Goal: Task Accomplishment & Management: Manage account settings

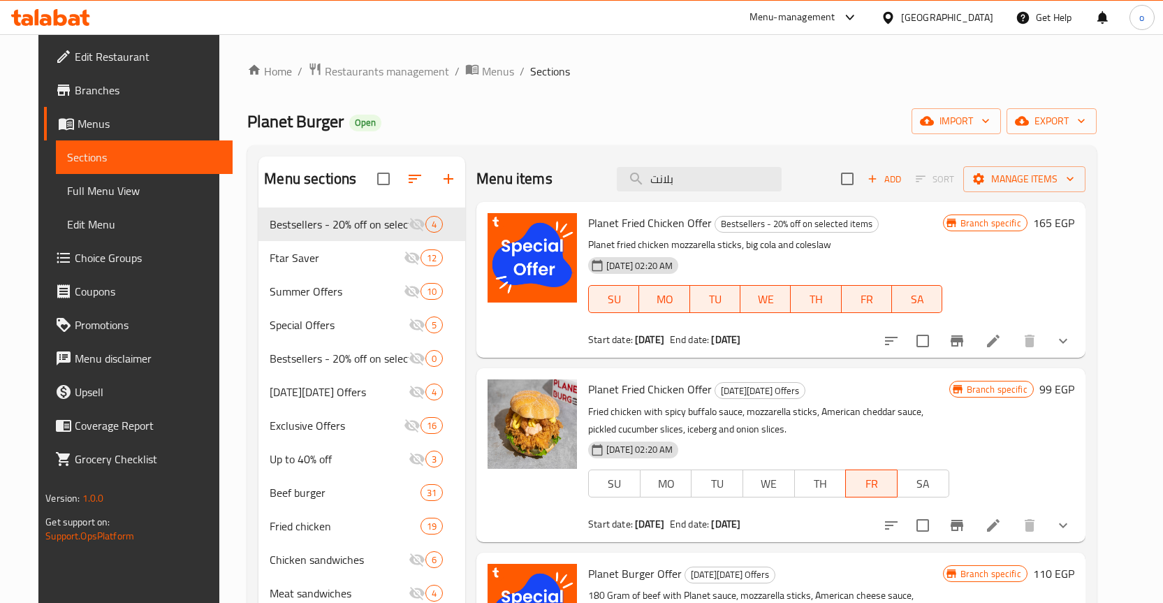
scroll to position [2, 0]
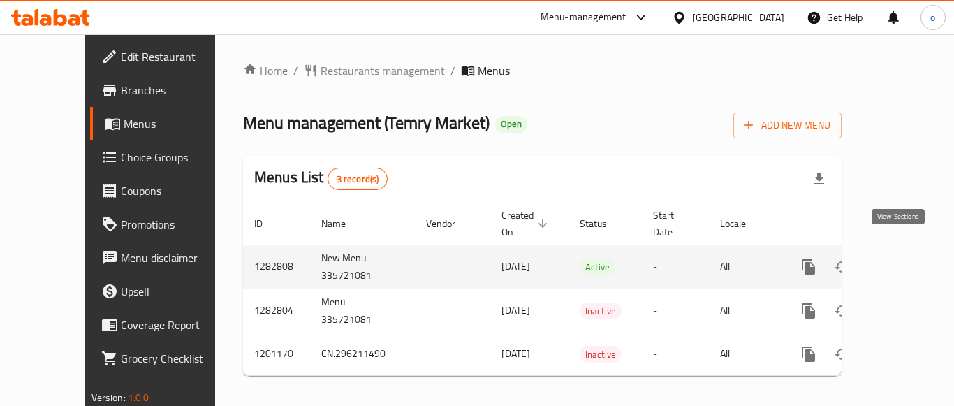
click at [904, 258] on icon "enhanced table" at bounding box center [909, 266] width 17 height 17
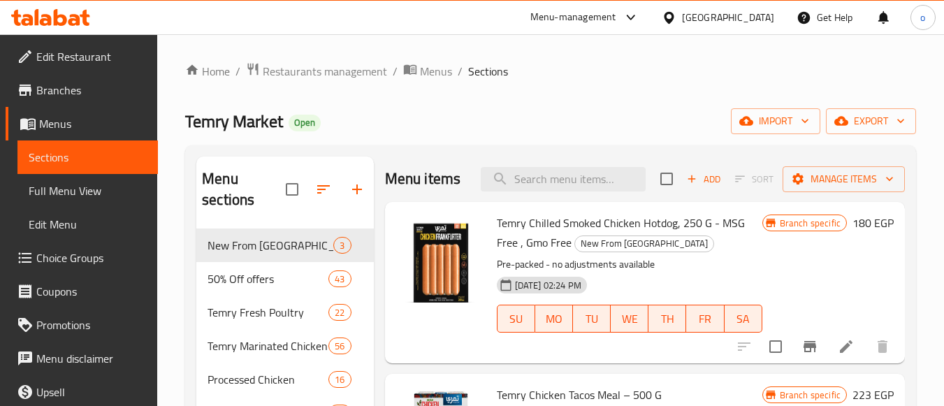
click at [585, 202] on div "Menu items Add Sort Manage items" at bounding box center [645, 178] width 520 height 45
click at [583, 191] on input "search" at bounding box center [563, 179] width 165 height 24
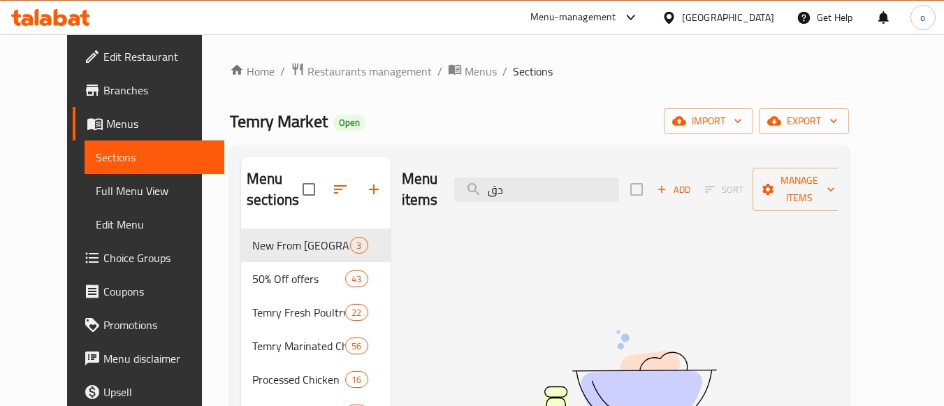
type input "د"
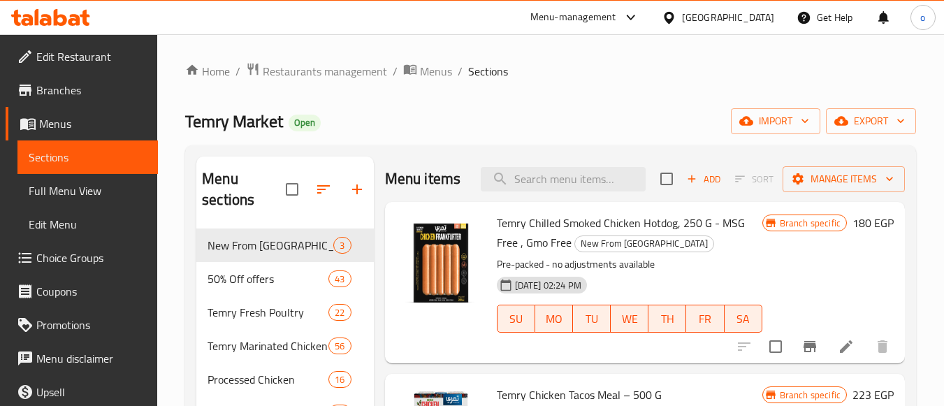
click at [556, 140] on div "Home / Restaurants management / Menus / Sections Temry Market Open import expor…" at bounding box center [550, 338] width 731 height 552
click at [859, 117] on span "export" at bounding box center [871, 120] width 68 height 17
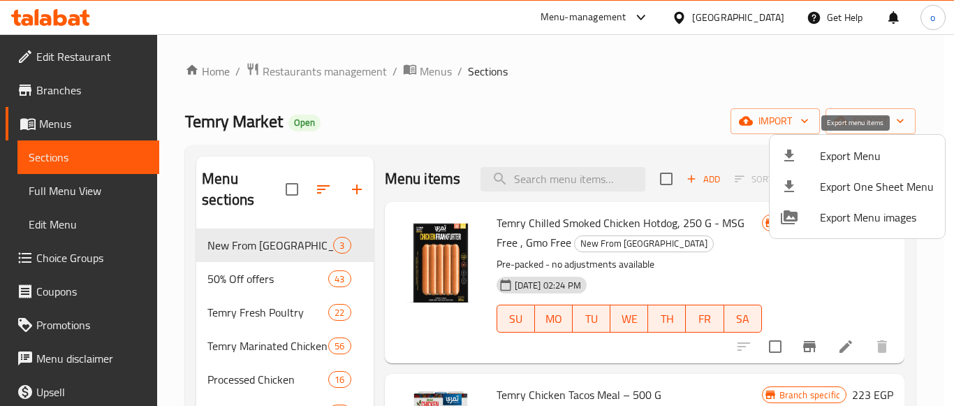
click at [800, 155] on div at bounding box center [800, 155] width 39 height 17
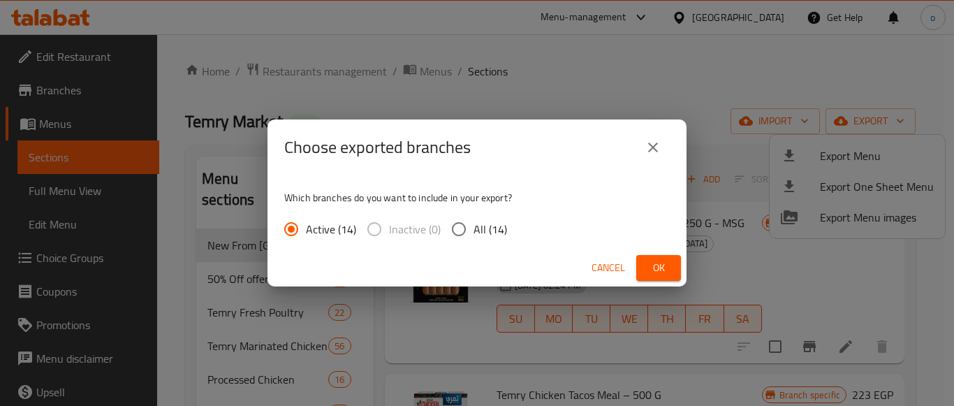
click at [513, 231] on div "Active (14) Inactive (0) All (14)" at bounding box center [401, 228] width 234 height 29
click at [502, 231] on span "All (14)" at bounding box center [491, 229] width 34 height 17
click at [474, 231] on input "All (14)" at bounding box center [458, 228] width 29 height 29
radio input "true"
drag, startPoint x: 729, startPoint y: 276, endPoint x: 696, endPoint y: 263, distance: 36.1
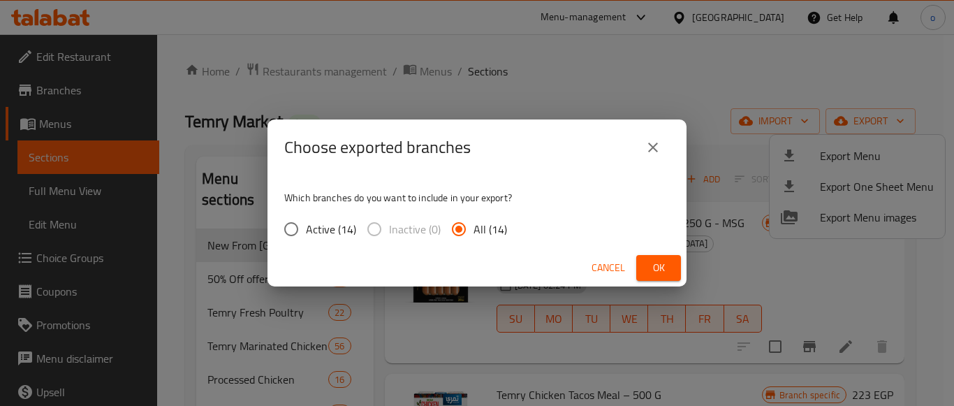
click at [729, 277] on div "Choose exported branches Which branches do you want to include in your export? …" at bounding box center [477, 203] width 954 height 406
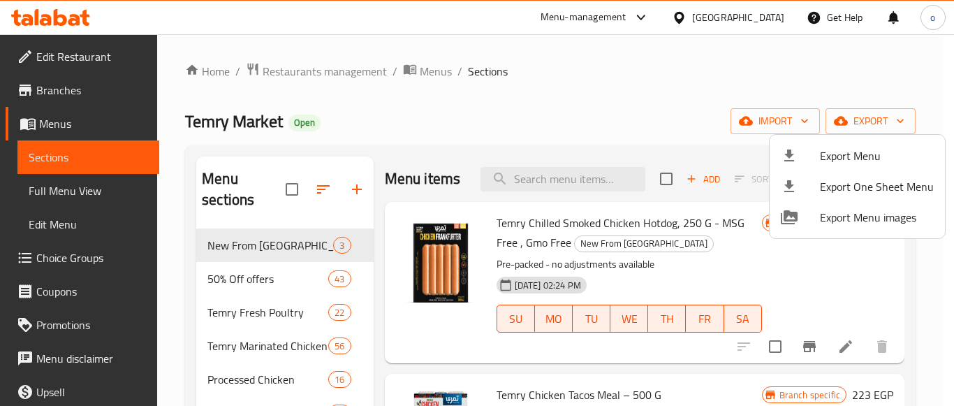
click at [693, 261] on div at bounding box center [477, 203] width 954 height 406
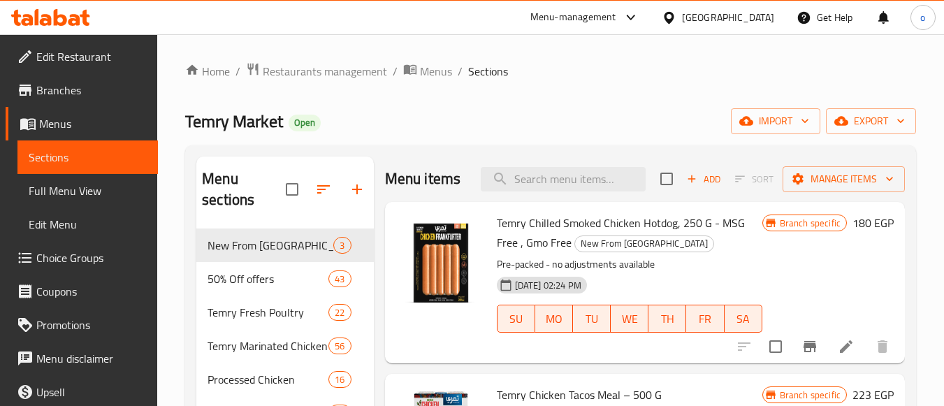
click at [851, 136] on div "Home / Restaurants management / Menus / Sections Temry Market Open import expor…" at bounding box center [550, 338] width 731 height 552
click at [858, 120] on span "export" at bounding box center [871, 120] width 68 height 17
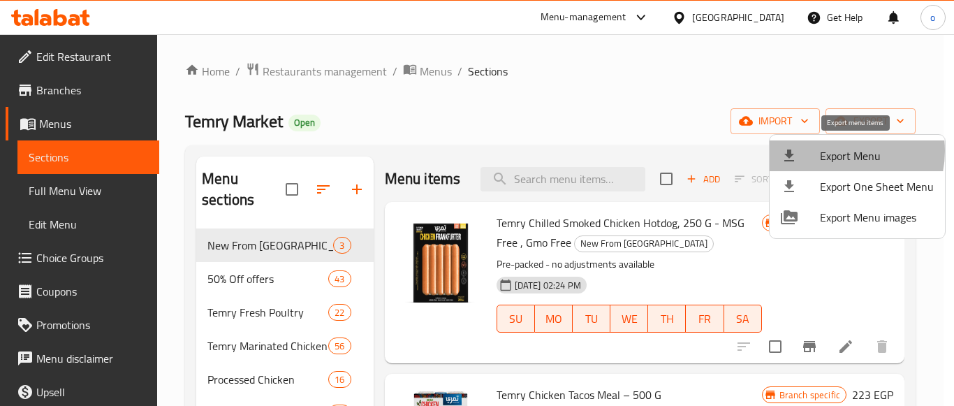
click at [836, 151] on span "Export Menu" at bounding box center [877, 155] width 114 height 17
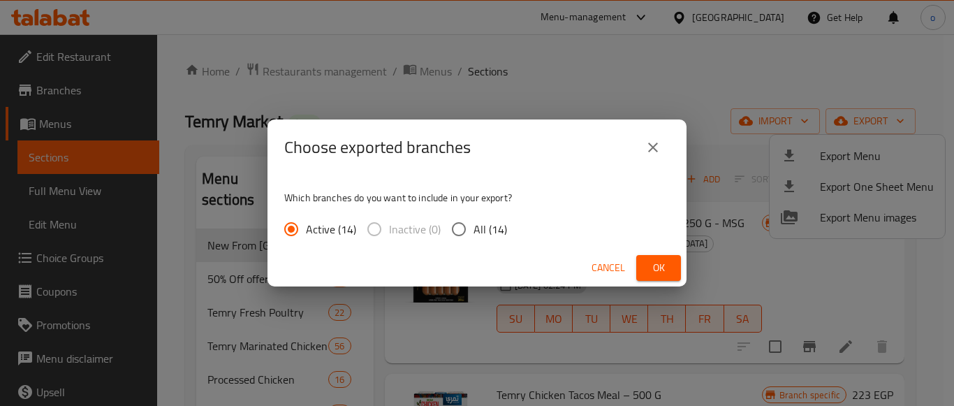
click at [491, 231] on span "All (14)" at bounding box center [491, 229] width 34 height 17
click at [474, 231] on input "All (14)" at bounding box center [458, 228] width 29 height 29
radio input "true"
click at [648, 262] on span "Ok" at bounding box center [659, 267] width 22 height 17
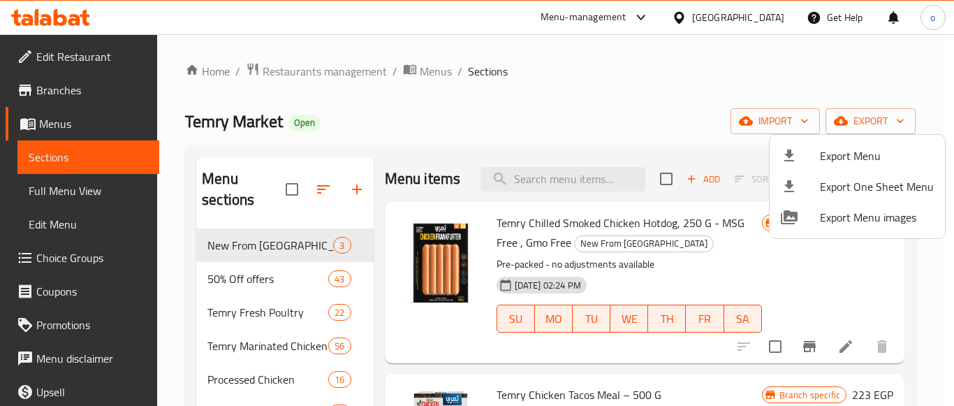
click at [574, 121] on div at bounding box center [477, 203] width 954 height 406
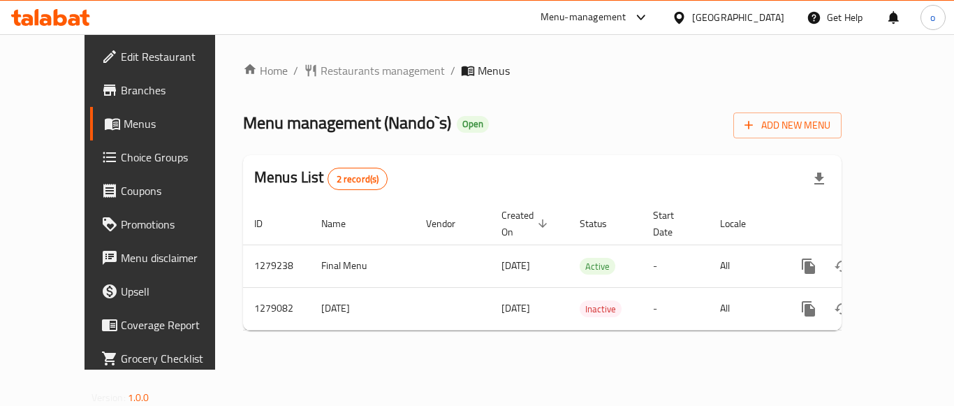
click at [121, 94] on span "Branches" at bounding box center [177, 90] width 112 height 17
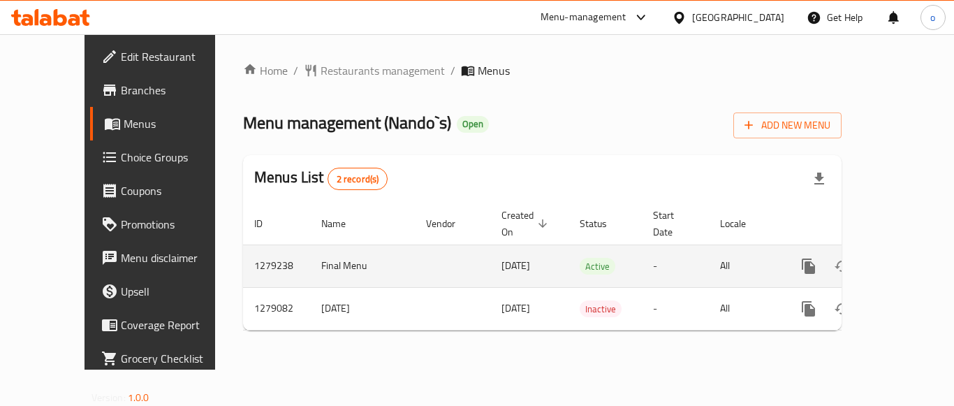
click at [902, 249] on link "enhanced table" at bounding box center [910, 266] width 34 height 34
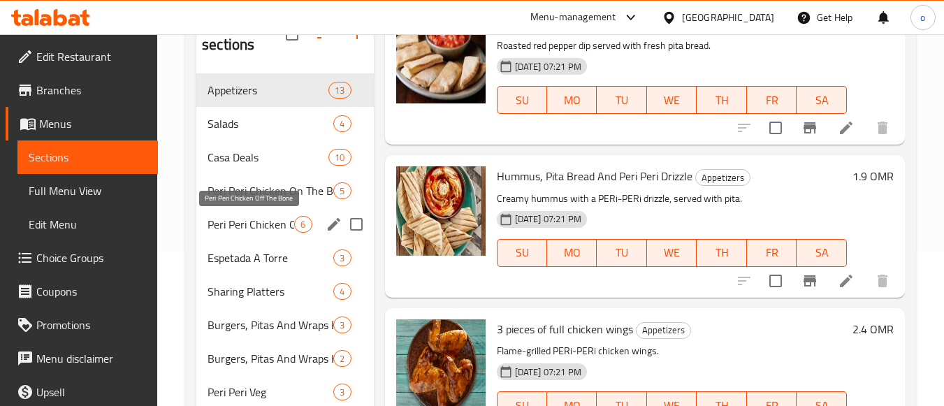
scroll to position [122, 0]
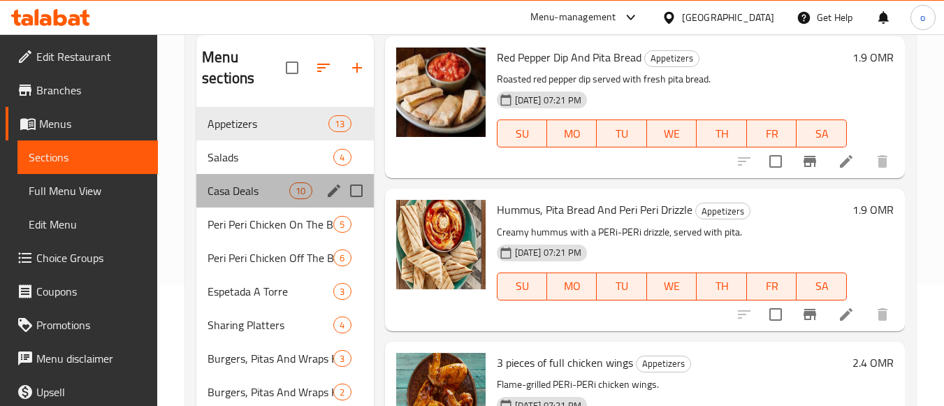
click at [267, 202] on div "Casa Deals 10" at bounding box center [284, 191] width 177 height 34
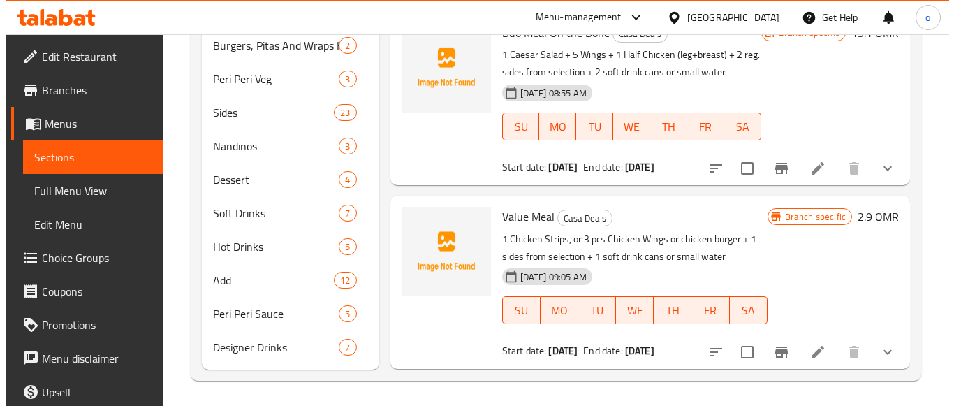
scroll to position [471, 0]
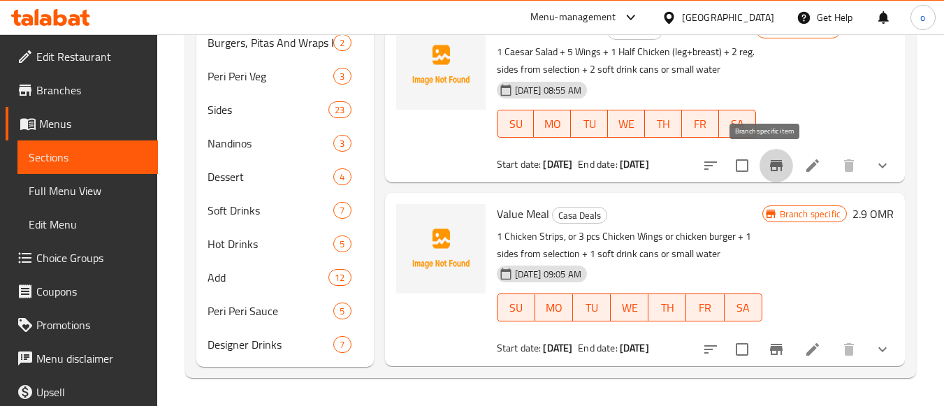
click at [768, 170] on icon "Branch-specific-item" at bounding box center [776, 165] width 17 height 17
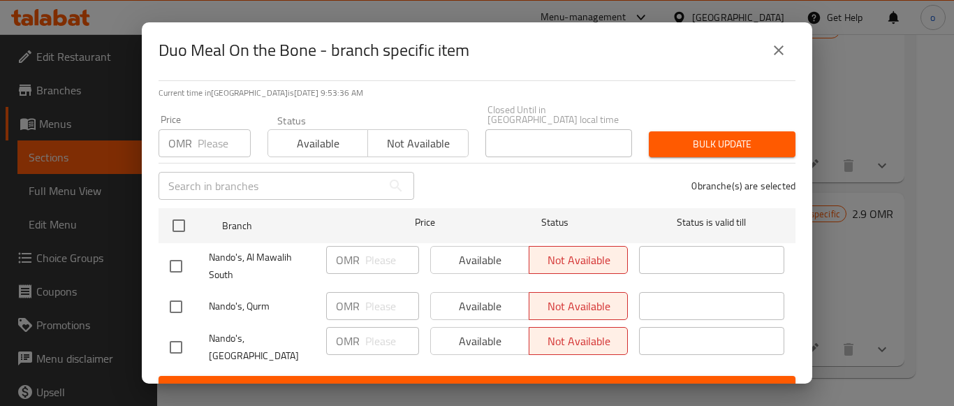
scroll to position [112, 0]
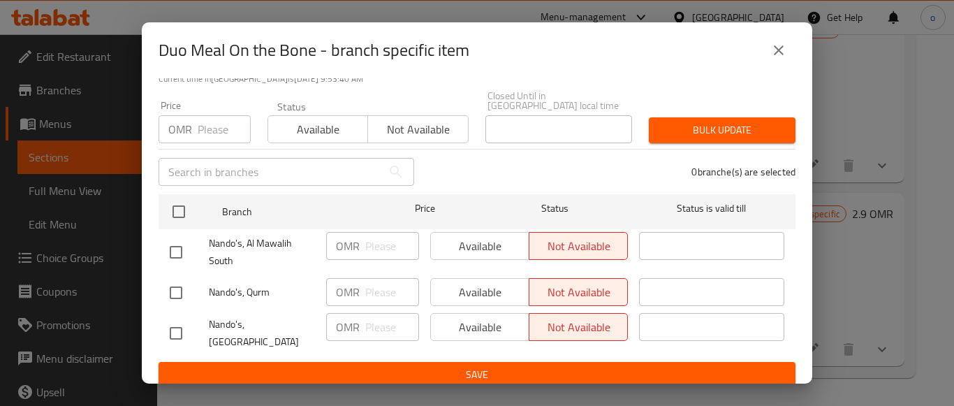
click at [785, 54] on icon "close" at bounding box center [778, 50] width 17 height 17
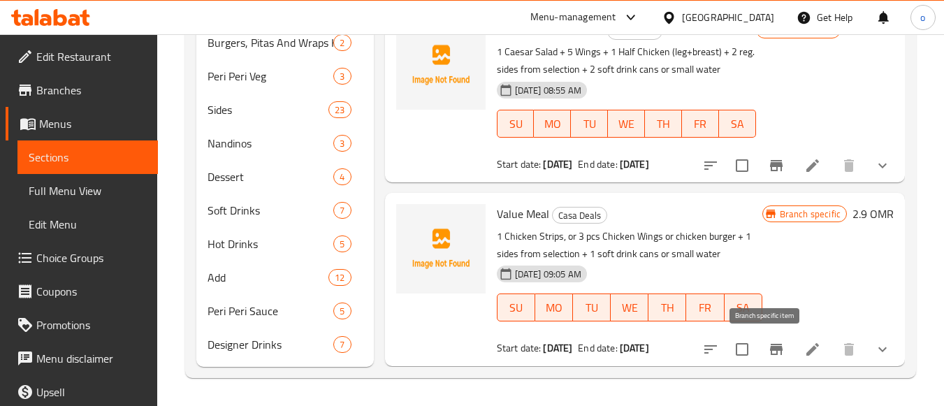
click at [770, 352] on icon "Branch-specific-item" at bounding box center [776, 349] width 13 height 11
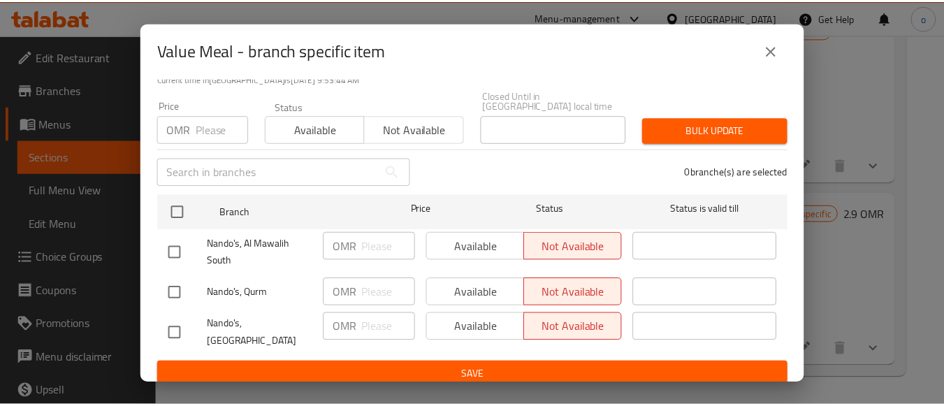
scroll to position [0, 0]
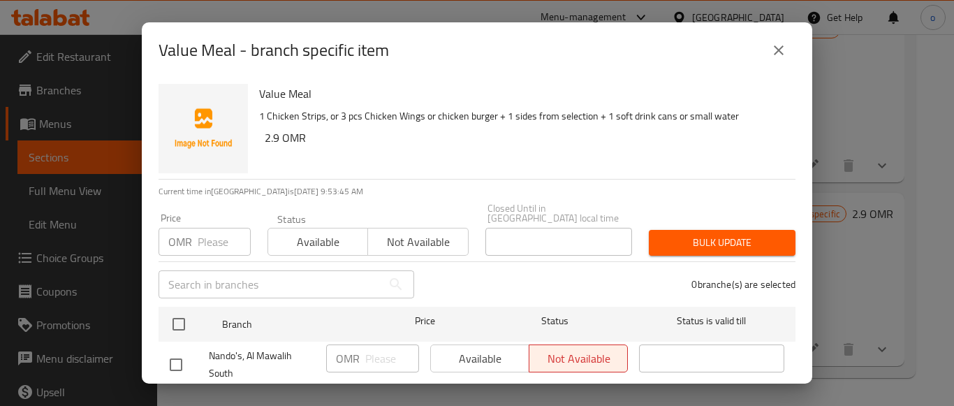
click at [768, 57] on button "close" at bounding box center [779, 51] width 34 height 34
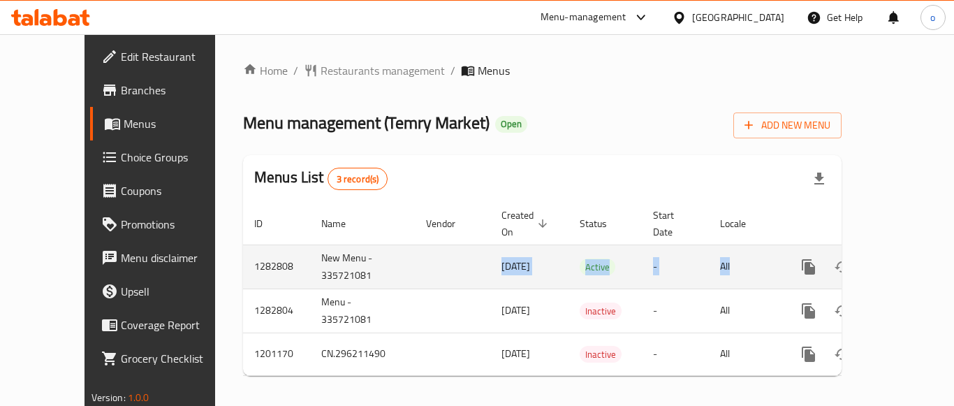
drag, startPoint x: 407, startPoint y: 261, endPoint x: 762, endPoint y: 268, distance: 354.9
click at [762, 268] on tr "1282808 New Menu - 335721081 09/04/2025 Active - All" at bounding box center [590, 266] width 694 height 44
click at [901, 258] on icon "enhanced table" at bounding box center [909, 266] width 17 height 17
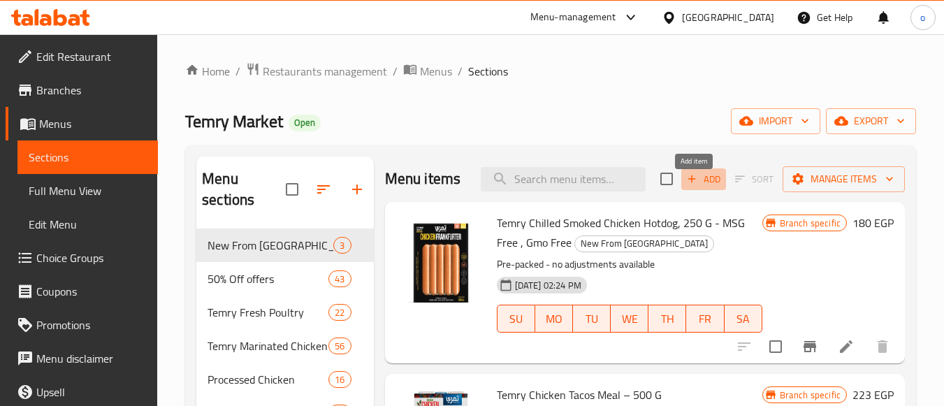
click at [694, 187] on span "Add" at bounding box center [704, 179] width 38 height 16
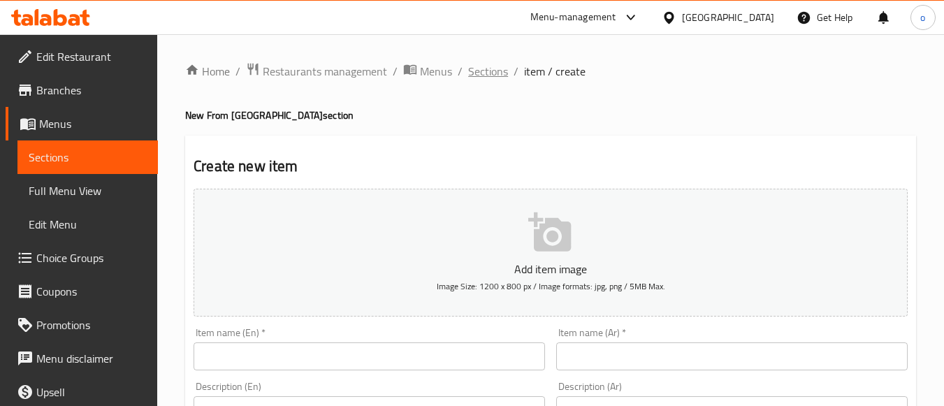
click at [492, 73] on span "Sections" at bounding box center [488, 71] width 40 height 17
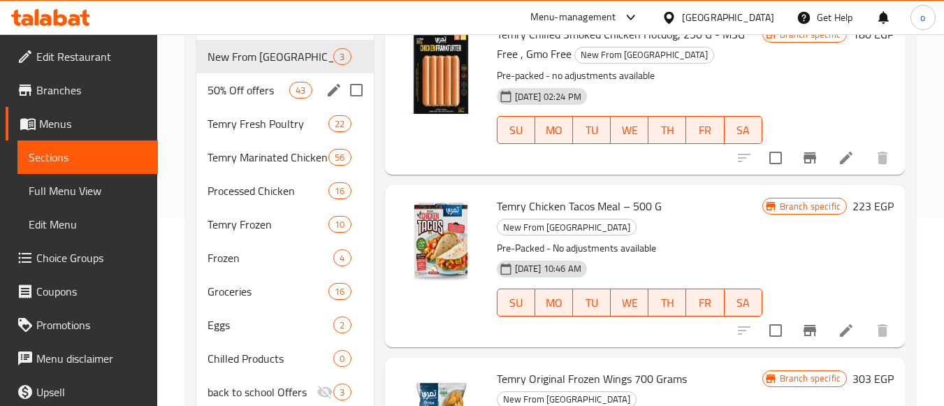
scroll to position [166, 0]
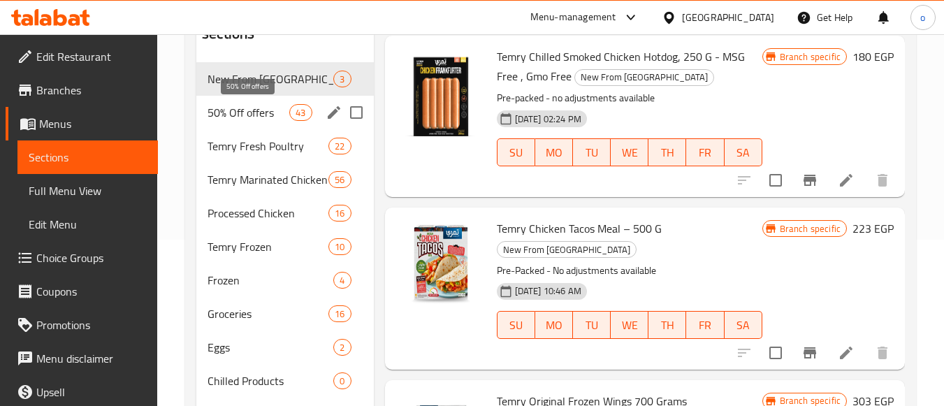
click at [287, 118] on span "50% Off offers" at bounding box center [248, 112] width 82 height 17
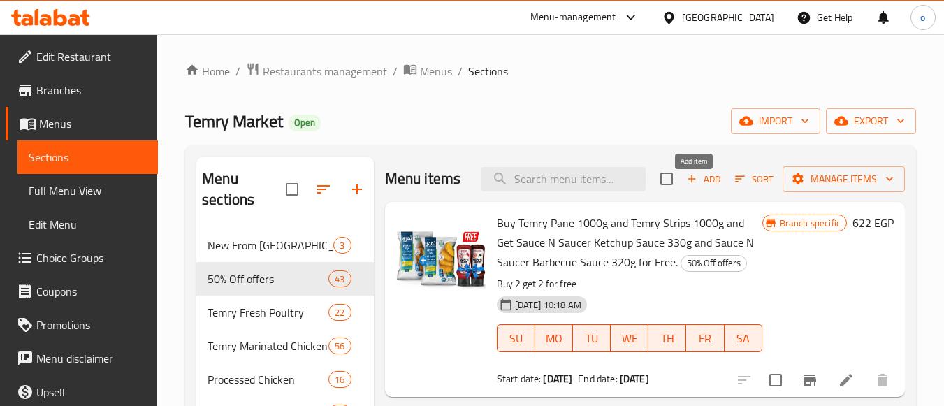
click at [687, 180] on button "Add" at bounding box center [703, 179] width 45 height 22
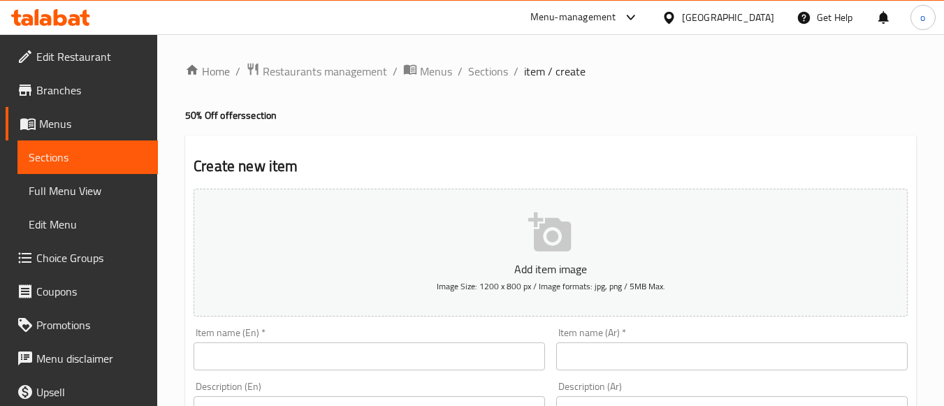
click at [661, 355] on input "text" at bounding box center [731, 356] width 351 height 28
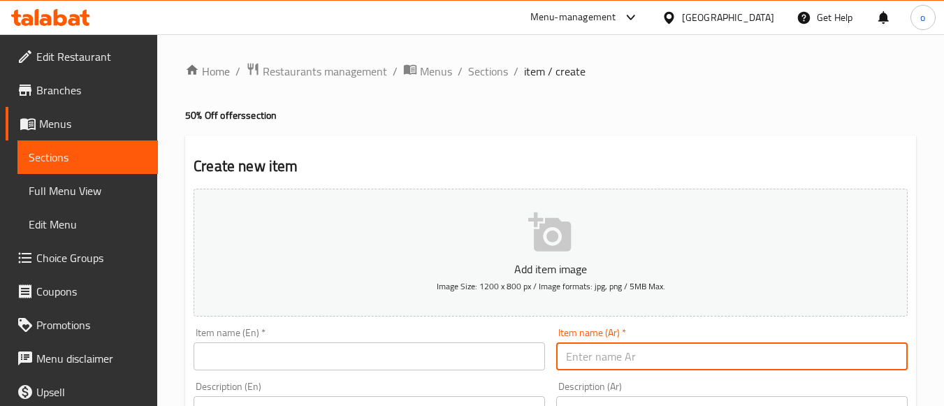
paste input "دجاجة كاملة مجمدة وزن 1300-1400 جرام"
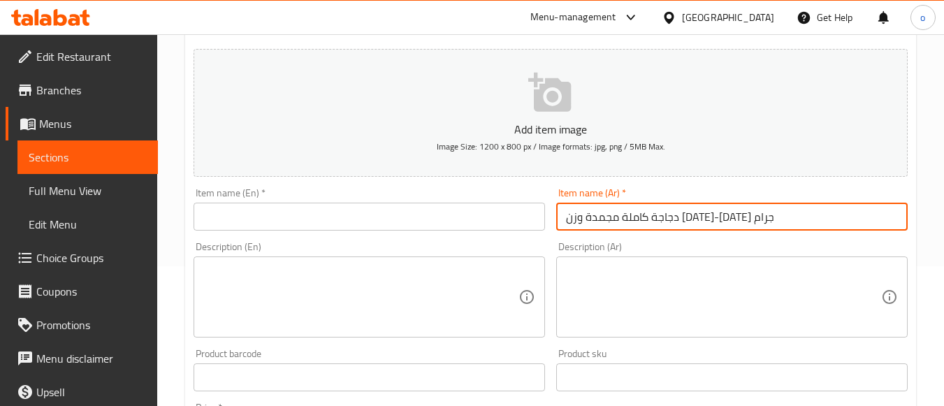
click at [679, 217] on input "دجاجة كاملة مجمدة وزن 1300-1400 جرام" at bounding box center [731, 217] width 351 height 28
type input "دجاجة كاملة مجمدة وزن 1300-1400 جرام"
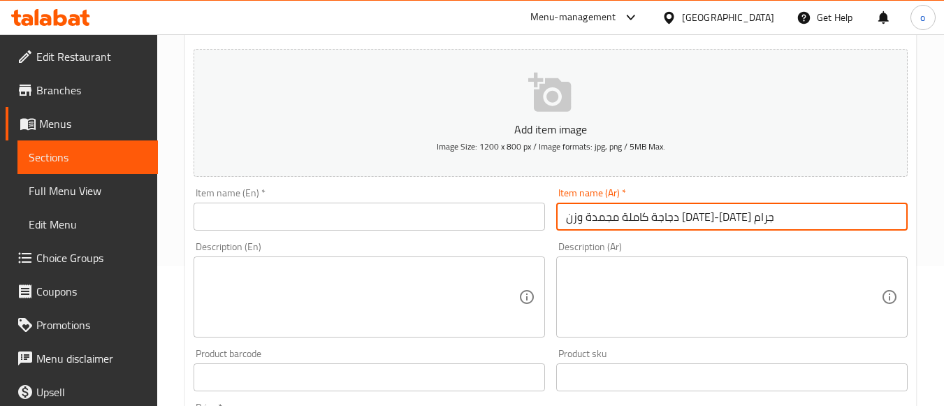
click at [314, 217] on input "text" at bounding box center [368, 217] width 351 height 28
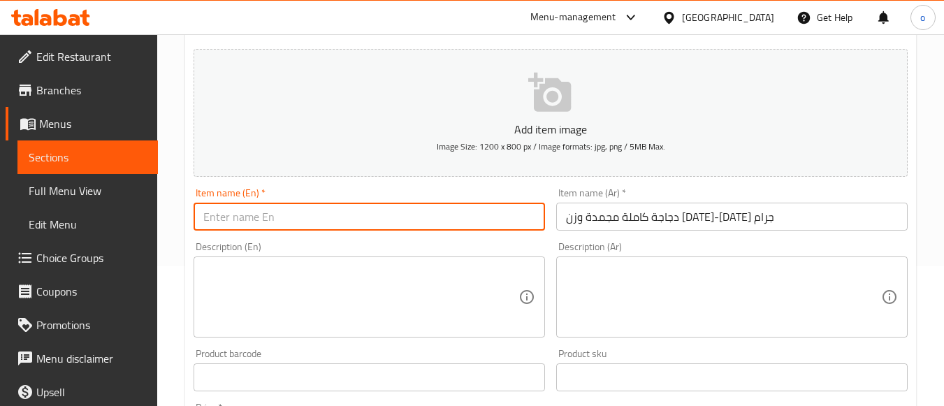
paste input "Frozen whole chicken weighing 1300-1400 grams"
type input "Frozen whole chicken weighing 1300-1400 grams"
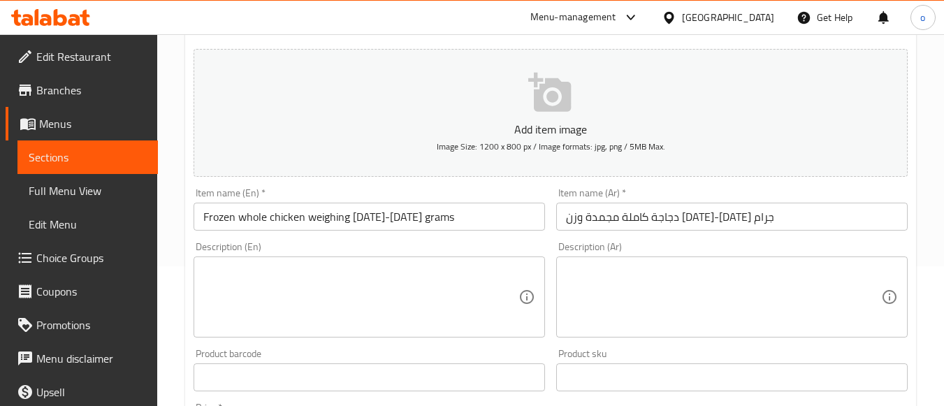
click at [291, 237] on div "Description (En) Description (En)" at bounding box center [369, 289] width 363 height 107
click at [719, 210] on input "دجاجة كاملة مجمدة وزن 1300-1400 جرام" at bounding box center [731, 217] width 351 height 28
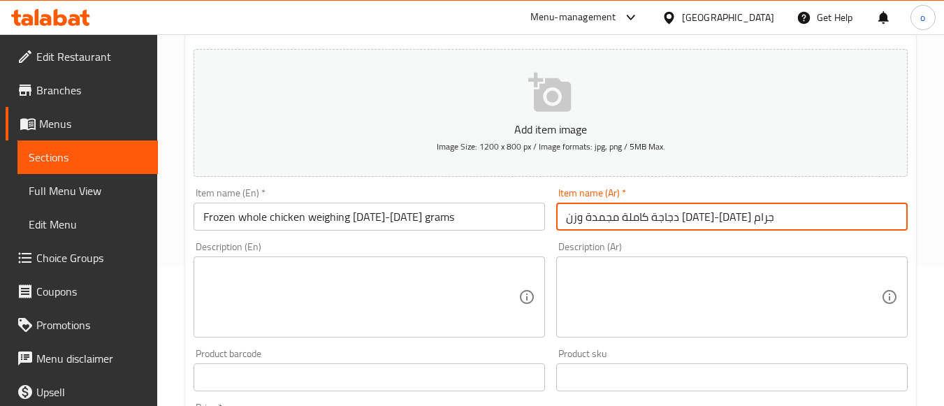
click at [719, 210] on input "دجاجة كاملة مجمدة وزن 1300-1400 جرام" at bounding box center [731, 217] width 351 height 28
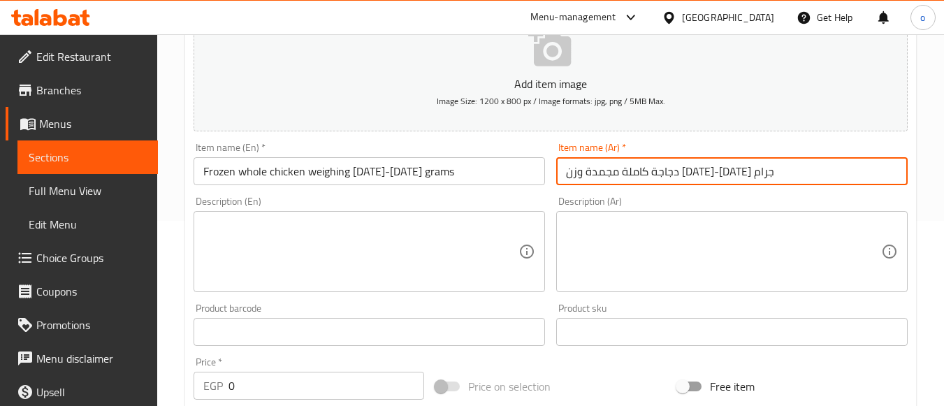
scroll to position [210, 0]
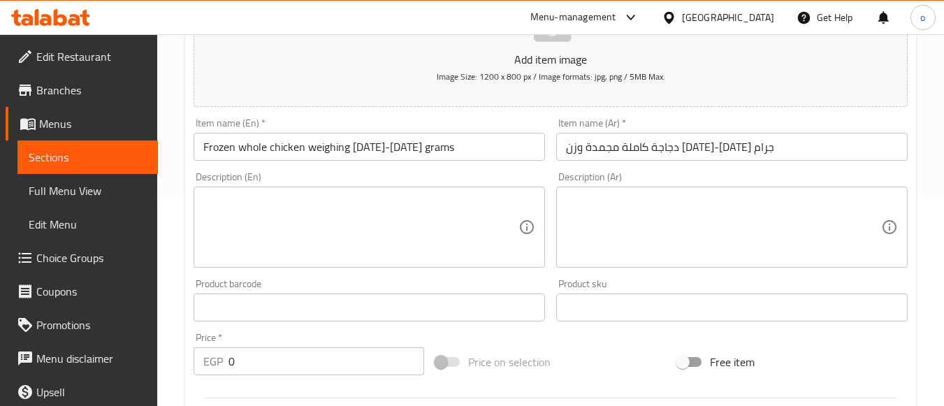
click at [447, 168] on div "Description (En) Description (En)" at bounding box center [369, 219] width 363 height 107
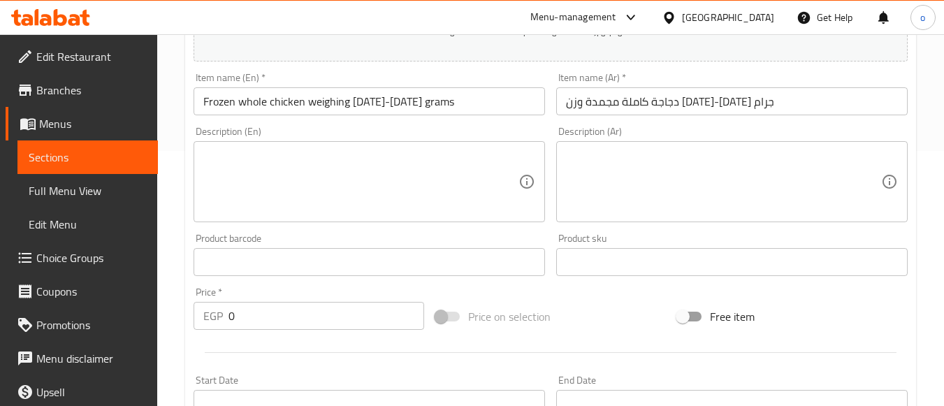
scroll to position [279, 0]
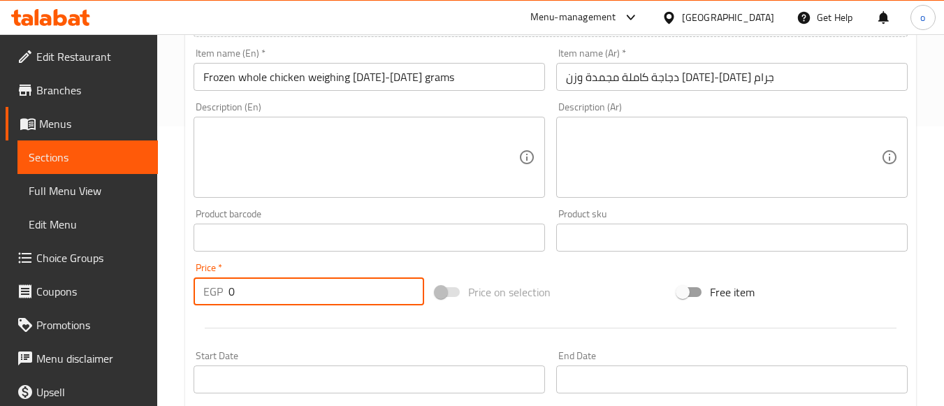
drag, startPoint x: 250, startPoint y: 292, endPoint x: 206, endPoint y: 291, distance: 44.0
click at [206, 292] on div "EGP 0 Price *" at bounding box center [308, 291] width 231 height 28
type input "171"
drag, startPoint x: 350, startPoint y: 203, endPoint x: 318, endPoint y: 283, distance: 85.9
click at [318, 283] on input "171" at bounding box center [326, 291] width 196 height 28
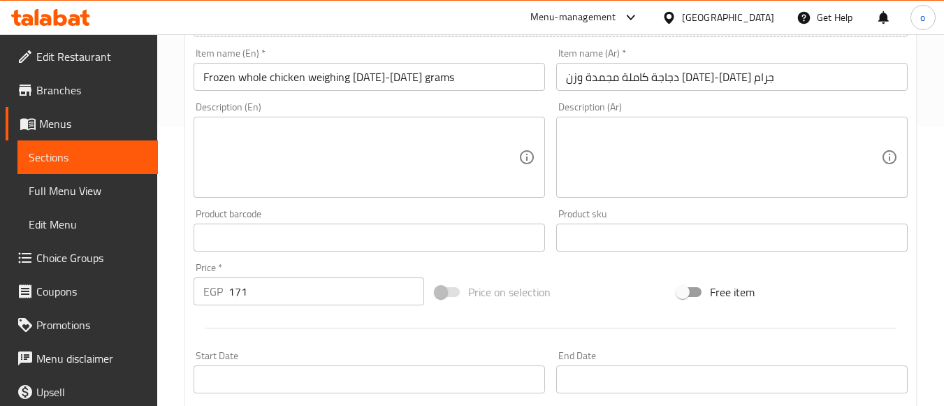
scroll to position [349, 0]
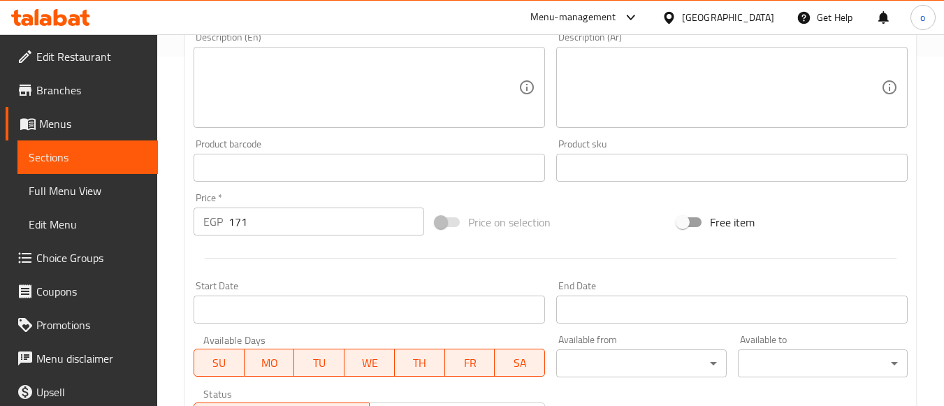
click at [276, 309] on input "Start Date" at bounding box center [368, 309] width 351 height 28
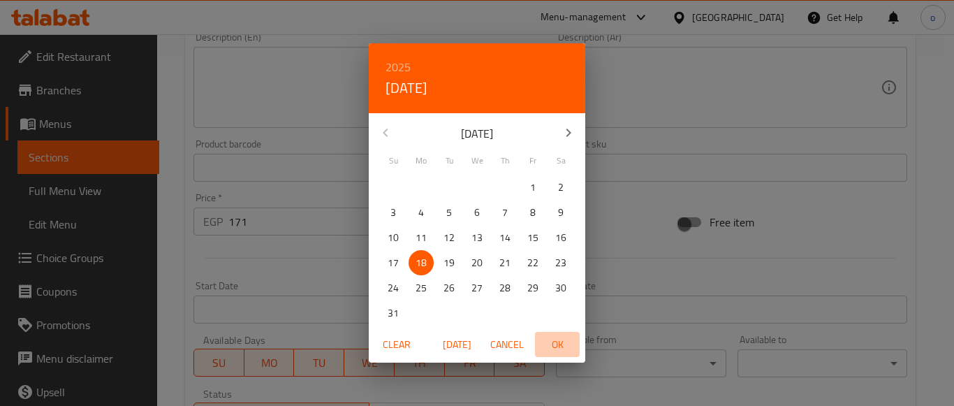
click at [566, 347] on span "OK" at bounding box center [558, 344] width 34 height 17
type input "18-08-2025"
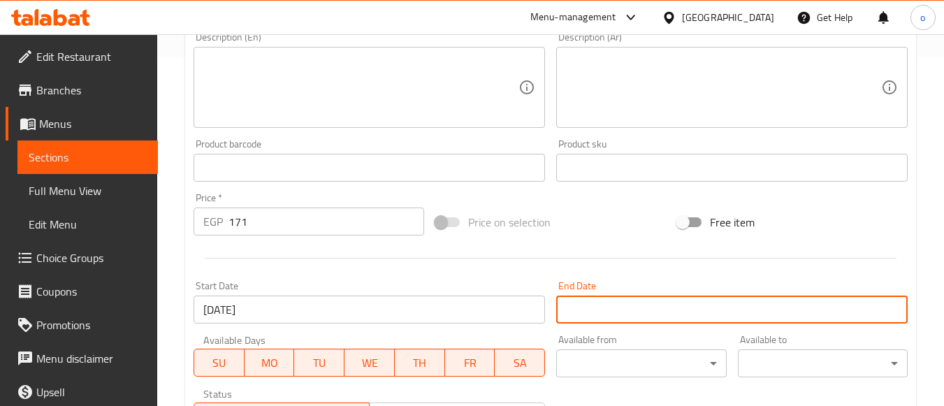
click at [595, 319] on input "Start Date" at bounding box center [731, 309] width 351 height 28
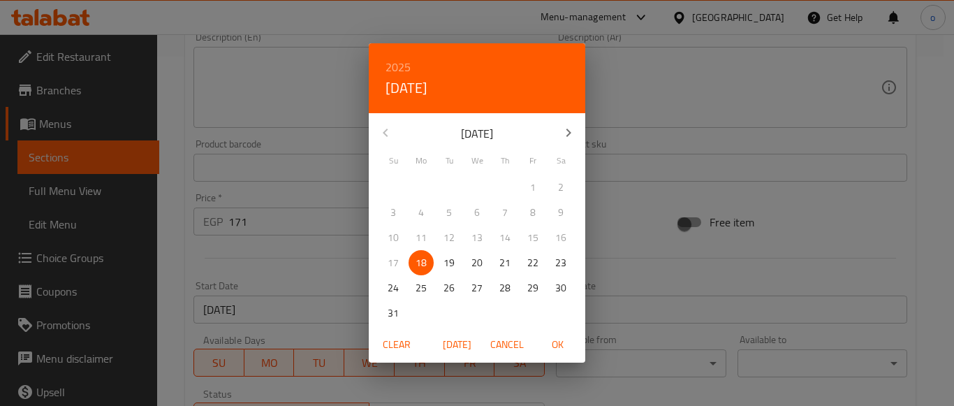
click at [576, 133] on icon "button" at bounding box center [568, 132] width 17 height 17
click at [455, 290] on span "30" at bounding box center [449, 287] width 25 height 17
click at [543, 347] on span "OK" at bounding box center [558, 344] width 34 height 17
type input "30-09-2025"
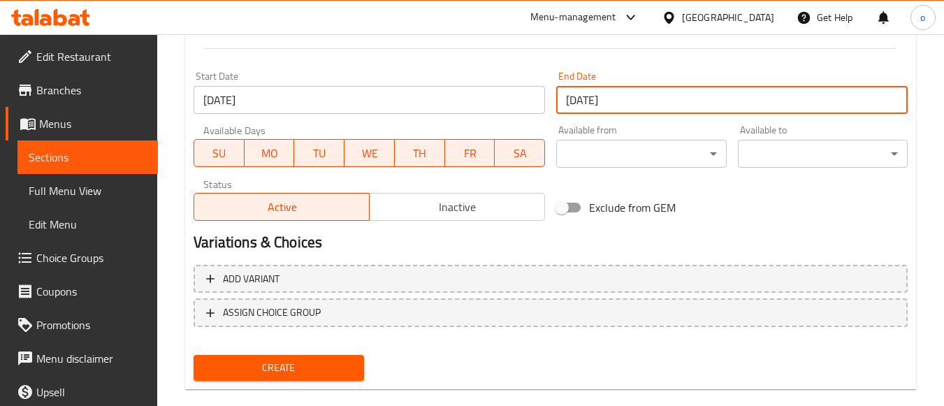
click at [447, 214] on span "Inactive" at bounding box center [457, 207] width 164 height 20
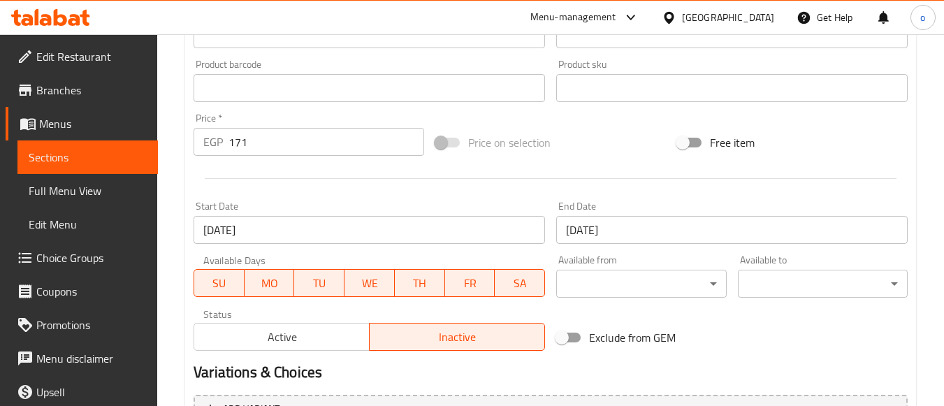
scroll to position [581, 0]
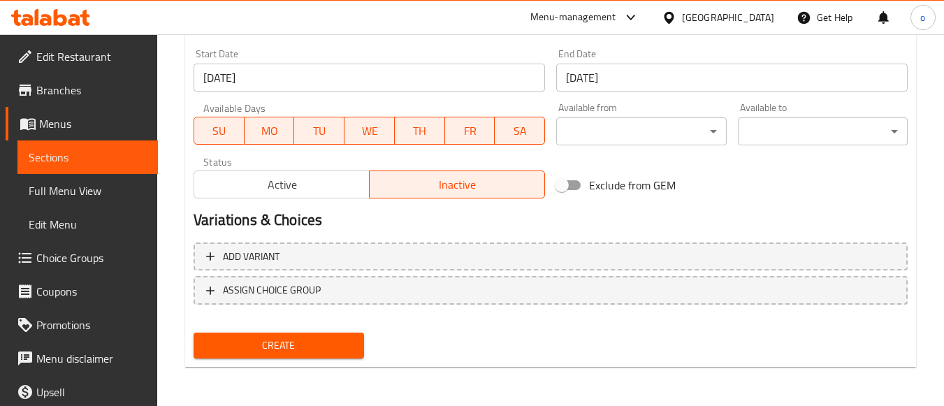
click at [309, 346] on span "Create" at bounding box center [278, 345] width 147 height 17
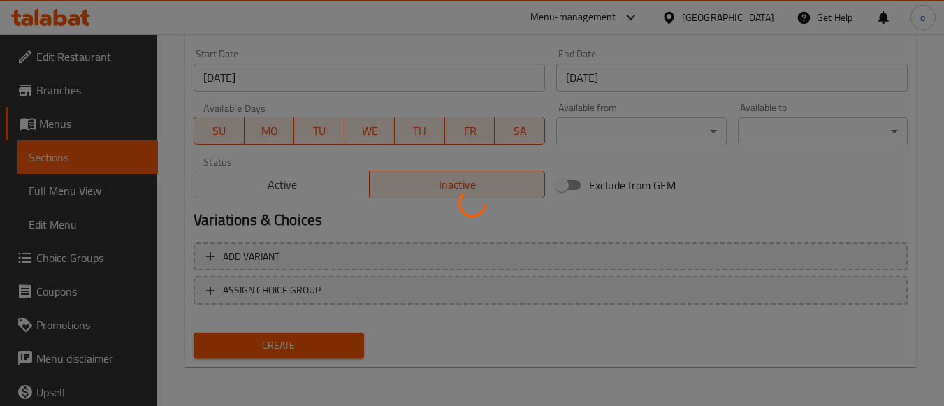
type input "0"
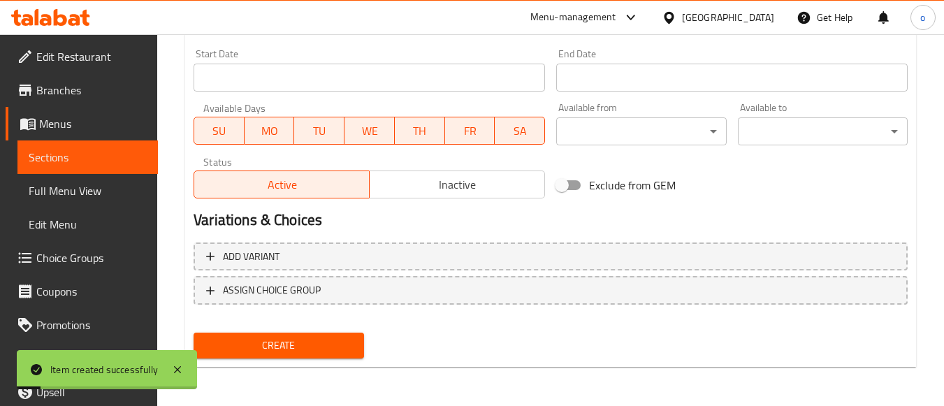
click at [462, 189] on span "Inactive" at bounding box center [457, 185] width 164 height 20
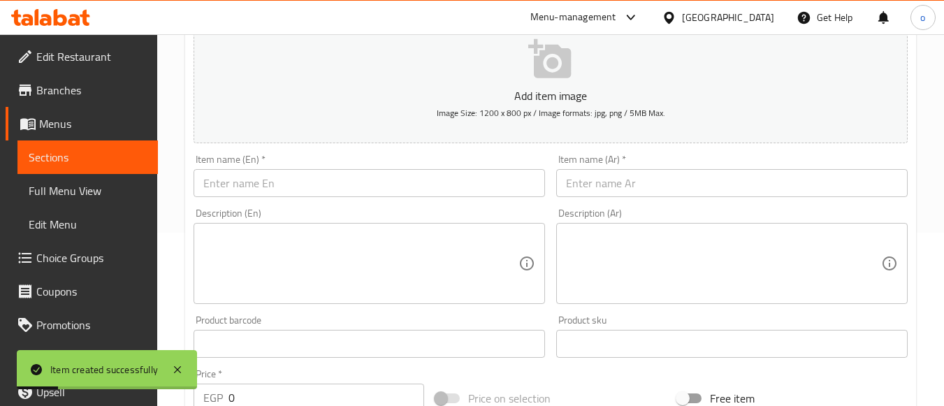
scroll to position [92, 0]
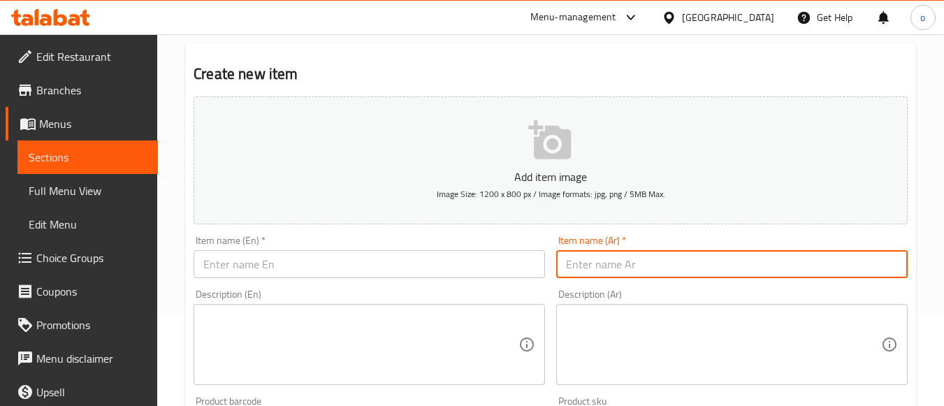
click at [679, 268] on input "text" at bounding box center [731, 264] width 351 height 28
paste input "تمري محمد أوراك 1ك."
click at [629, 267] on input "تمري محمد أوراك 1ك." at bounding box center [731, 264] width 351 height 28
click at [641, 259] on input "تمري مجمد أوراك 1ك." at bounding box center [731, 264] width 351 height 28
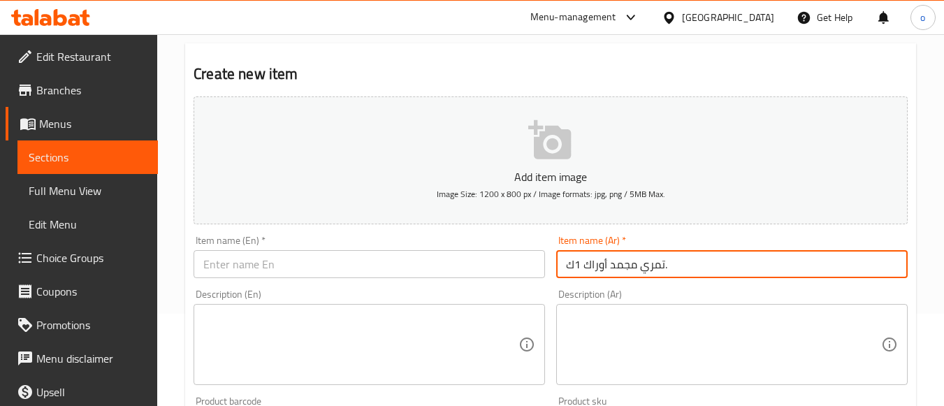
click at [637, 259] on input "تمري مجمد أوراك 1ك." at bounding box center [731, 264] width 351 height 28
type input "تمري مجمد أوراك 1ك."
click at [291, 266] on input "text" at bounding box center [368, 264] width 351 height 28
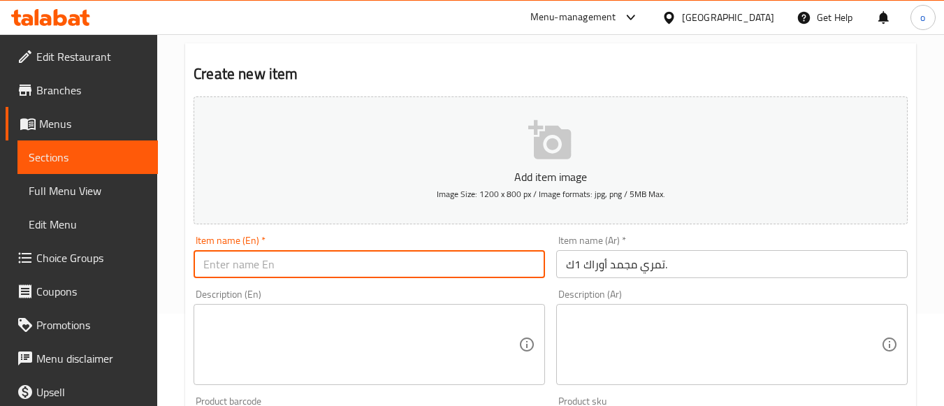
paste input "Frozen dates, 1 kg."
click at [594, 268] on input "تمري مجمد أوراك 1ك." at bounding box center [731, 264] width 351 height 28
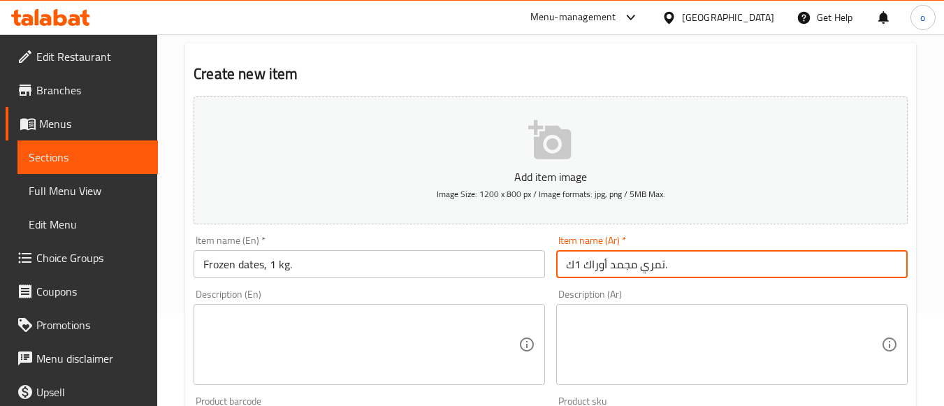
click at [252, 267] on input "Frozen dates, 1 kg." at bounding box center [368, 264] width 351 height 28
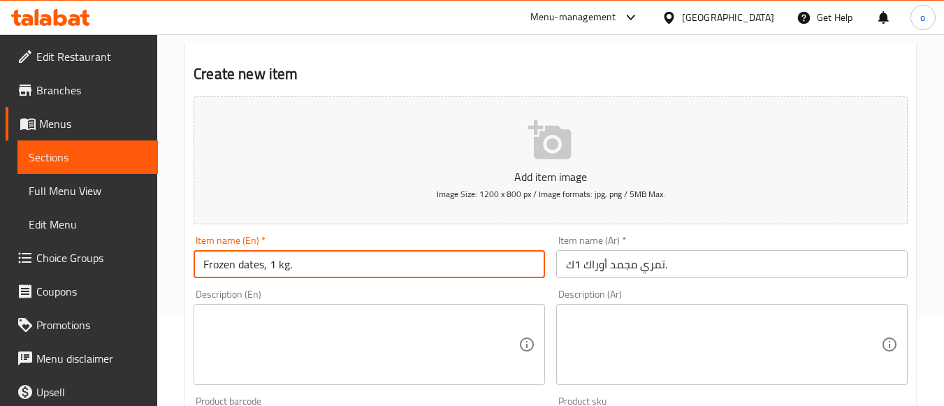
click at [252, 267] on input "Frozen dates, 1 kg." at bounding box center [368, 264] width 351 height 28
paste input "Chicken Thigh"
click at [265, 265] on input "Frozen Chicken Thighs, 1 kg." at bounding box center [368, 264] width 351 height 28
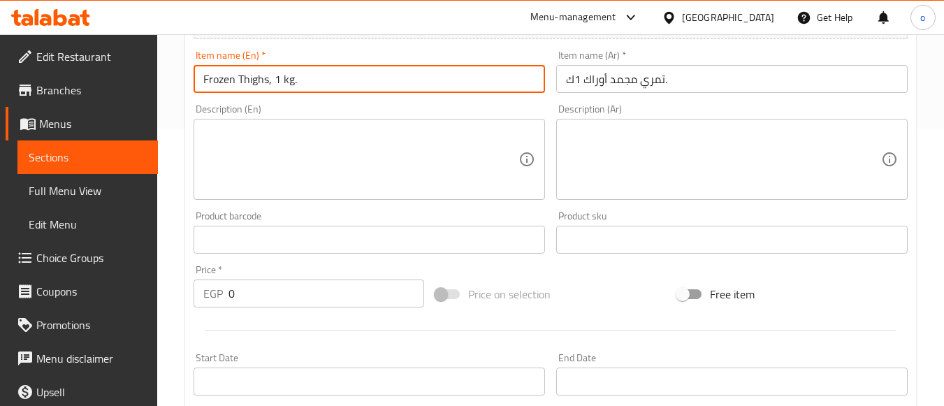
scroll to position [302, 0]
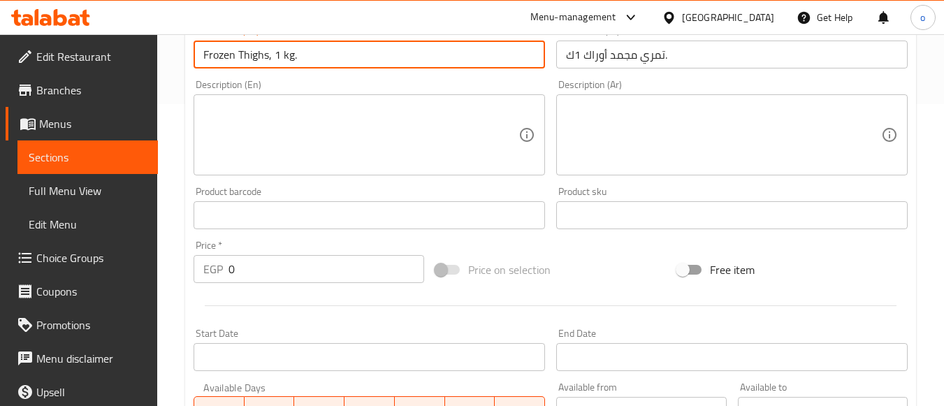
type input "Frozen Thighs, 1 kg."
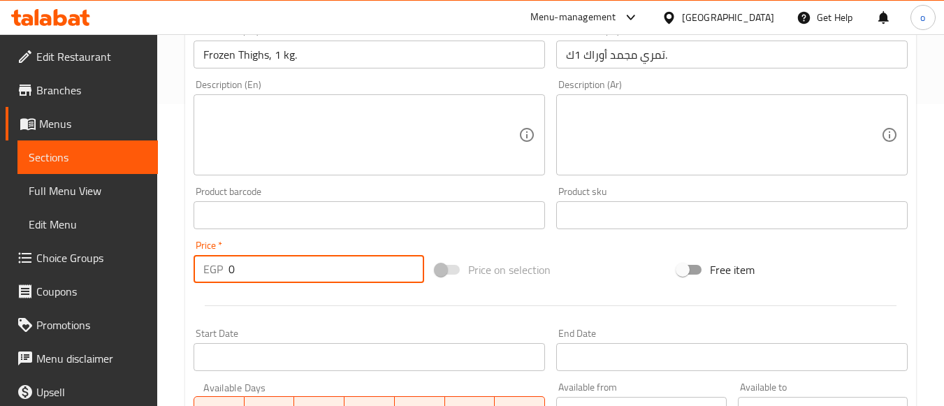
drag, startPoint x: 236, startPoint y: 270, endPoint x: 220, endPoint y: 270, distance: 16.1
click at [220, 270] on div "EGP 0 Price *" at bounding box center [308, 269] width 231 height 28
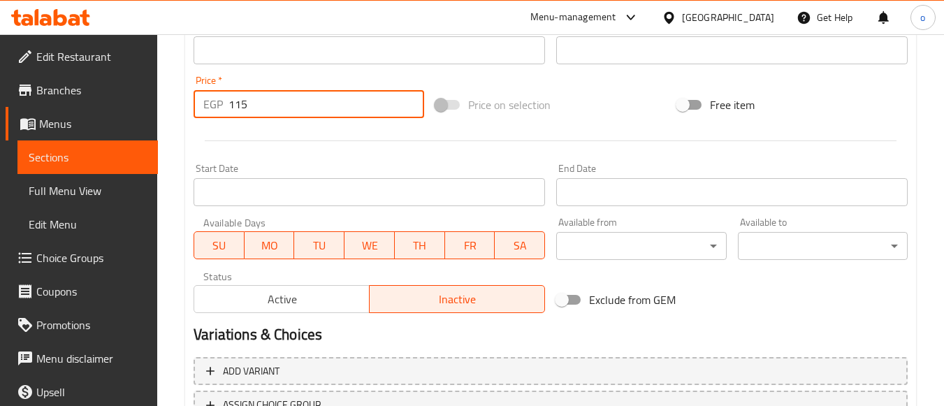
scroll to position [441, 0]
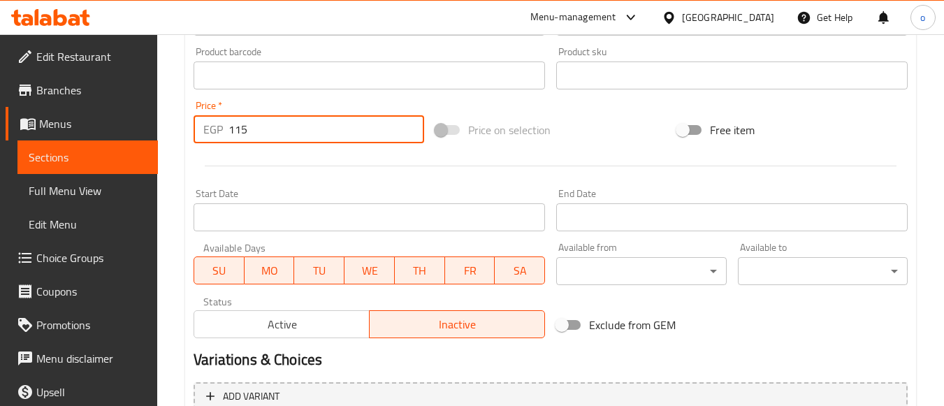
type input "115"
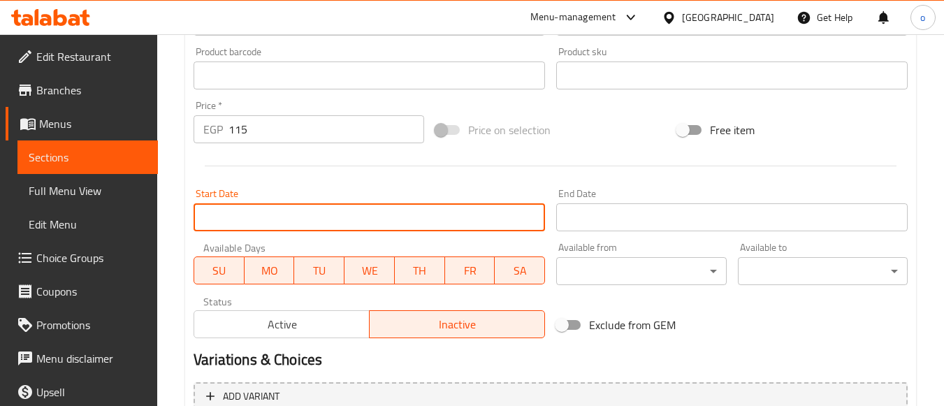
click at [312, 217] on input "Start Date" at bounding box center [368, 217] width 351 height 28
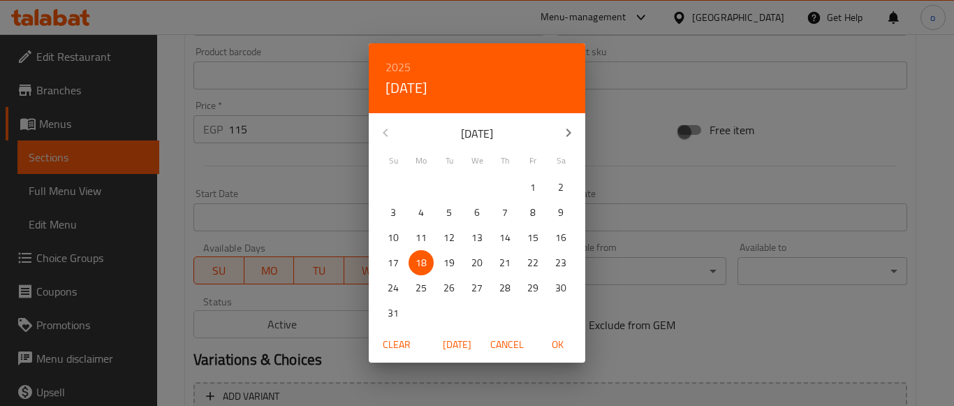
click at [553, 350] on span "OK" at bounding box center [558, 344] width 34 height 17
type input "18-08-2025"
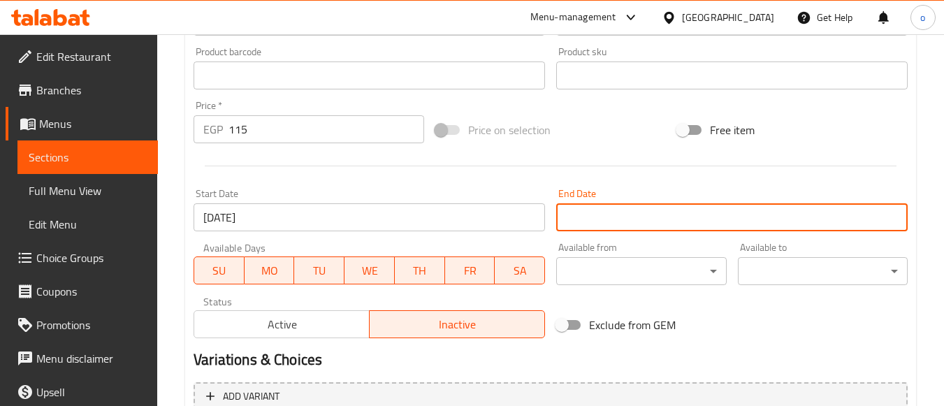
click at [584, 222] on input "Start Date" at bounding box center [731, 217] width 351 height 28
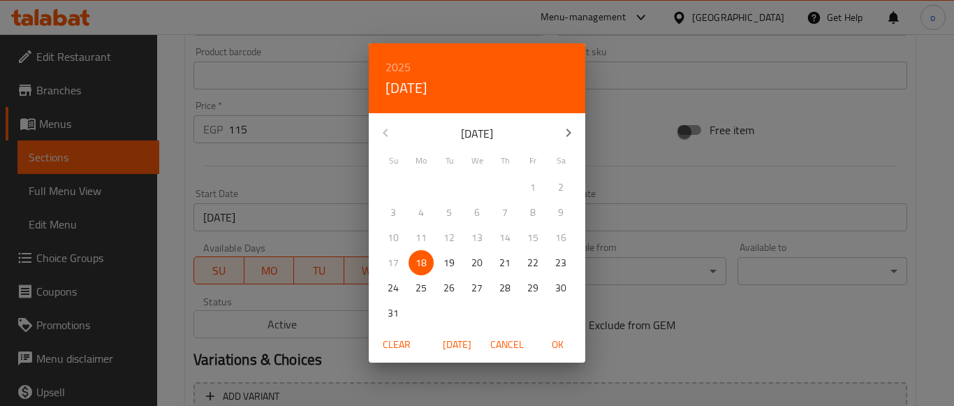
click at [565, 138] on icon "button" at bounding box center [568, 132] width 17 height 17
click at [453, 293] on p "30" at bounding box center [449, 287] width 11 height 17
click at [555, 348] on span "OK" at bounding box center [558, 344] width 34 height 17
type input "30-09-2025"
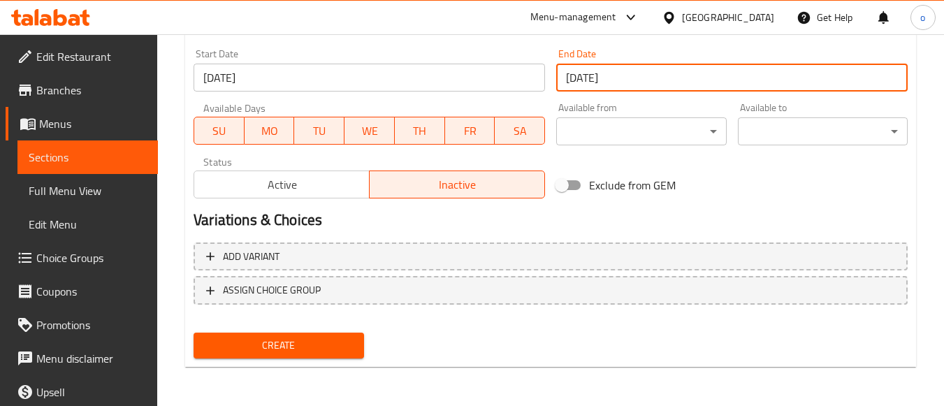
click at [334, 339] on span "Create" at bounding box center [278, 345] width 147 height 17
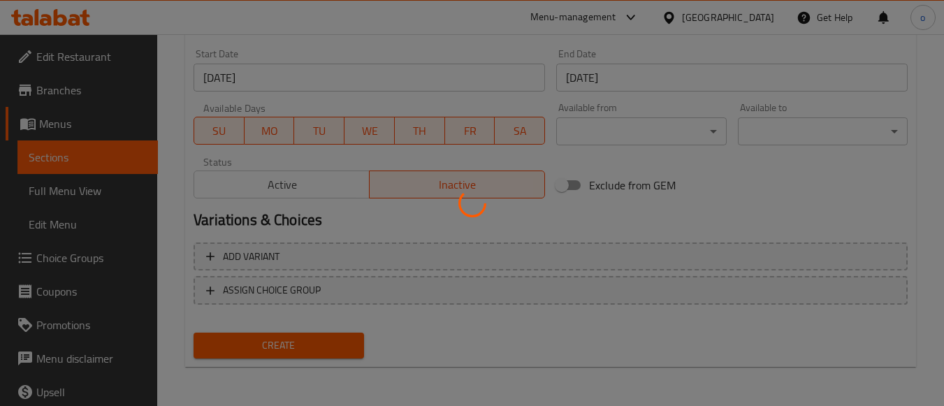
scroll to position [232, 0]
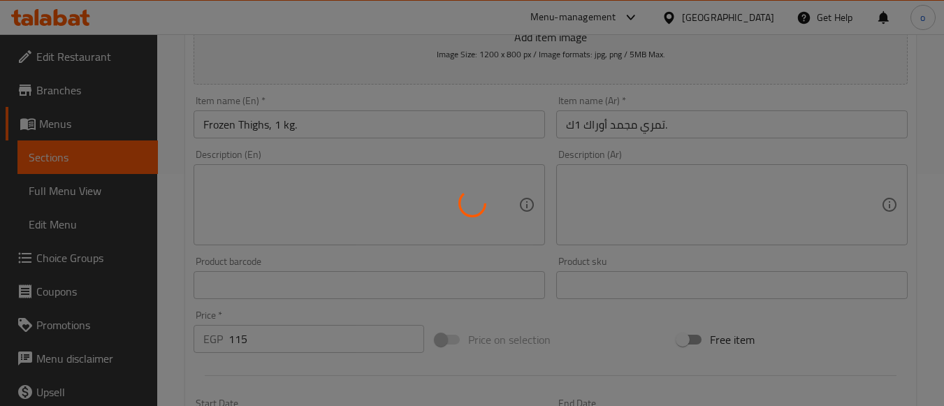
type input "0"
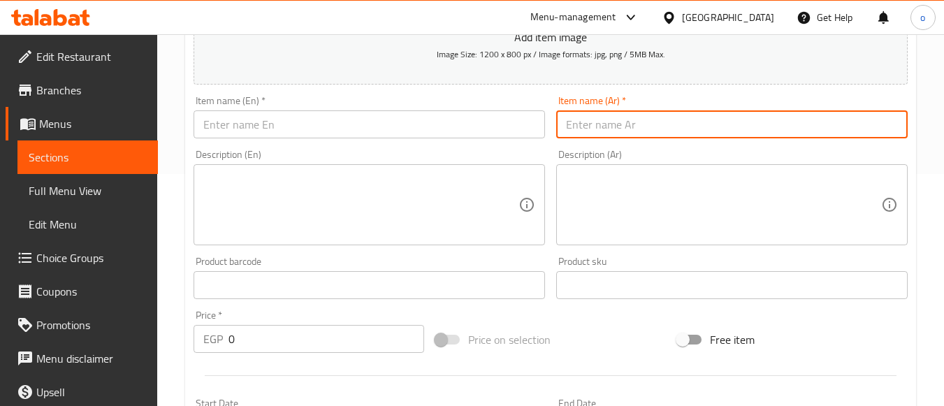
click at [672, 134] on input "text" at bounding box center [731, 124] width 351 height 28
paste input "تمري محمد دبوس"
click at [612, 128] on input "تمري محمد دبوس" at bounding box center [731, 124] width 351 height 28
click at [567, 130] on input "تمري مجمد دبوس" at bounding box center [731, 124] width 351 height 28
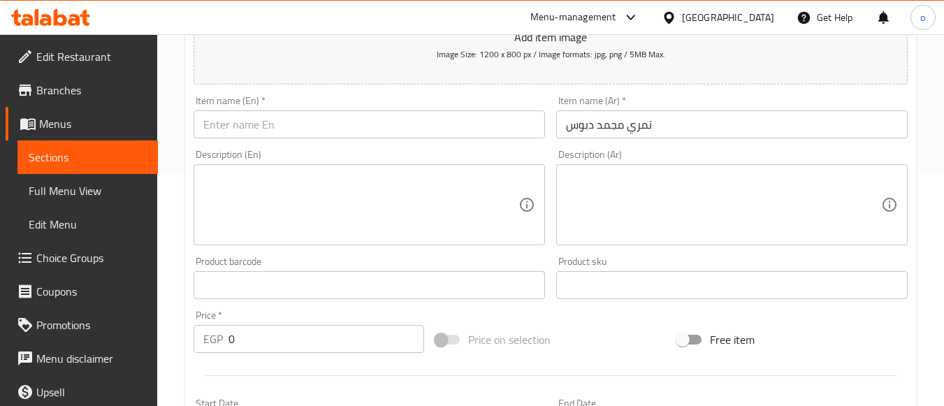
click at [590, 117] on input "تمري مجمد دبوس" at bounding box center [731, 124] width 351 height 28
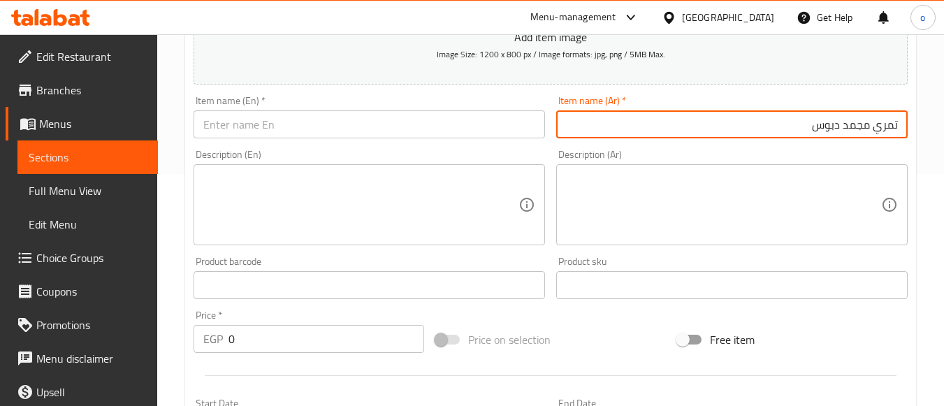
click at [704, 124] on input "تمري مجمد دبوس" at bounding box center [731, 124] width 351 height 28
paste input "1ك"
drag, startPoint x: 785, startPoint y: 128, endPoint x: 905, endPoint y: 107, distance: 122.0
click at [905, 107] on div "Item name (Ar)   * تمري مجمد دبوس 1ك Item name (Ar) *" at bounding box center [731, 117] width 351 height 43
type input "تمري مجمد دبوس 1ك"
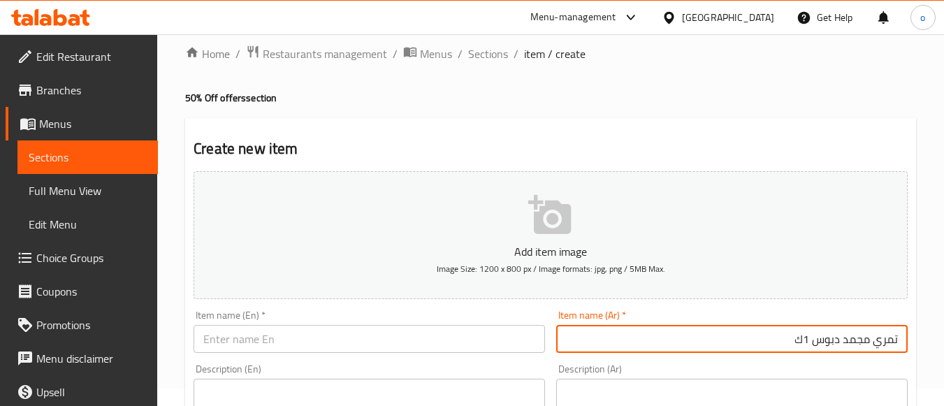
scroll to position [0, 0]
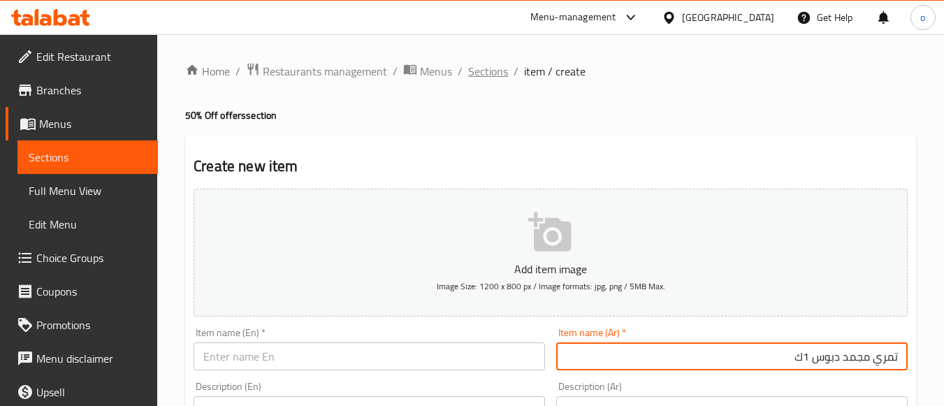
drag, startPoint x: 497, startPoint y: 112, endPoint x: 495, endPoint y: 65, distance: 46.8
click at [497, 110] on h4 "50% Off offers section" at bounding box center [550, 115] width 731 height 14
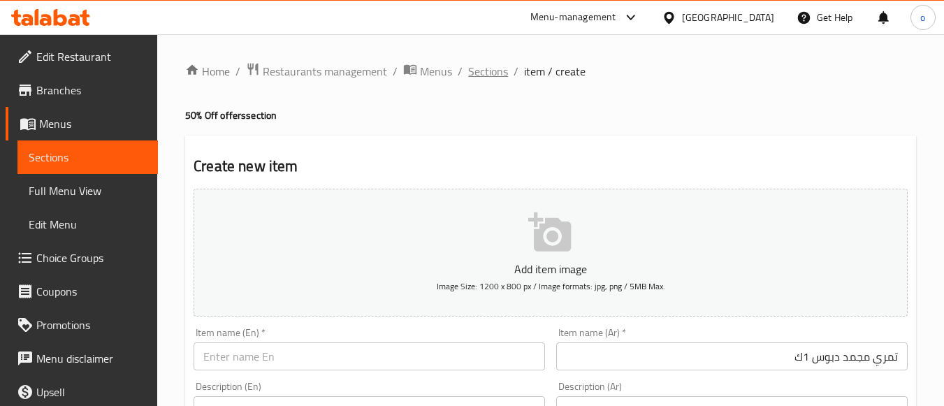
click at [495, 63] on span "Sections" at bounding box center [488, 71] width 40 height 17
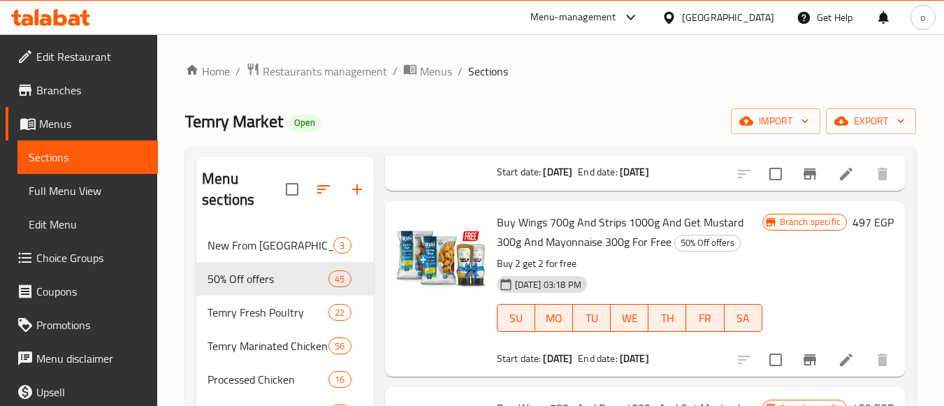
scroll to position [4750, 0]
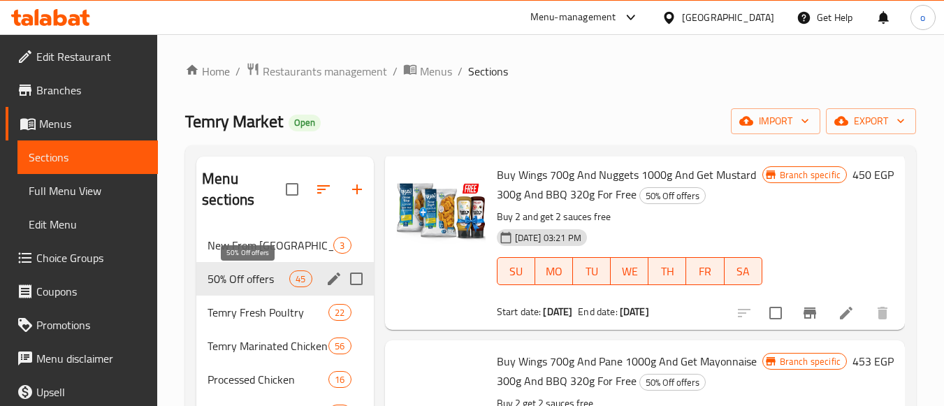
click at [277, 276] on span "50% Off offers" at bounding box center [248, 278] width 82 height 17
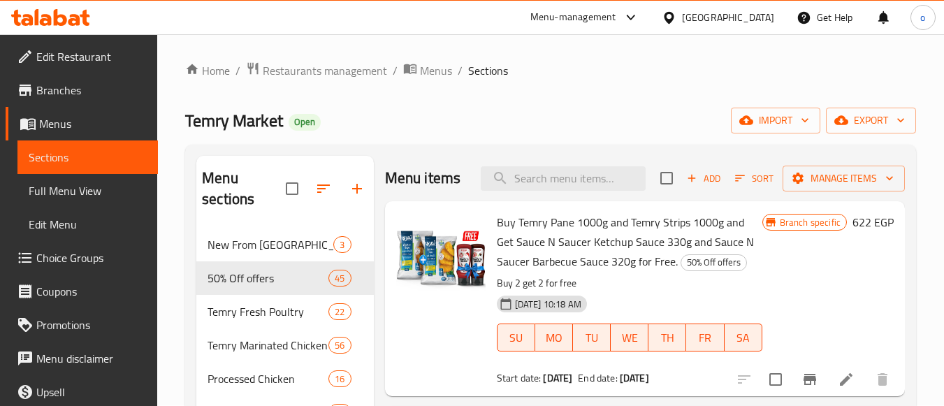
scroll to position [0, 0]
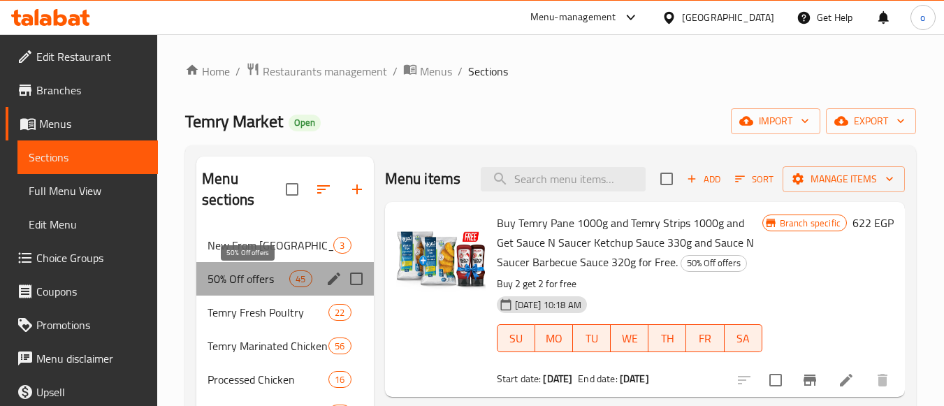
click at [268, 284] on span "50% Off offers" at bounding box center [248, 278] width 82 height 17
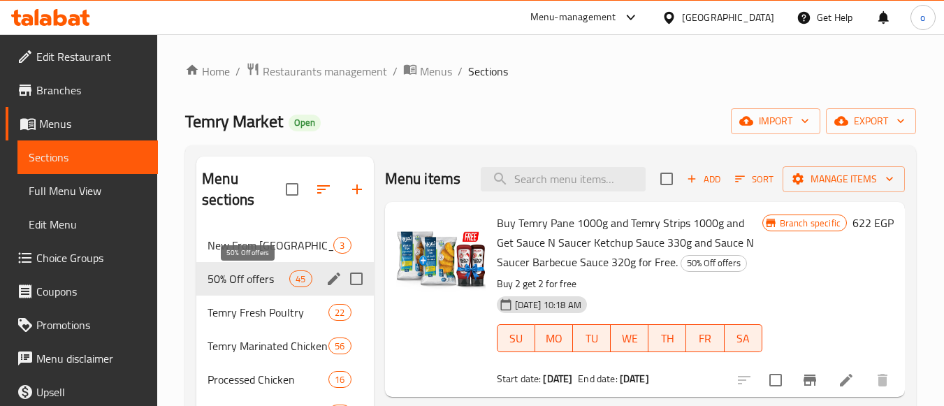
click at [268, 284] on span "50% Off offers" at bounding box center [248, 278] width 82 height 17
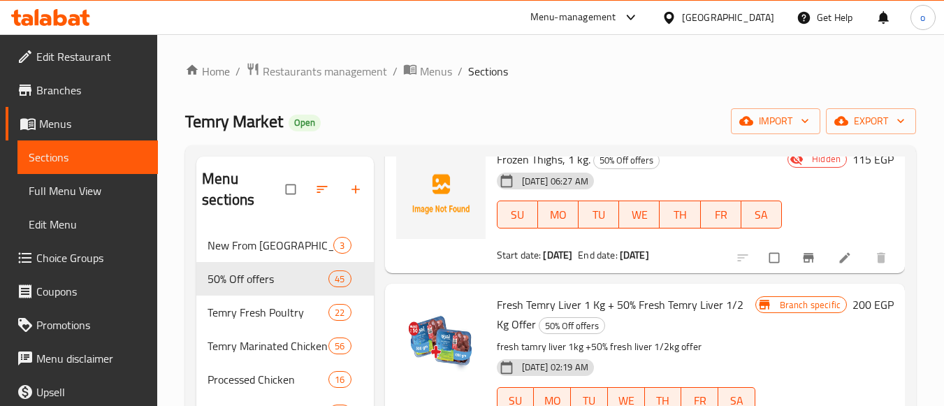
scroll to position [7474, 0]
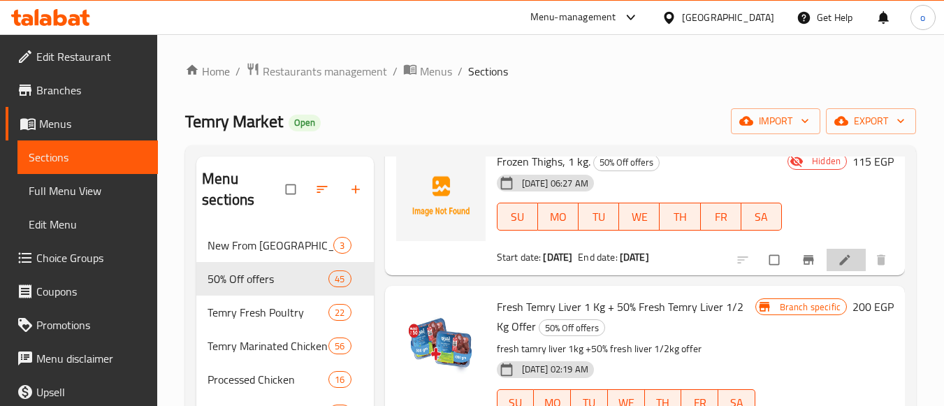
click at [826, 271] on li at bounding box center [845, 260] width 39 height 22
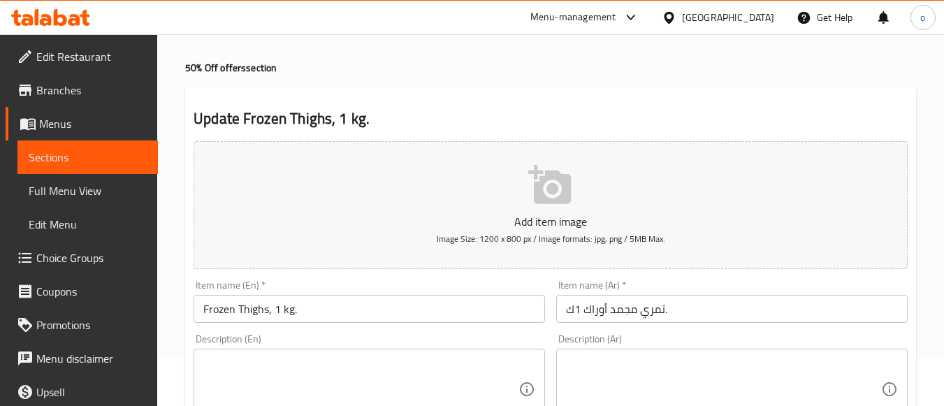
scroll to position [70, 0]
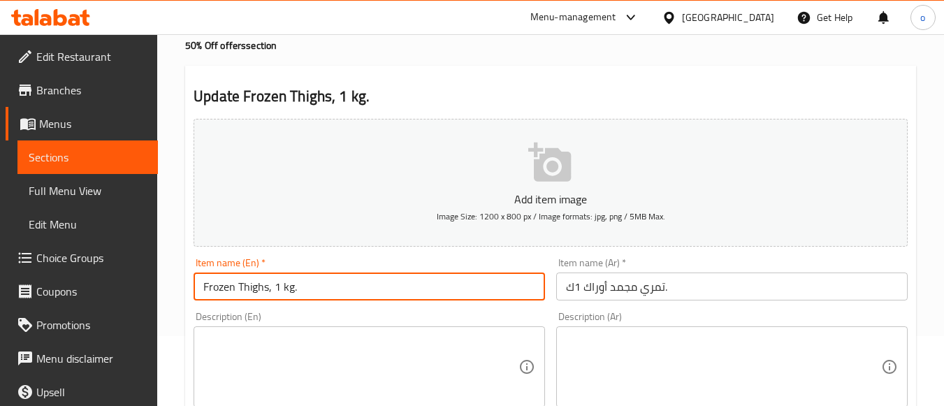
click at [352, 284] on input "Frozen Thighs, 1 kg." at bounding box center [368, 286] width 351 height 28
click at [204, 286] on input "Frozen Thighs, 1 kg." at bounding box center [368, 286] width 351 height 28
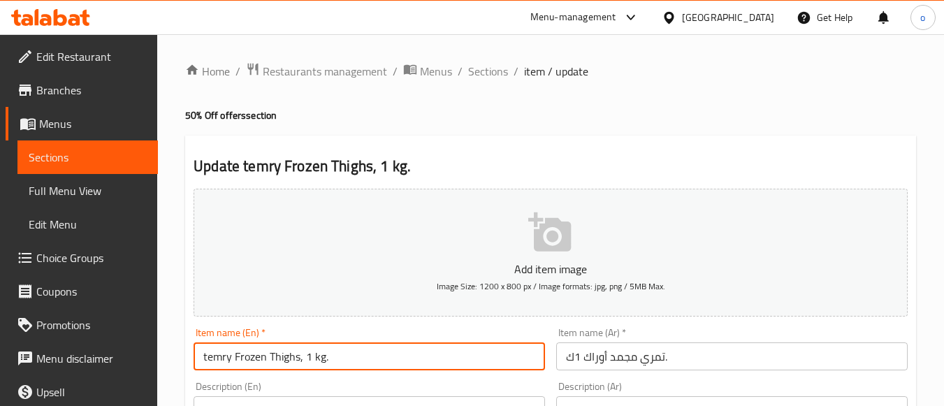
drag, startPoint x: 350, startPoint y: 363, endPoint x: 126, endPoint y: 322, distance: 227.2
type input "Temry Frozen Thighs, 1 Kg."
click at [534, 122] on h4 "50% Off offers section" at bounding box center [550, 115] width 731 height 14
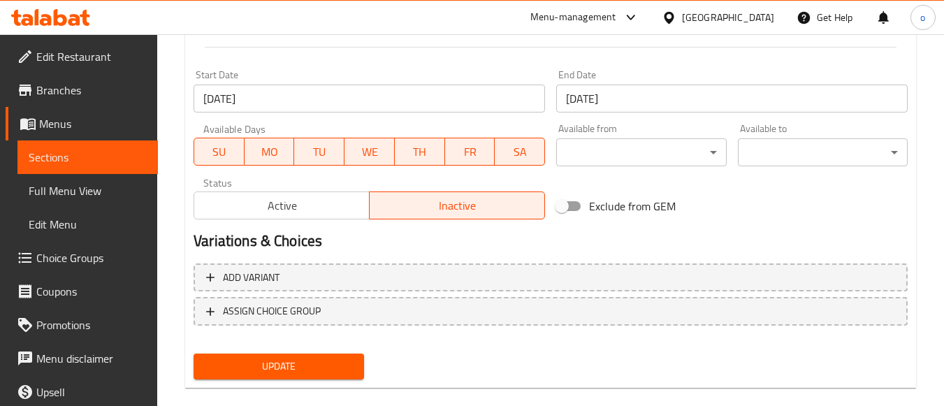
scroll to position [581, 0]
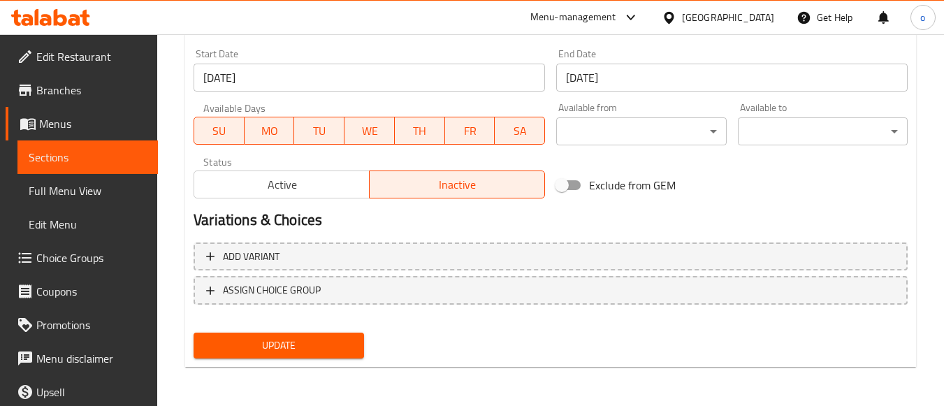
click at [290, 343] on span "Update" at bounding box center [278, 345] width 147 height 17
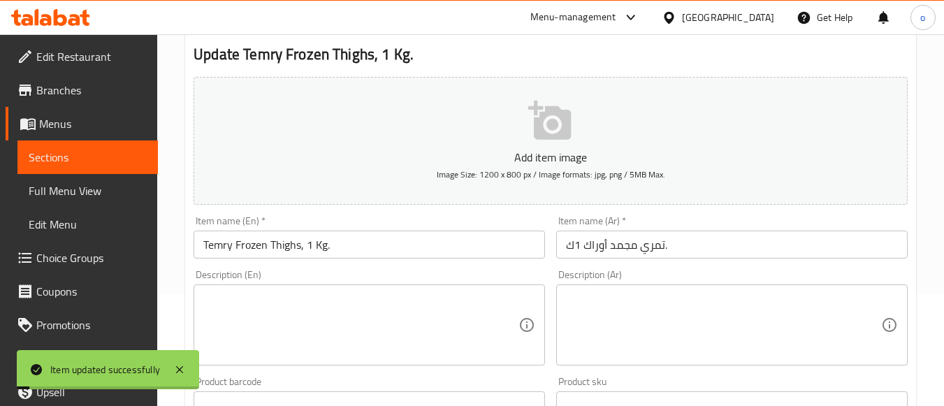
scroll to position [0, 0]
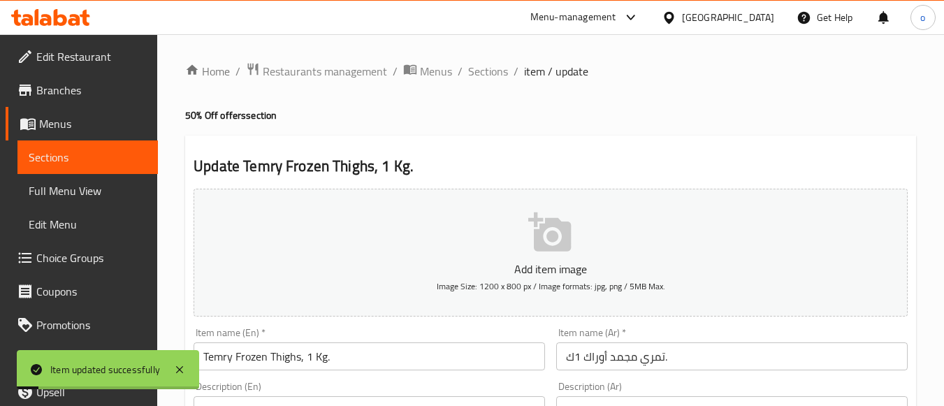
click at [485, 77] on span "Sections" at bounding box center [488, 71] width 40 height 17
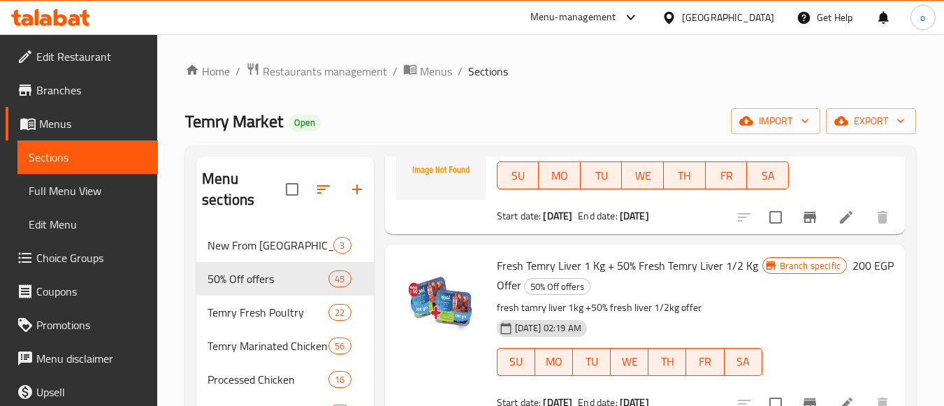
scroll to position [7264, 0]
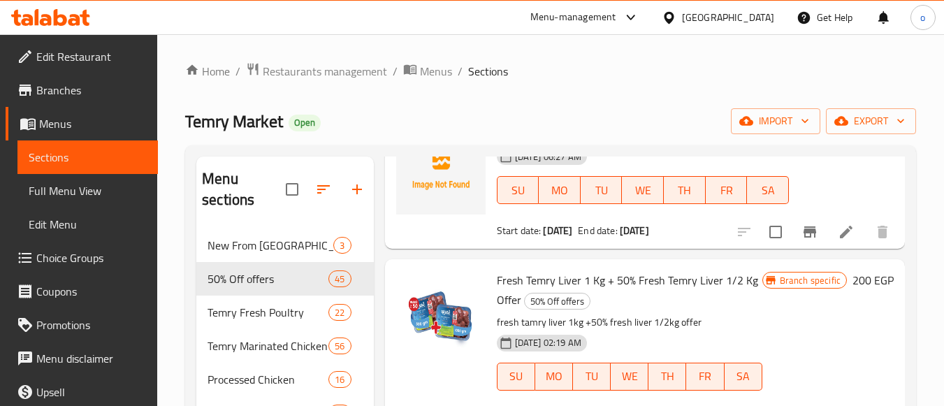
click at [840, 93] on icon at bounding box center [846, 86] width 13 height 13
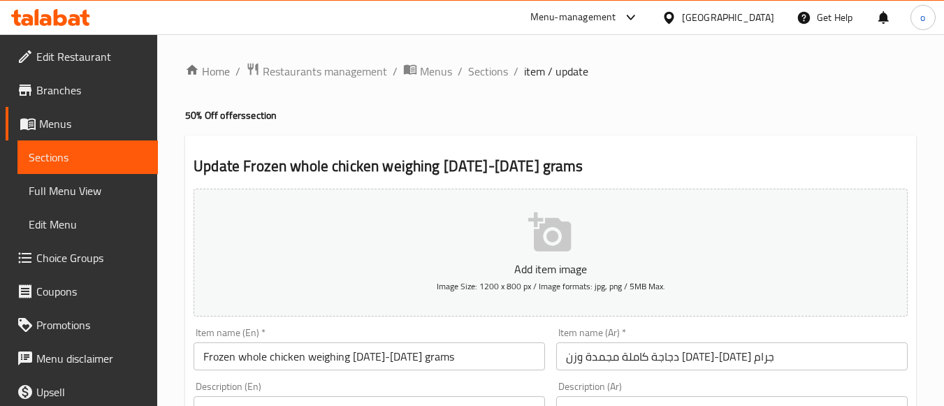
click at [714, 367] on input "دجاجة كاملة مجمدة وزن 1300-1400 جرام" at bounding box center [731, 356] width 351 height 28
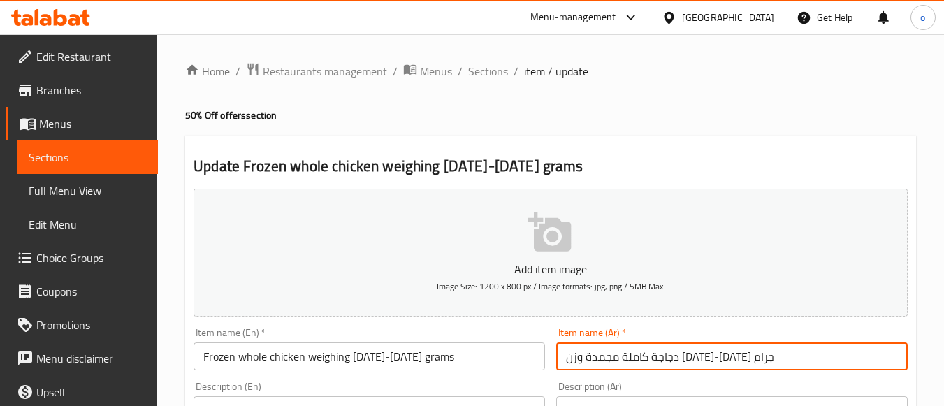
click at [745, 365] on input "دجاجة كاملة مجمدة وزن 1300-1400 جرام" at bounding box center [731, 356] width 351 height 28
click at [773, 365] on input "دجاجة كاملة مجمدة وزن 1300-1400 جرام" at bounding box center [731, 356] width 351 height 28
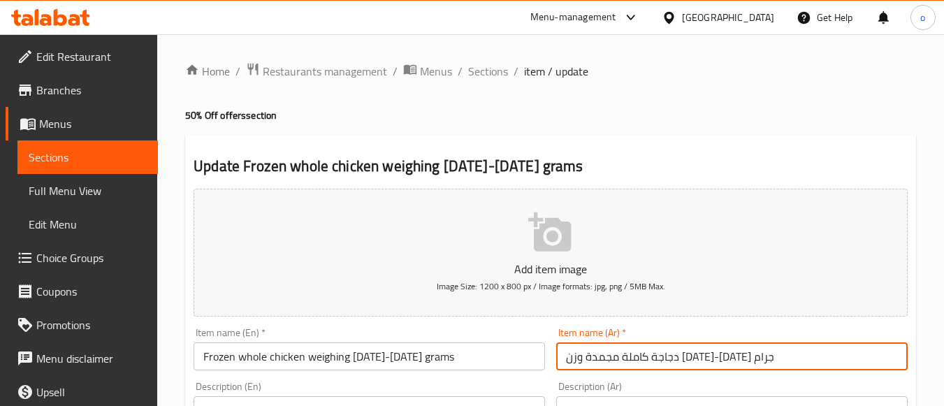
click at [733, 358] on input "دجاجة كاملة مجمدة وزن 1300-1400 جرام" at bounding box center [731, 356] width 351 height 28
click at [780, 359] on input "دجاجة كاملة مجمدة وزن 1300-1400 جرام" at bounding box center [731, 356] width 351 height 28
click at [764, 360] on input "دجاجة كاملة مجمدة وزن 1300-1400 جرام" at bounding box center [731, 356] width 351 height 28
click at [772, 356] on input "دجاجة كاملة مجمدة وزن 1300-1400 جرام" at bounding box center [731, 356] width 351 height 28
click at [698, 363] on input "دجاجة كاملة مجمدة وزن 1300-1400 جرام" at bounding box center [731, 356] width 351 height 28
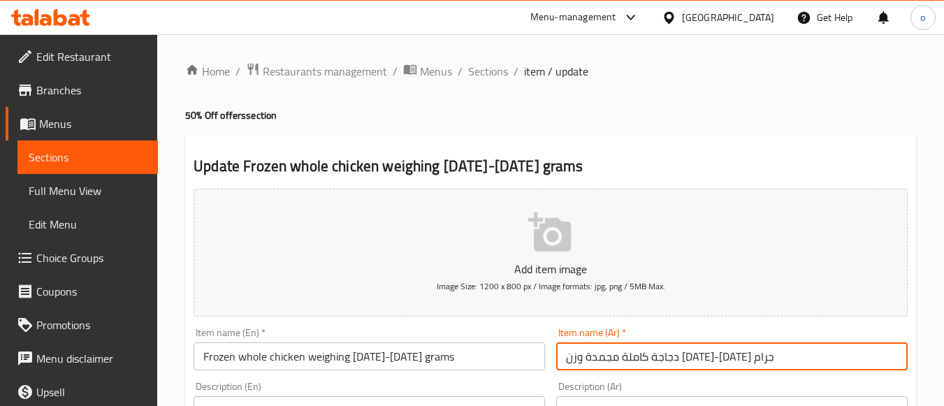
click at [755, 357] on input "دجاجة كاملة مجمدة وزن 1300-1400 جرام" at bounding box center [731, 356] width 351 height 28
click at [775, 358] on input "دجاجة كاملة مجمدة وزن 1300-1400 جرام" at bounding box center [731, 356] width 351 height 28
click at [650, 363] on input "دجاجة كاملة مجمدة وزن 1300-1400 جرام" at bounding box center [731, 356] width 351 height 28
click at [790, 353] on input "دجاجة كاملة مجمدة 1300-1400 جرام" at bounding box center [731, 356] width 351 height 28
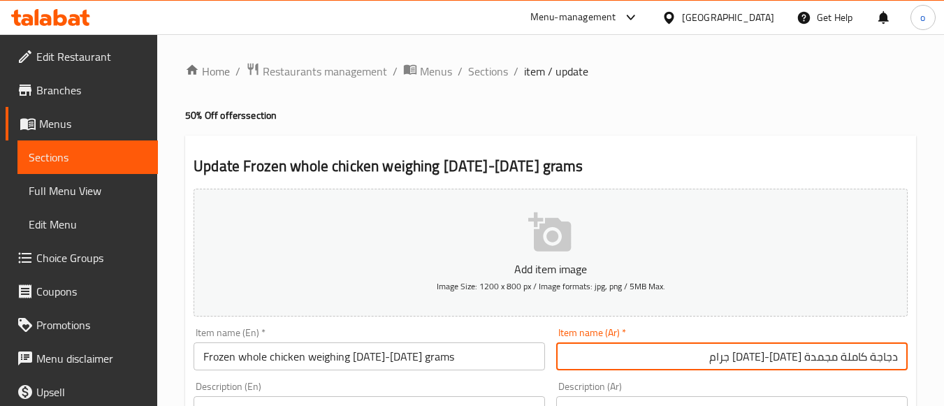
click at [905, 358] on input "دجاجة كاملة مجمدة 1300-1400 جرام" at bounding box center [731, 356] width 351 height 28
click at [781, 359] on input "دقهلية مجمد دجاجة كاملة مجمدة 1300-1400 جرام" at bounding box center [731, 356] width 351 height 28
click at [777, 362] on input "دقهلية مجمد دجاجة مجمدة 1300-1400 جرام" at bounding box center [731, 356] width 351 height 28
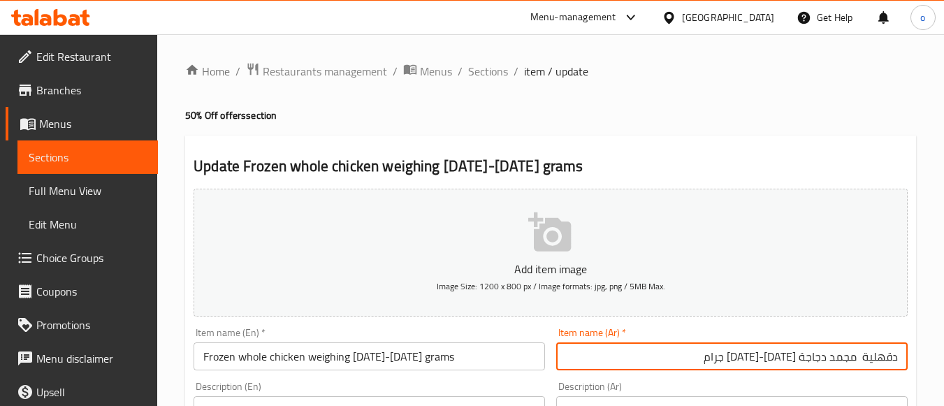
type input "دقهلية مجمد دجاجة 1300-1400 جرام"
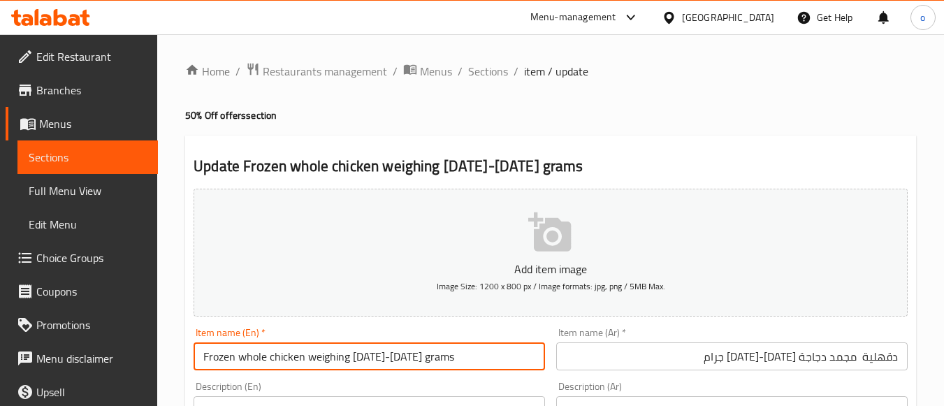
drag, startPoint x: 454, startPoint y: 353, endPoint x: 156, endPoint y: 355, distance: 297.6
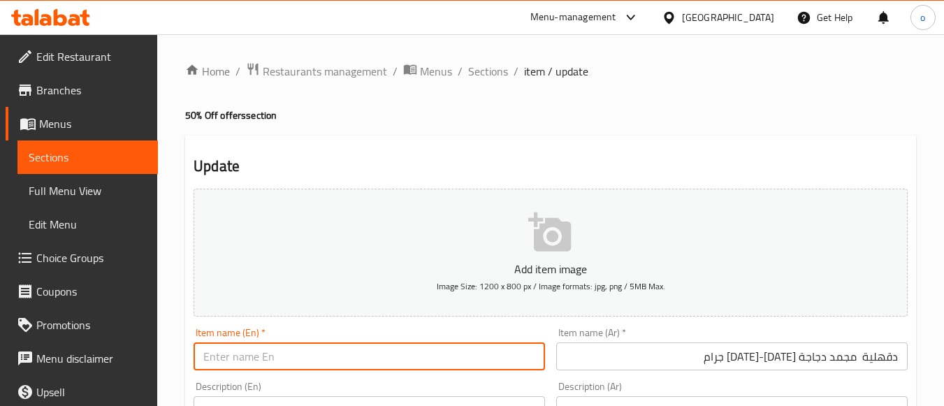
click at [752, 356] on input "دقهلية مجمد دجاجة 1300-1400 جرام" at bounding box center [731, 356] width 351 height 28
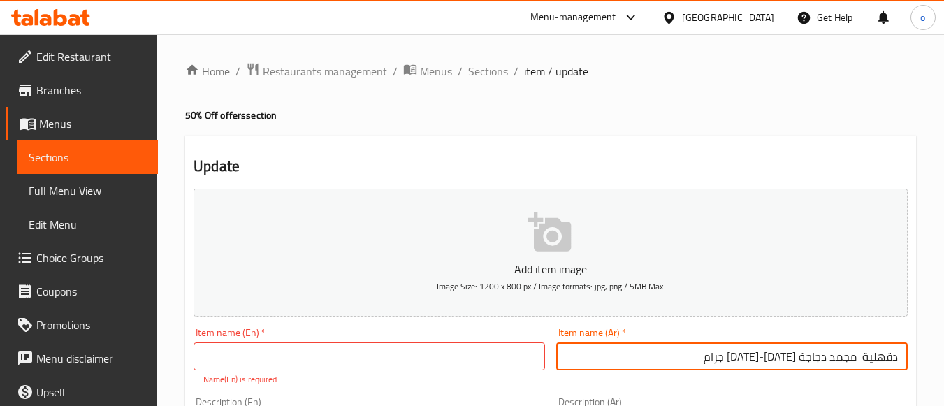
click at [752, 356] on input "دقهلية مجمد دجاجة 1300-1400 جرام" at bounding box center [731, 356] width 351 height 28
click at [325, 348] on input "text" at bounding box center [368, 356] width 351 height 28
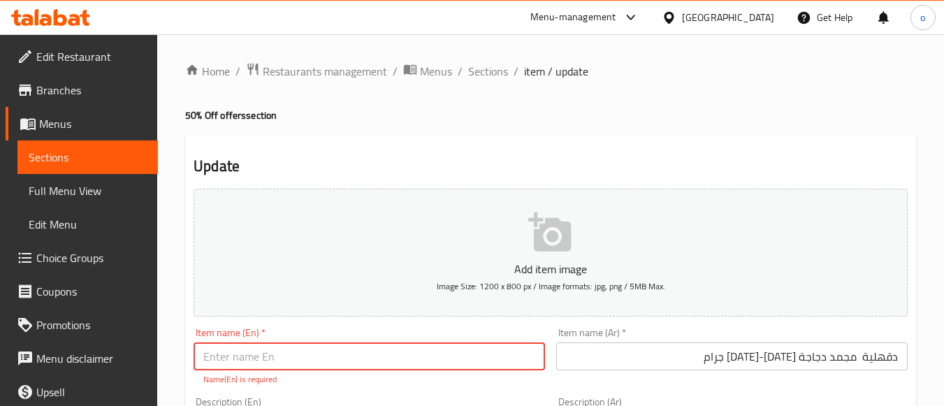
paste input "Dakahlia frozen chicken 1300-1400 grams"
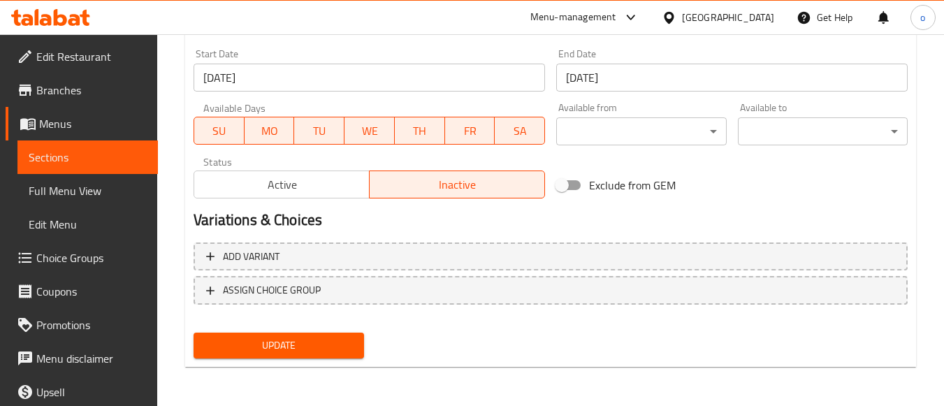
scroll to position [247, 0]
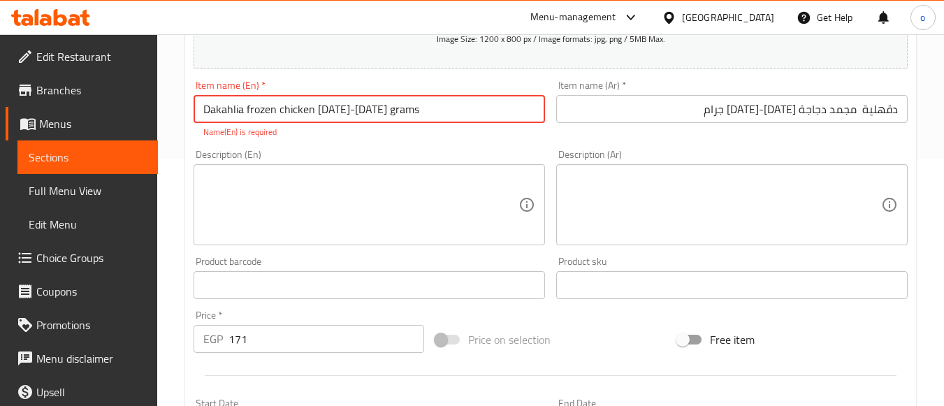
type input "Dakahlia frozen chicken 1300-1400 grams"
click at [416, 260] on div "Product barcode Product barcode" at bounding box center [368, 277] width 351 height 43
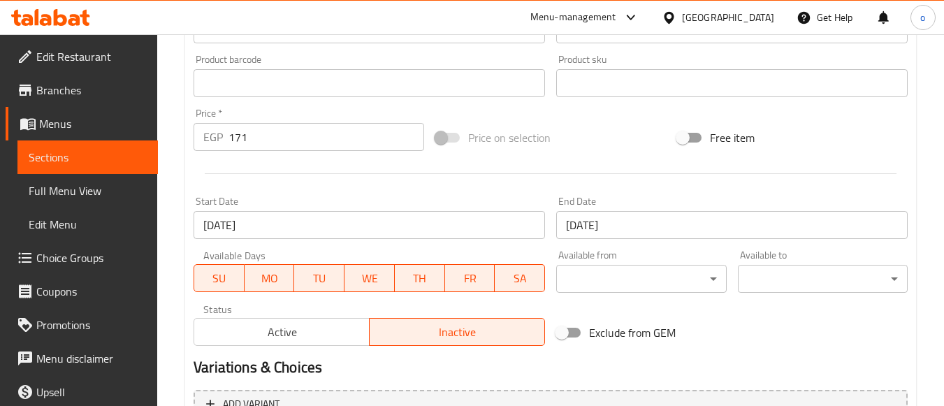
scroll to position [581, 0]
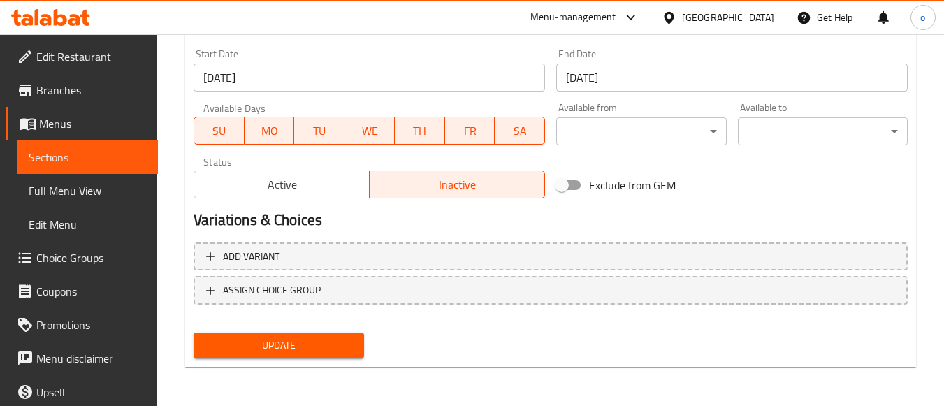
click at [322, 341] on span "Update" at bounding box center [278, 345] width 147 height 17
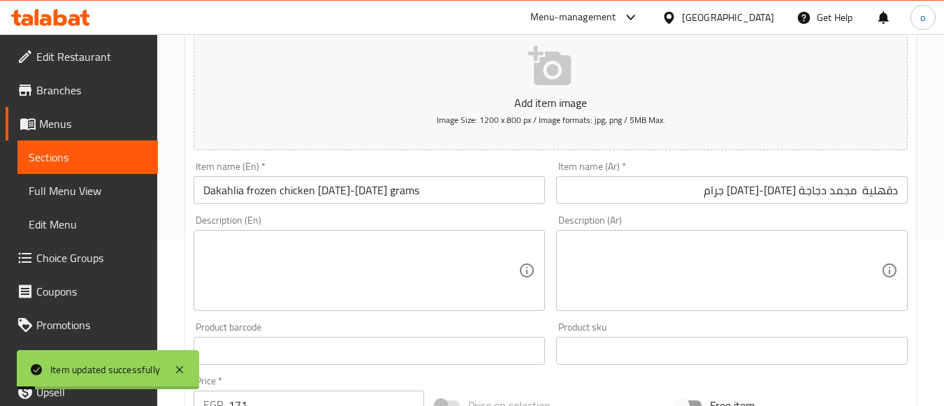
scroll to position [0, 0]
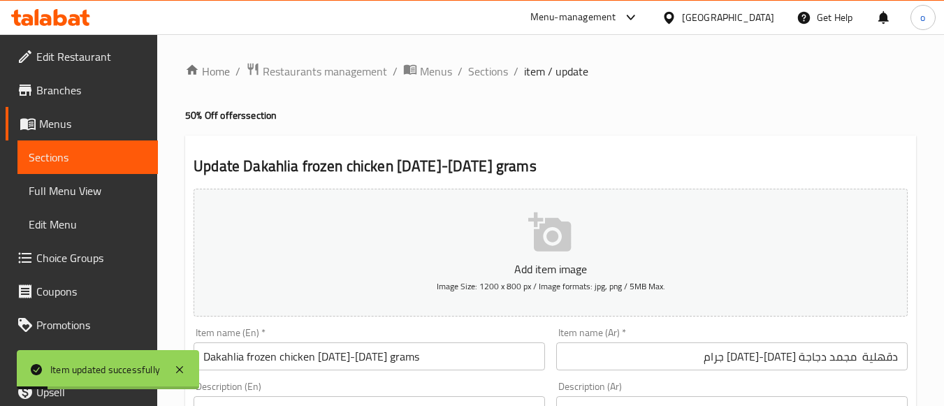
click at [471, 118] on h4 "50% Off offers section" at bounding box center [550, 115] width 731 height 14
click at [483, 71] on span "Sections" at bounding box center [488, 71] width 40 height 17
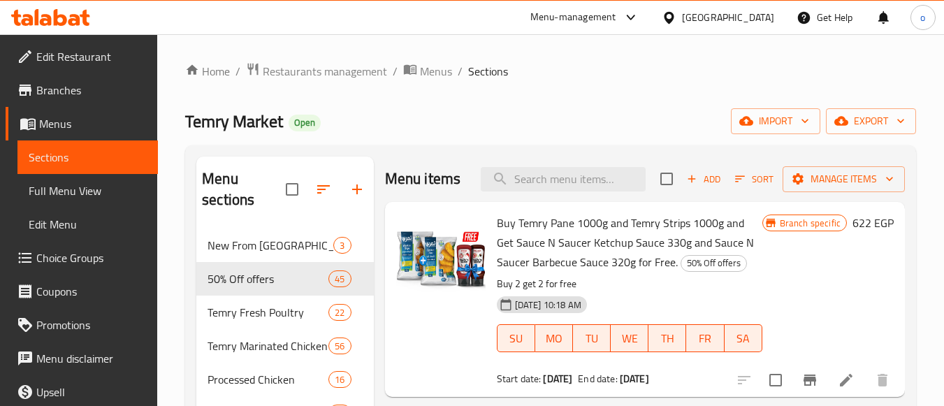
click at [497, 124] on div "Temry Market Open import export" at bounding box center [550, 121] width 731 height 26
click at [726, 184] on span "Sort" at bounding box center [754, 179] width 57 height 22
click at [694, 187] on span "Add" at bounding box center [704, 179] width 38 height 16
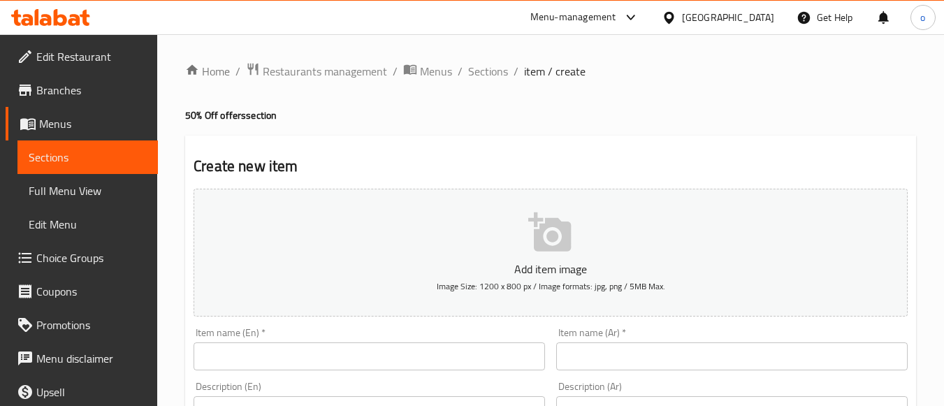
click at [680, 345] on input "text" at bounding box center [731, 356] width 351 height 28
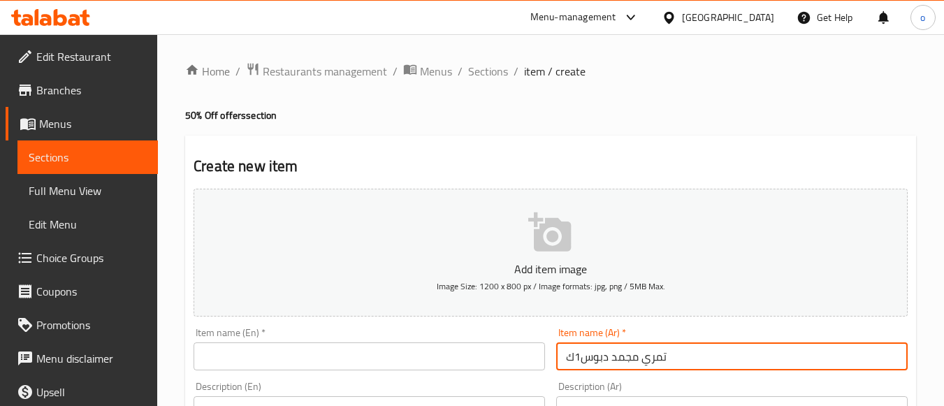
drag, startPoint x: 676, startPoint y: 358, endPoint x: 543, endPoint y: 355, distance: 132.8
type input "تمري مجمد دبوس1ك"
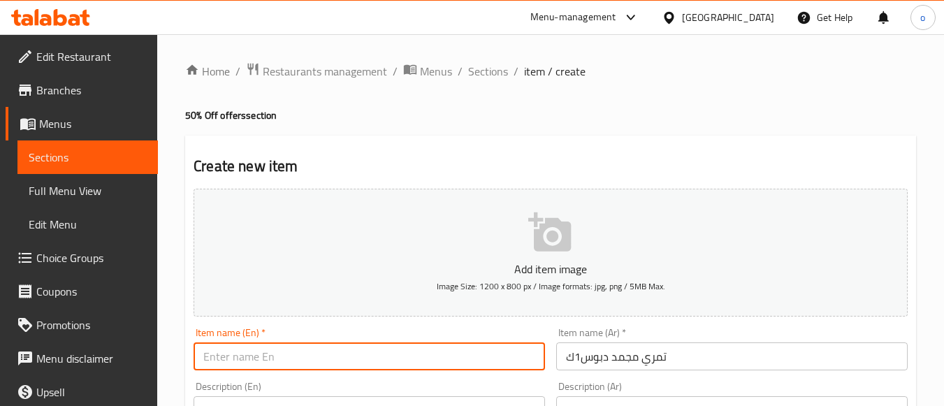
click at [411, 347] on input "text" at bounding box center [368, 356] width 351 height 28
paste input "1 kg frozen dates"
drag, startPoint x: 292, startPoint y: 359, endPoint x: 259, endPoint y: 361, distance: 32.9
click at [259, 361] on input "1 kg frozen dates" at bounding box center [368, 356] width 351 height 28
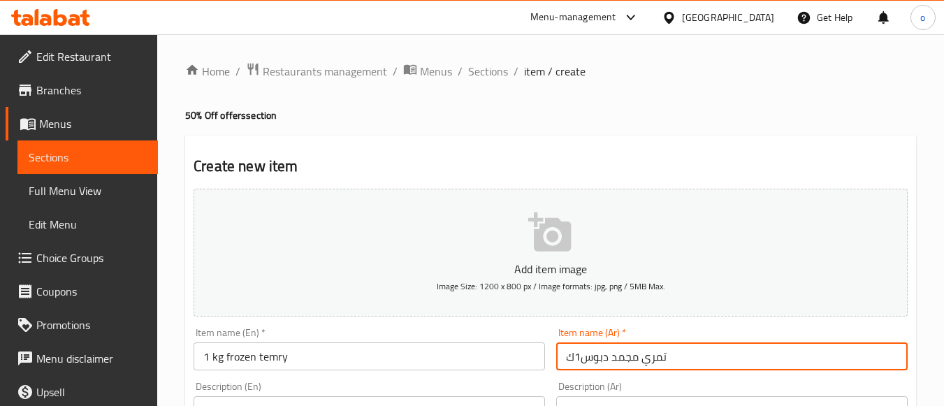
click at [595, 357] on input "تمري مجمد دبوس1ك" at bounding box center [731, 356] width 351 height 28
drag, startPoint x: 595, startPoint y: 357, endPoint x: 577, endPoint y: 353, distance: 18.6
click at [568, 344] on input "تمري مجمد دبوس1ك" at bounding box center [731, 356] width 351 height 28
drag, startPoint x: 609, startPoint y: 360, endPoint x: 583, endPoint y: 363, distance: 26.6
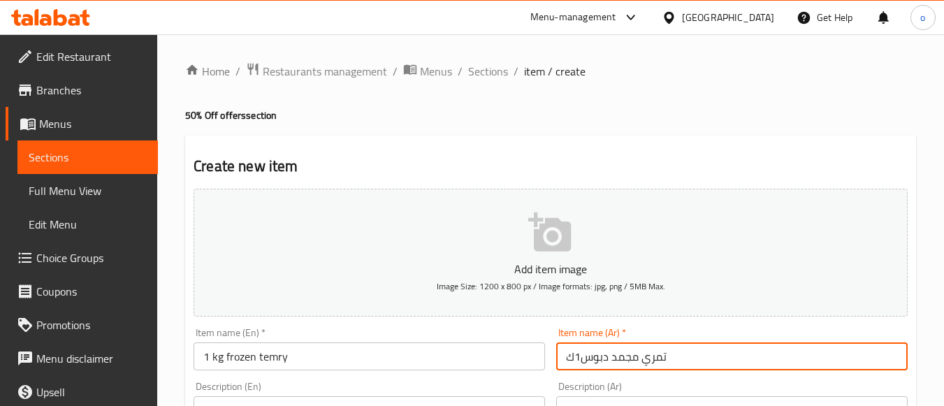
click at [583, 363] on input "تمري مجمد دبوس1ك" at bounding box center [731, 356] width 351 height 28
click at [591, 362] on input "تمري مجمد دبوس1ك" at bounding box center [731, 356] width 351 height 28
drag, startPoint x: 582, startPoint y: 360, endPoint x: 606, endPoint y: 360, distance: 23.8
click at [606, 360] on input "تمري مجمد دبوس1ك" at bounding box center [731, 356] width 351 height 28
click at [597, 356] on input "تمري مجمد دبوس1ك" at bounding box center [731, 356] width 351 height 28
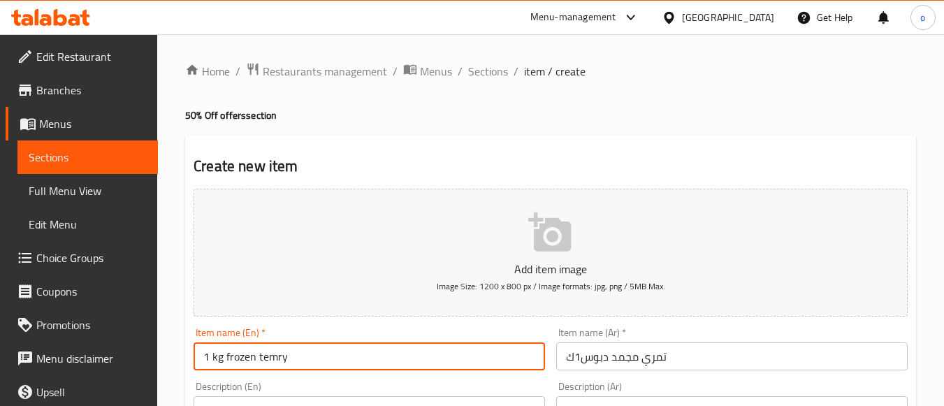
click at [313, 352] on input "1 kg frozen temry" at bounding box center [368, 356] width 351 height 28
paste input "drumsticks"
type input "1 kg frozen temry drumstick"
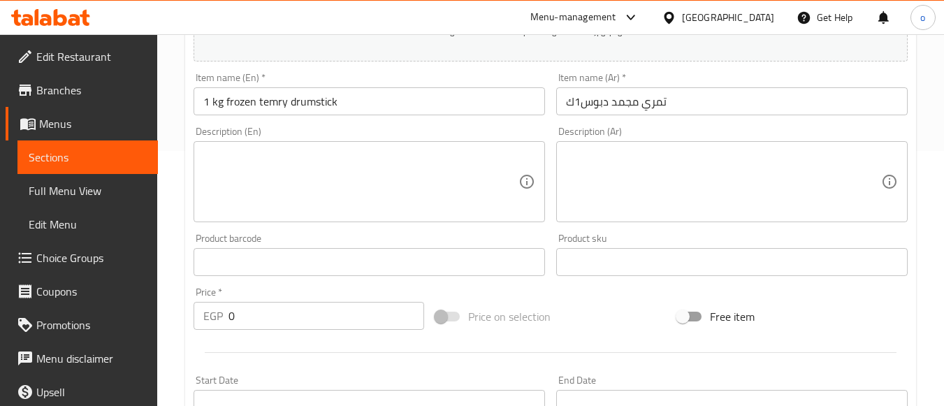
scroll to position [279, 0]
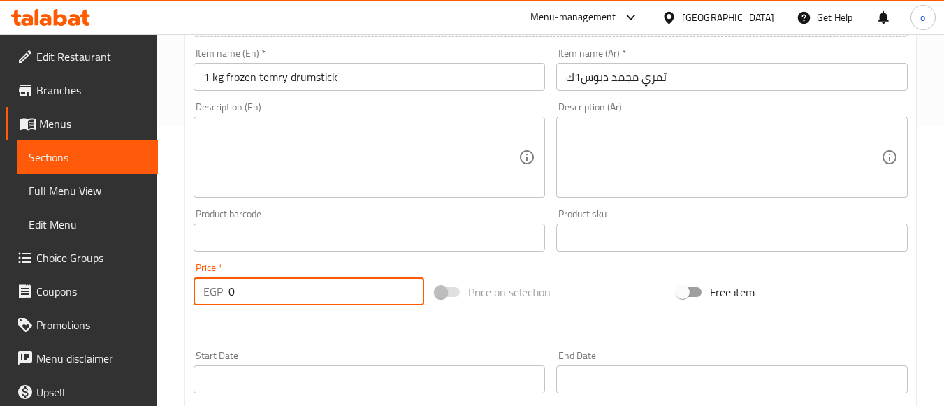
drag, startPoint x: 242, startPoint y: 297, endPoint x: 162, endPoint y: 296, distance: 80.3
click at [162, 296] on div "Home / Restaurants management / Menus / Sections / item / create 50% Off offers…" at bounding box center [550, 231] width 787 height 953
type input "138"
click at [425, 332] on div at bounding box center [550, 328] width 725 height 34
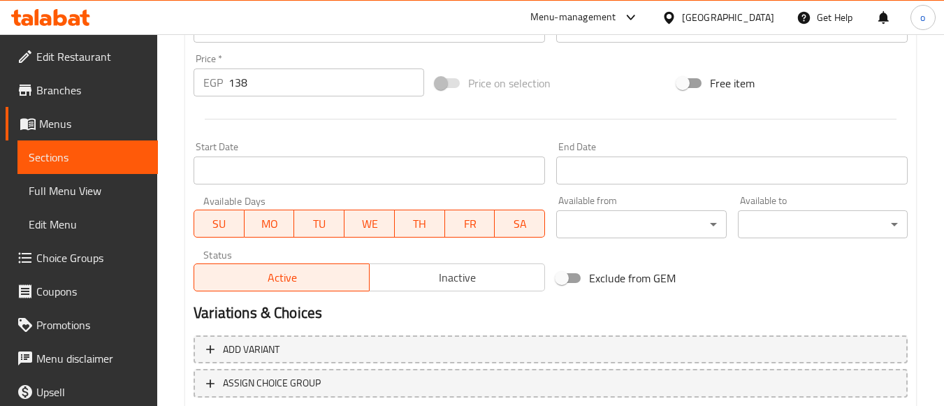
scroll to position [489, 0]
click at [444, 279] on span "Inactive" at bounding box center [457, 277] width 164 height 20
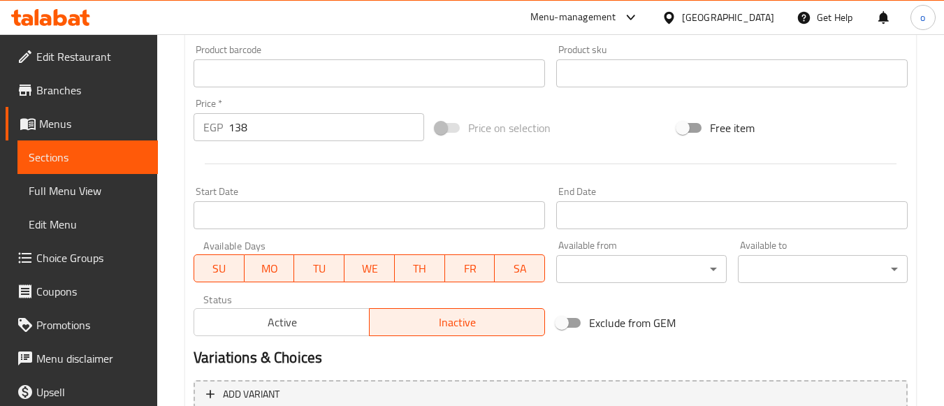
scroll to position [441, 0]
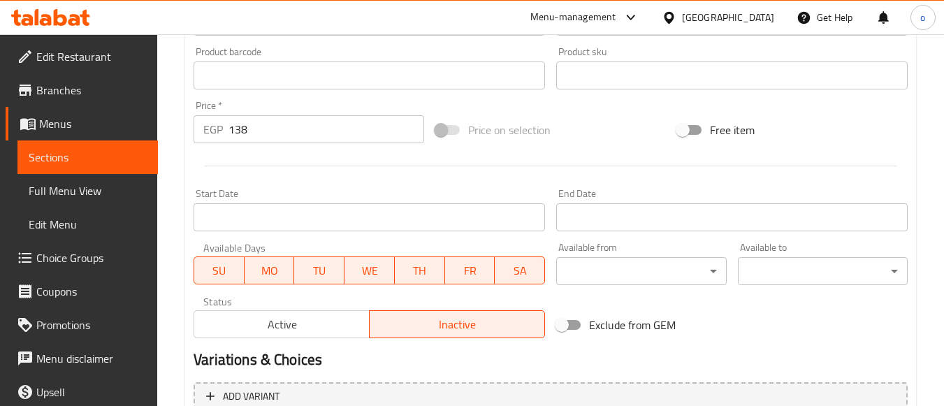
click at [365, 214] on input "Start Date" at bounding box center [368, 217] width 351 height 28
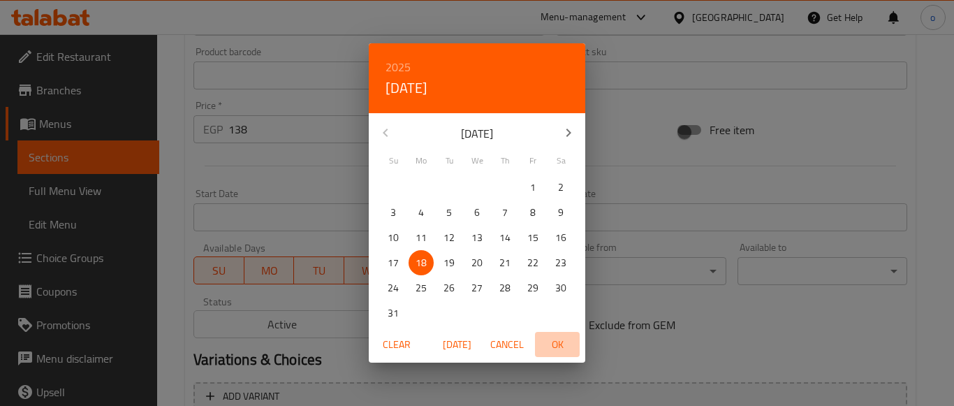
click at [553, 341] on span "OK" at bounding box center [558, 344] width 34 height 17
type input "18-08-2025"
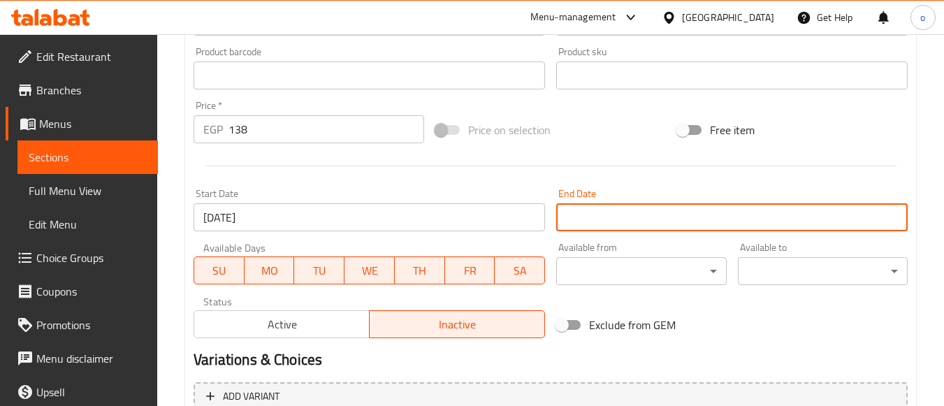
click at [597, 220] on input "Start Date" at bounding box center [731, 217] width 351 height 28
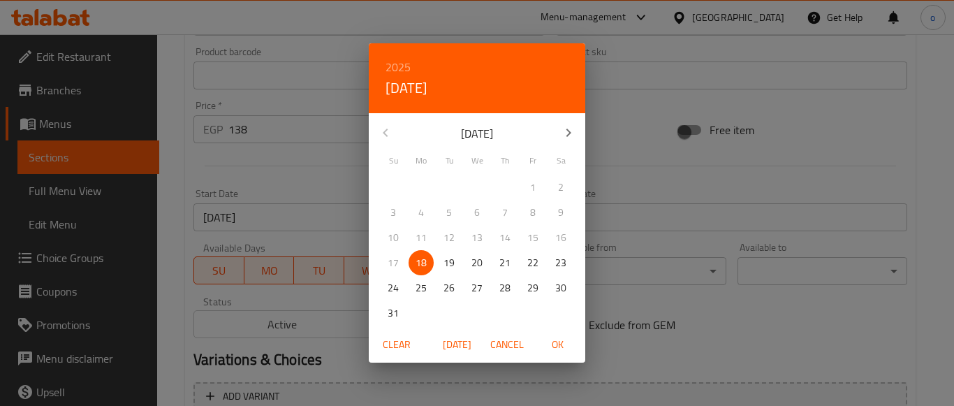
click at [567, 138] on icon "button" at bounding box center [568, 132] width 17 height 17
click at [446, 283] on p "30" at bounding box center [449, 287] width 11 height 17
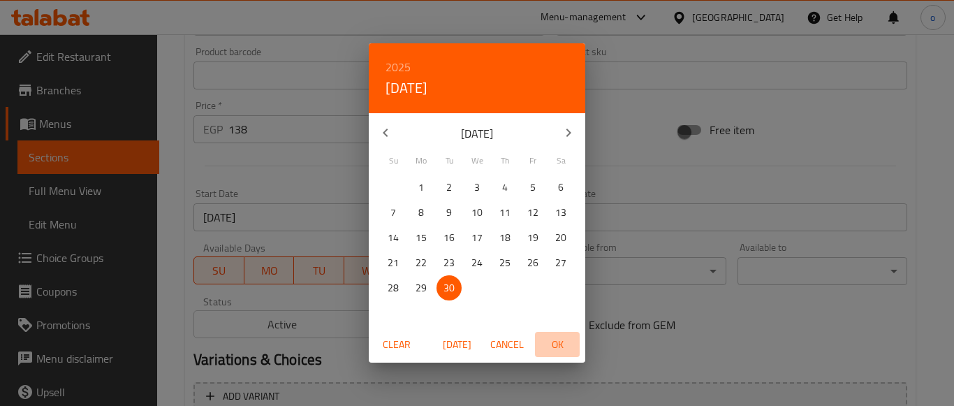
click at [555, 347] on span "OK" at bounding box center [558, 344] width 34 height 17
type input "30-09-2025"
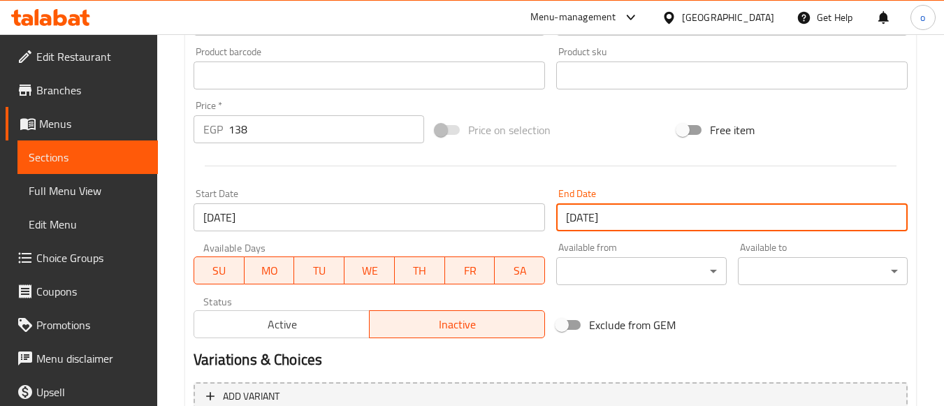
click at [456, 185] on div "Start Date 18-08-2025 Start Date" at bounding box center [369, 210] width 363 height 54
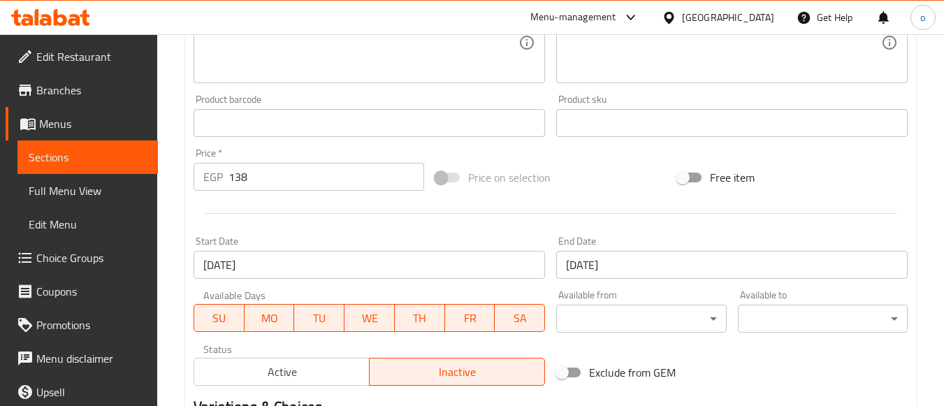
scroll to position [372, 0]
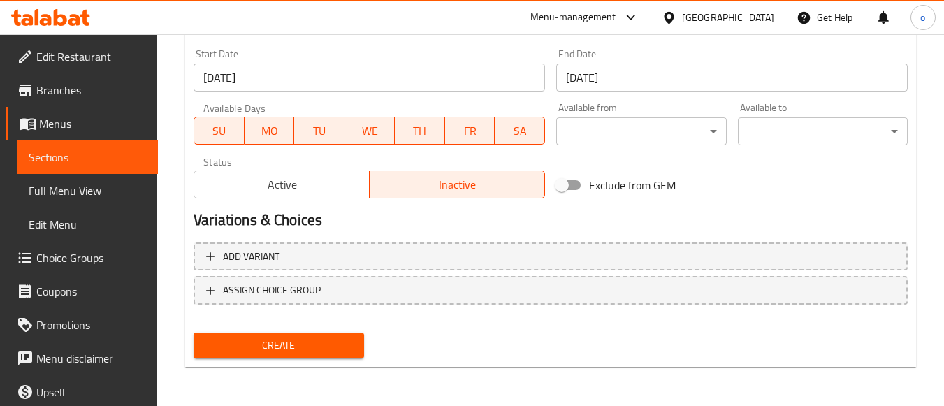
click at [336, 343] on span "Create" at bounding box center [278, 345] width 147 height 17
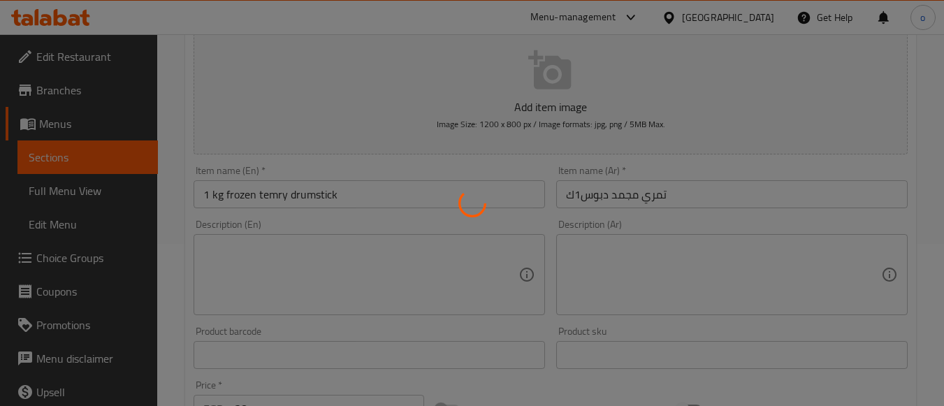
scroll to position [0, 0]
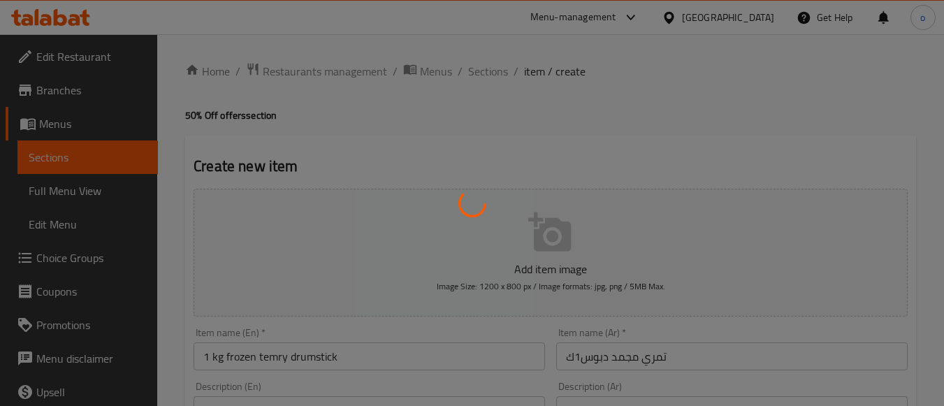
type input "0"
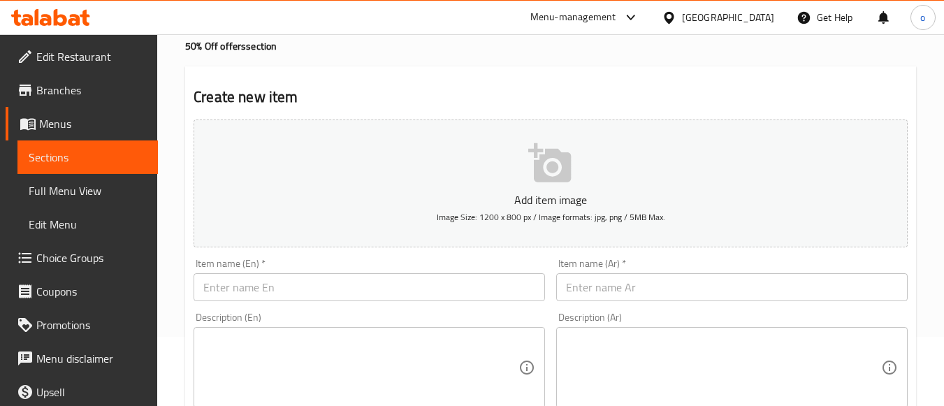
scroll to position [70, 0]
click at [631, 288] on input "text" at bounding box center [731, 286] width 351 height 28
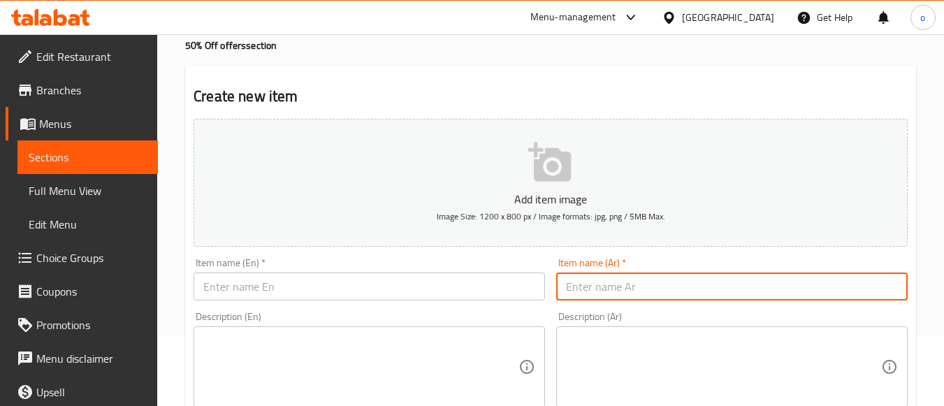
paste input "تمري مجمد دجاجة حشو"
click at [737, 286] on input "تمري مجمد دجاجة حشو" at bounding box center [731, 286] width 351 height 28
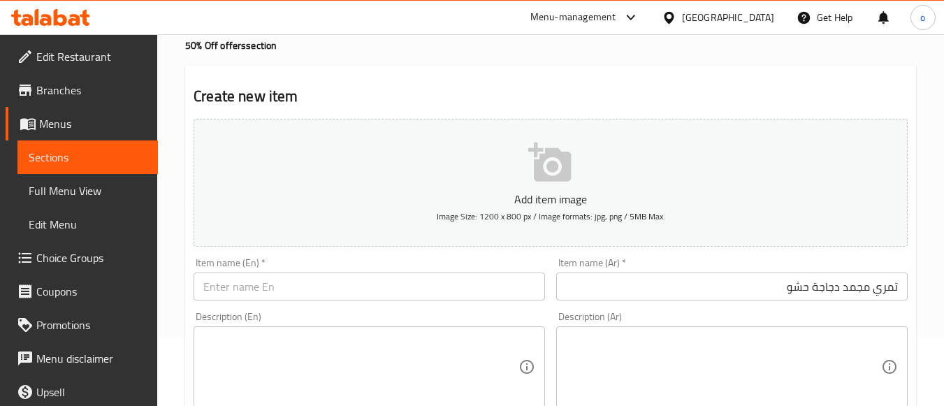
click at [694, 290] on input "تمري مجمد دجاجة حشو" at bounding box center [731, 286] width 351 height 28
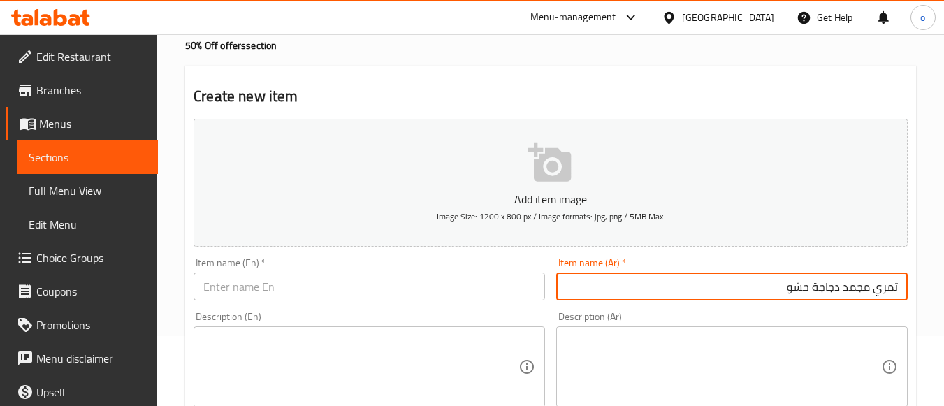
paste input "دجاجة كاملة مجمدة 900 - 950"
drag, startPoint x: 787, startPoint y: 287, endPoint x: 692, endPoint y: 292, distance: 95.1
click at [692, 292] on input "تمري مجمد دجاجة حشو دجاجة كاملة مجمدة 900 - 950" at bounding box center [731, 286] width 351 height 28
drag, startPoint x: 721, startPoint y: 287, endPoint x: 937, endPoint y: 278, distance: 216.7
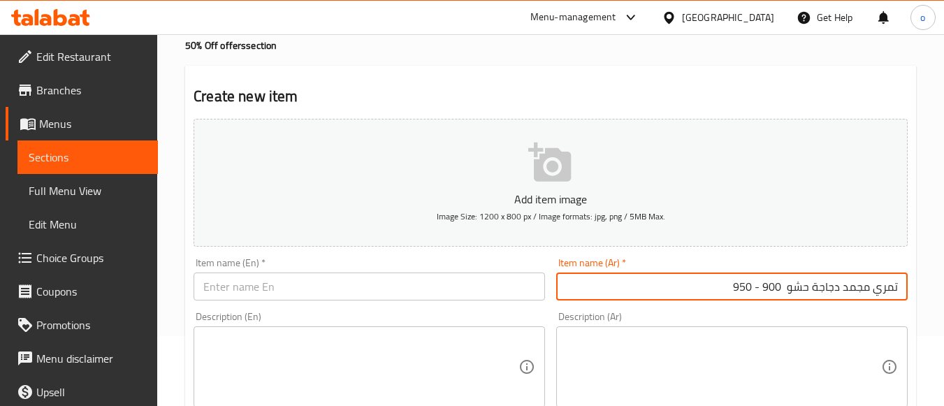
type input "تمري مجمد دجاجة حشو 900 - 950"
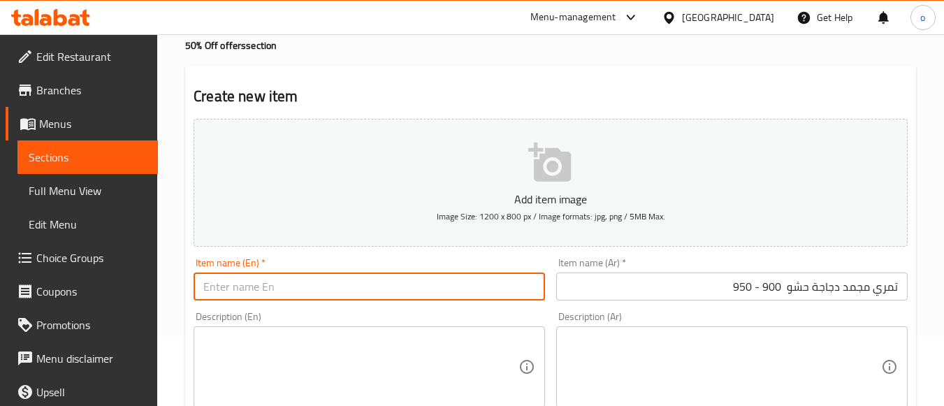
click at [409, 281] on input "text" at bounding box center [368, 286] width 351 height 28
paste input "Frozen stuffed chicken 900-950"
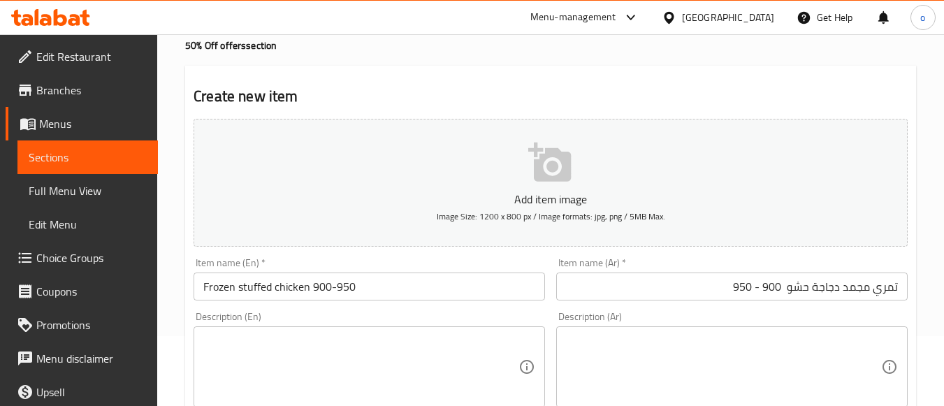
click at [203, 291] on input "Frozen stuffed chicken 900-950" at bounding box center [368, 286] width 351 height 28
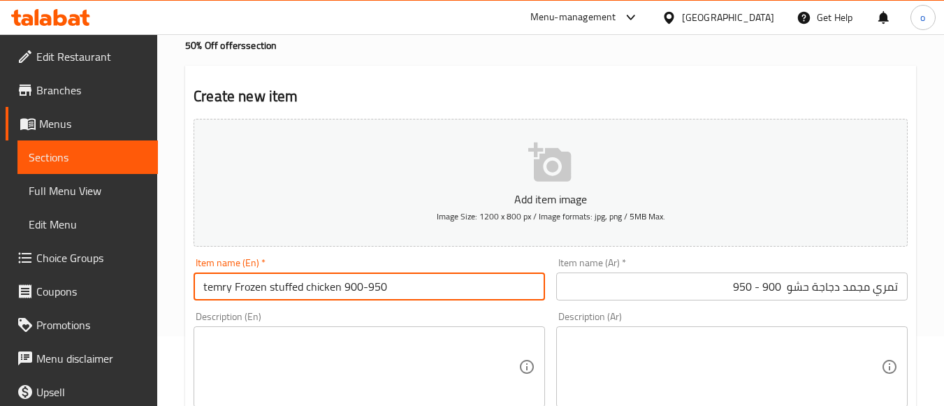
drag, startPoint x: 407, startPoint y: 294, endPoint x: 95, endPoint y: 293, distance: 312.2
type input "Temry Frozen Stuffed Chicken 900-950"
click at [490, 314] on div "Description (En) Description (En)" at bounding box center [368, 360] width 351 height 96
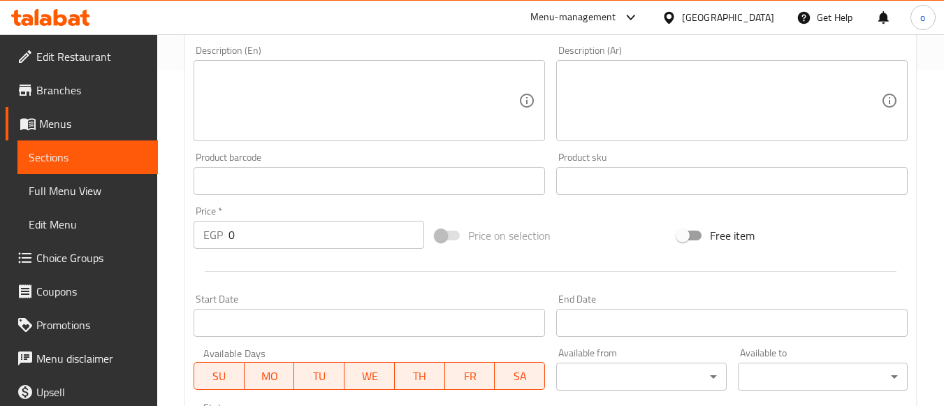
scroll to position [349, 0]
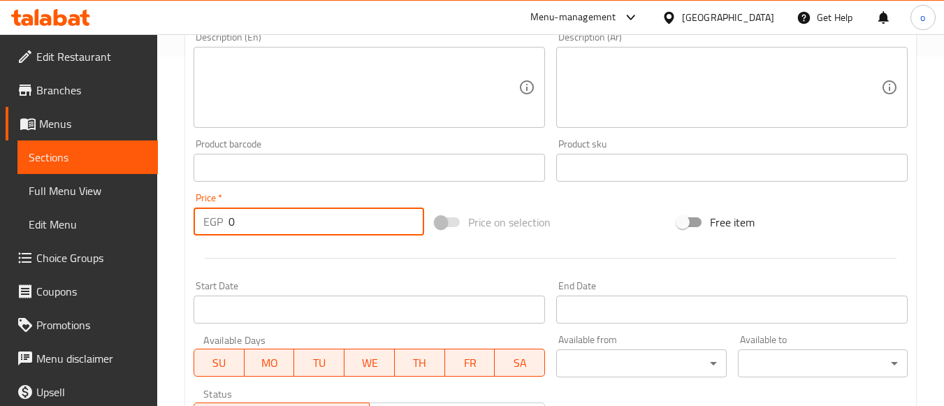
drag, startPoint x: 256, startPoint y: 224, endPoint x: 182, endPoint y: 216, distance: 73.7
click at [182, 216] on div "Home / Restaurants management / Menus / Sections / item / create 50% Off offers…" at bounding box center [550, 161] width 787 height 953
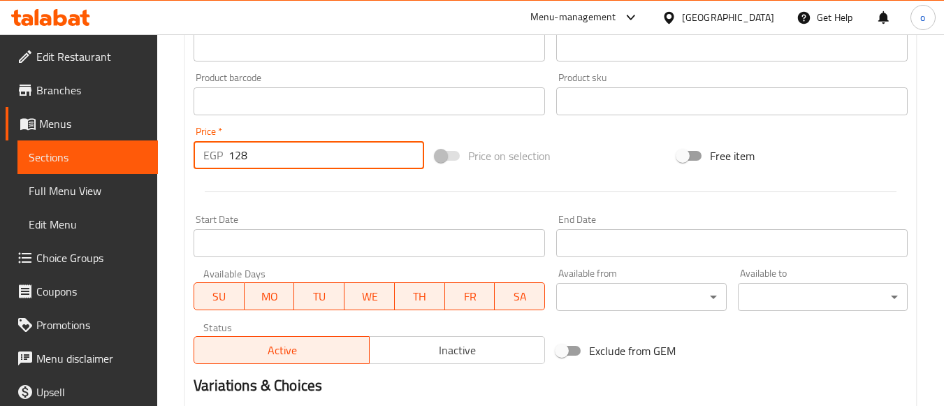
scroll to position [489, 0]
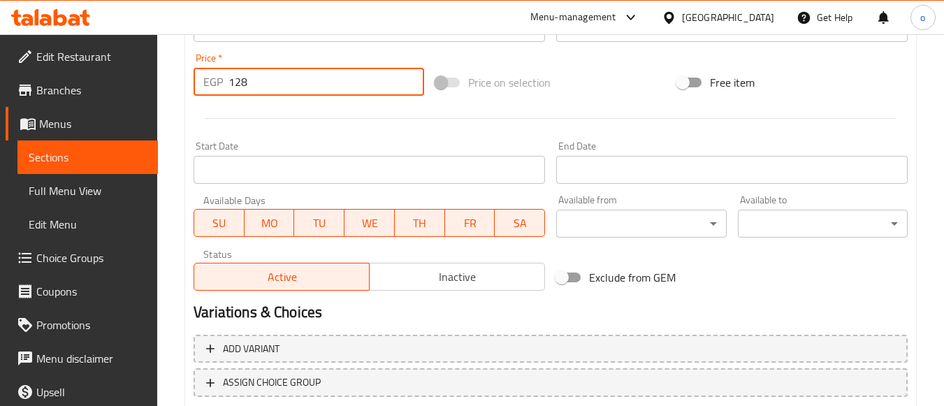
type input "128"
click at [431, 276] on span "Inactive" at bounding box center [457, 277] width 164 height 20
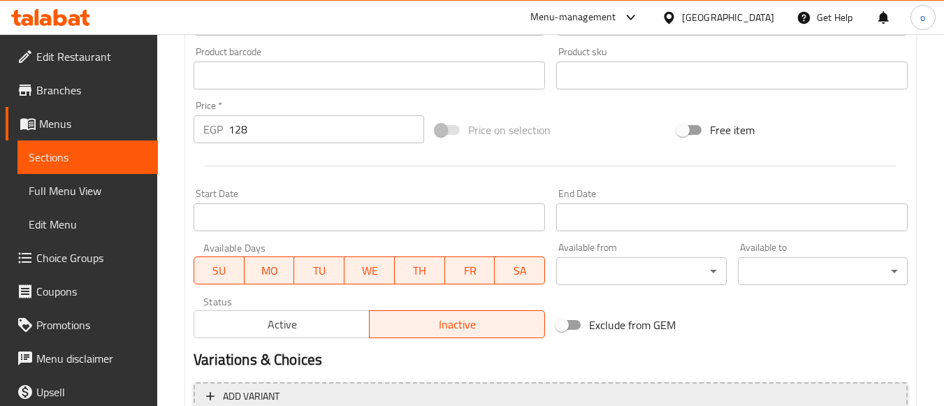
scroll to position [372, 0]
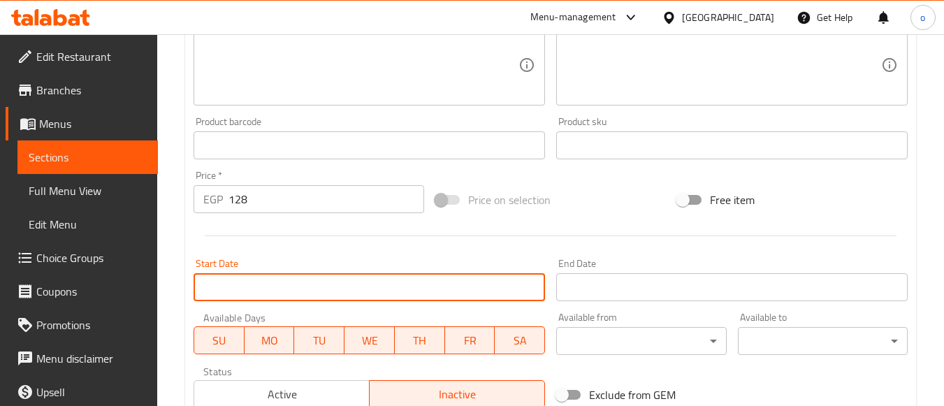
click at [274, 274] on input "Start Date" at bounding box center [368, 287] width 351 height 28
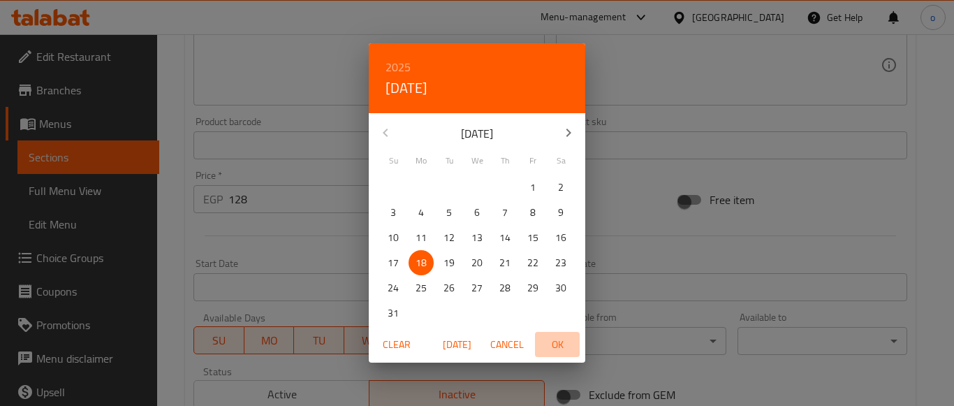
click at [550, 340] on span "OK" at bounding box center [558, 344] width 34 height 17
type input "18-08-2025"
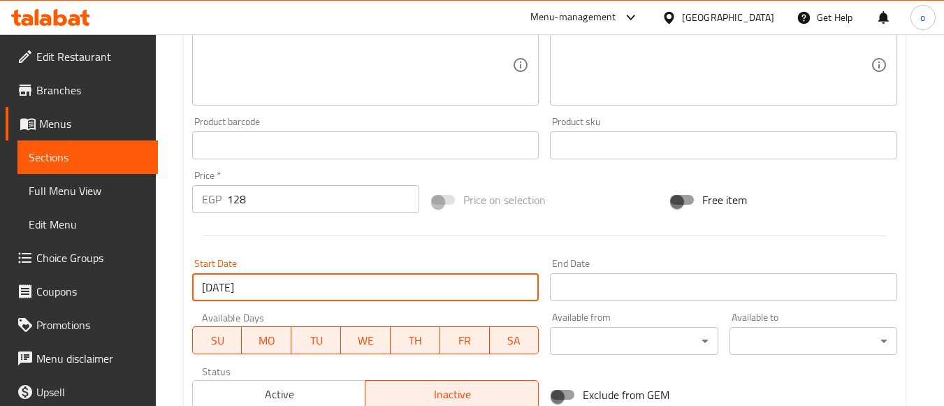
click at [585, 286] on input "Start Date" at bounding box center [723, 287] width 347 height 28
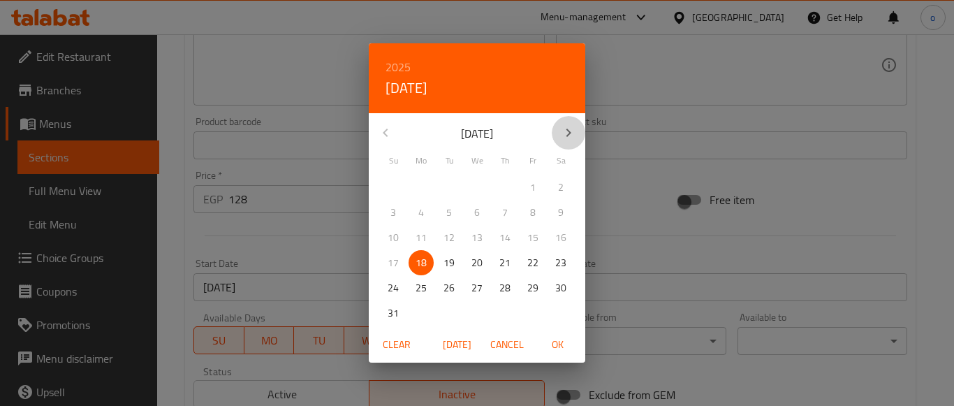
click at [570, 129] on icon "button" at bounding box center [568, 132] width 17 height 17
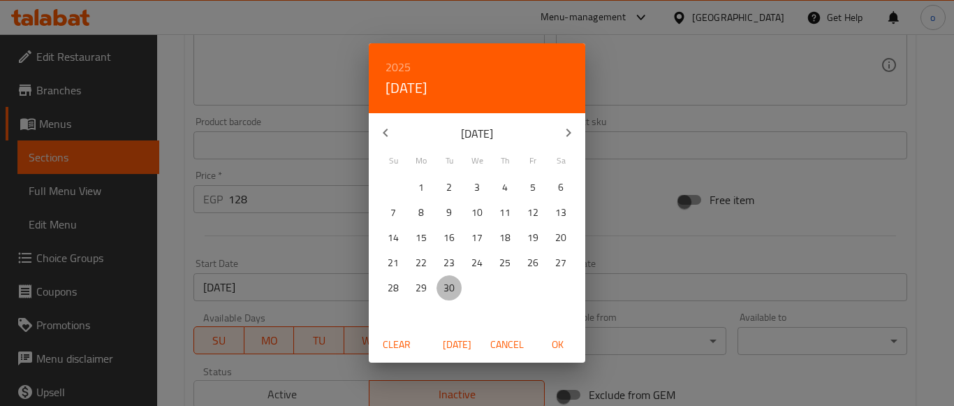
drag, startPoint x: 459, startPoint y: 289, endPoint x: 471, endPoint y: 294, distance: 12.8
click at [458, 289] on span "30" at bounding box center [449, 287] width 25 height 17
click at [558, 341] on span "OK" at bounding box center [558, 344] width 34 height 17
type input "30-09-2025"
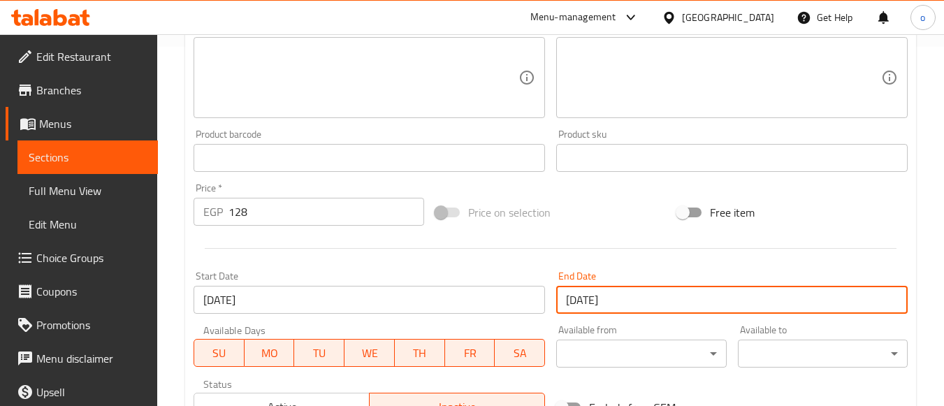
scroll to position [581, 0]
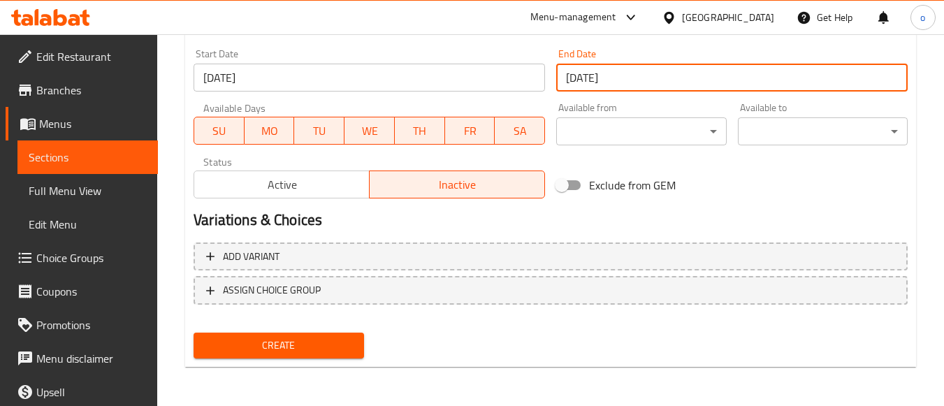
click at [270, 342] on span "Create" at bounding box center [278, 345] width 147 height 17
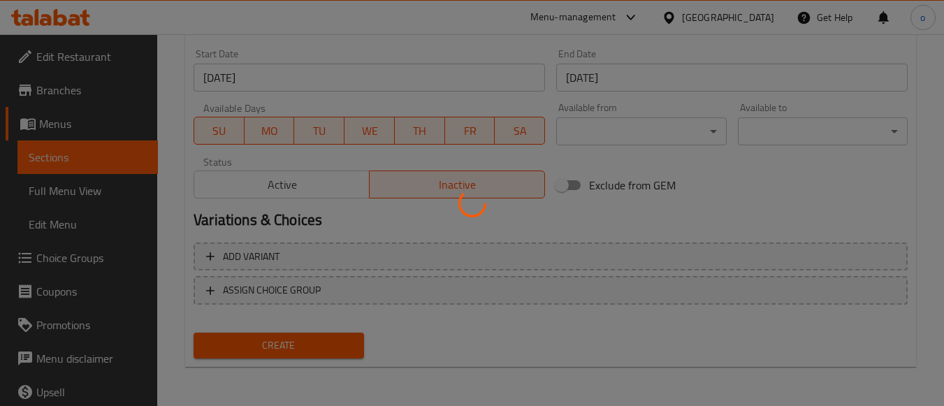
type input "0"
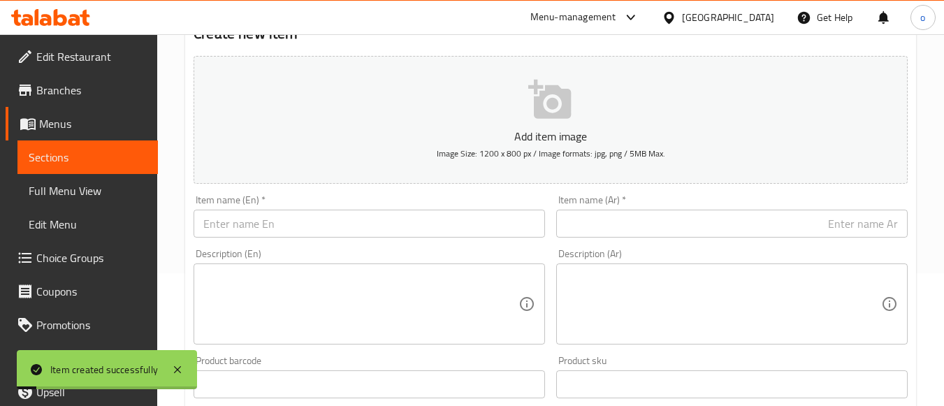
scroll to position [0, 0]
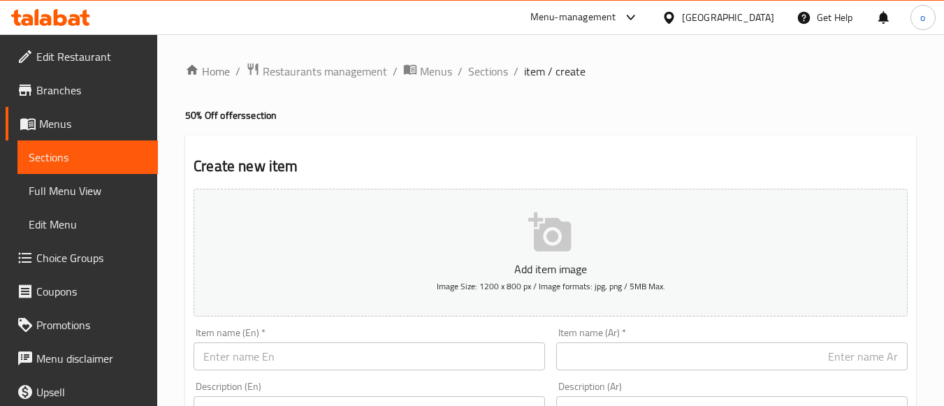
click at [381, 356] on input "text" at bounding box center [368, 356] width 351 height 28
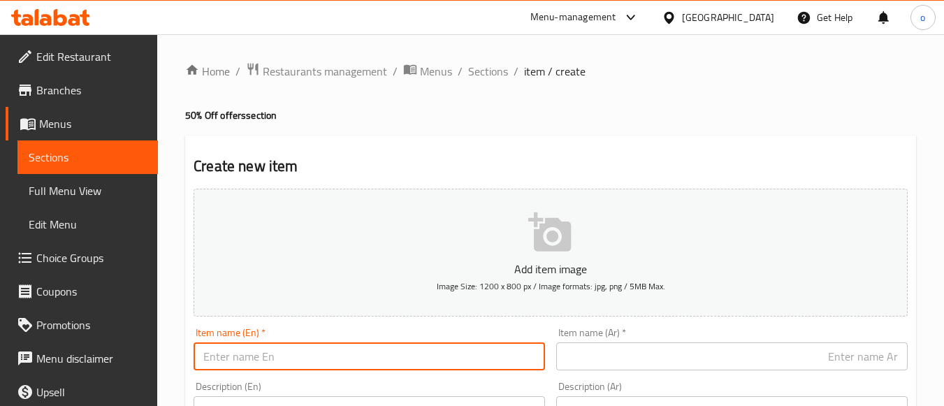
paste input "تمري مجمد دجاجة كاملة حشو 850-800"
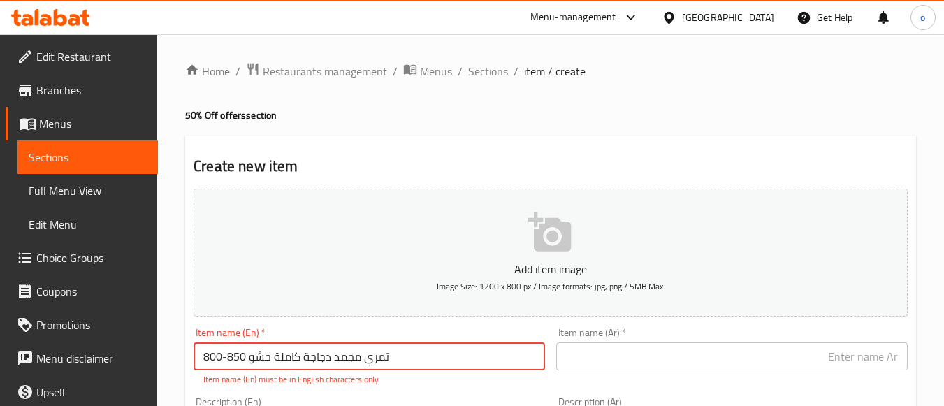
type input "تمري مجمد دجاجة كاملة حشو 850-800"
click at [592, 336] on div "Item name (Ar)   * Item name (Ar) *" at bounding box center [731, 349] width 351 height 43
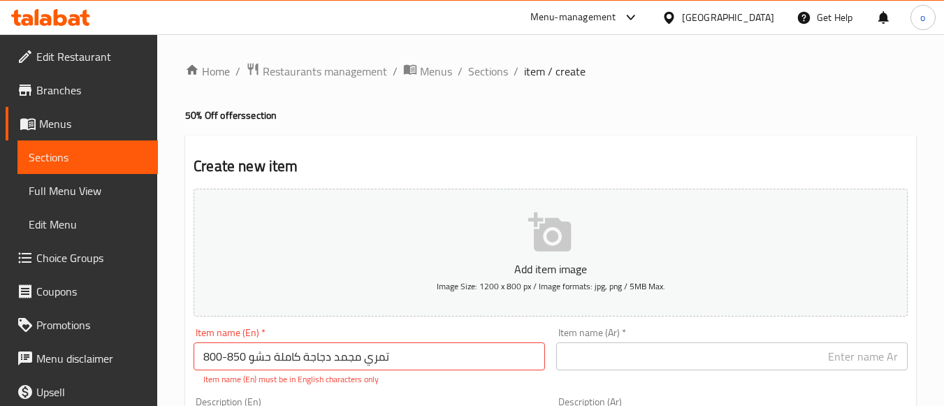
click at [594, 344] on input "text" at bounding box center [731, 356] width 351 height 28
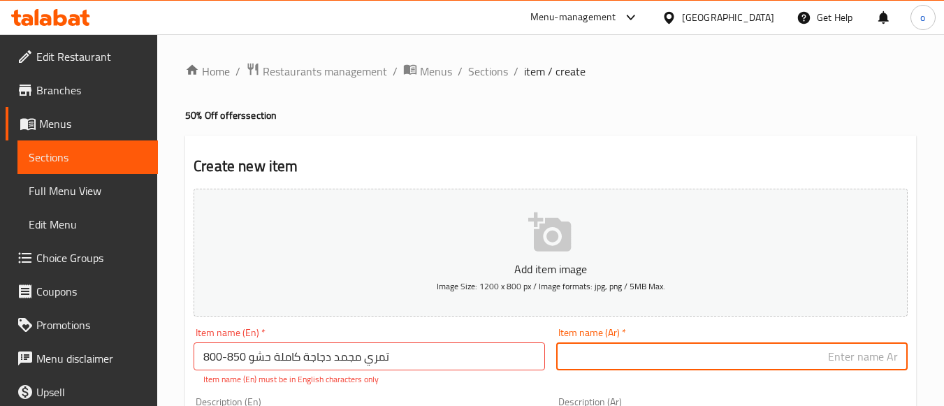
paste input "تمري مجمد دجاجة كاملة حشو 850-800"
type input "تمري مجمد دجاجة كاملة حشو 850-800"
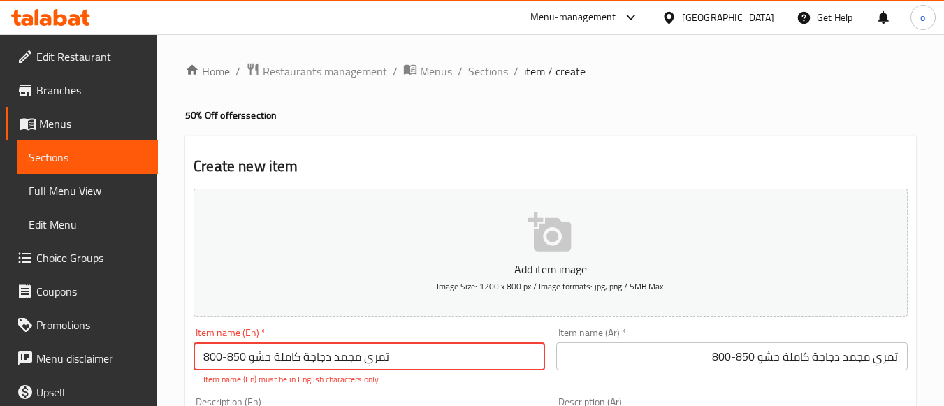
drag, startPoint x: 416, startPoint y: 356, endPoint x: -1, endPoint y: 339, distance: 418.1
click at [0, 339] on html "​ Menu-management Egypt Get Help o Edit Restaurant Branches Menus Sections Full…" at bounding box center [472, 203] width 944 height 406
click at [251, 360] on input "تمري مجمد دجاجة كاملة حشو 850-800" at bounding box center [368, 356] width 351 height 28
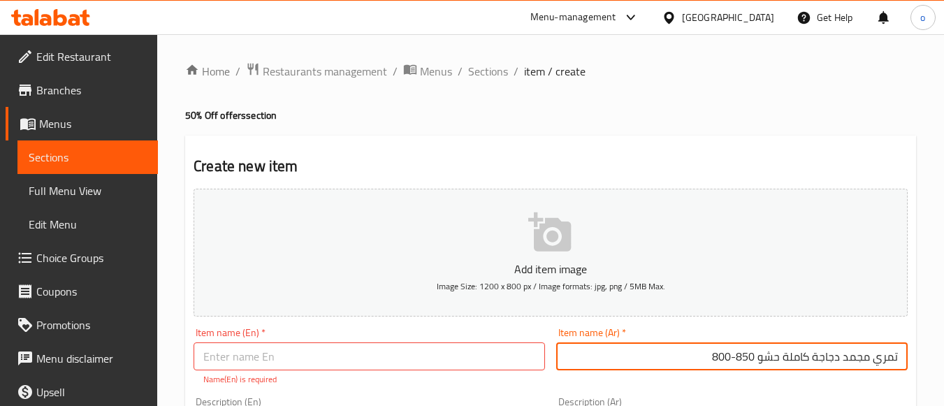
drag, startPoint x: 759, startPoint y: 358, endPoint x: 927, endPoint y: 344, distance: 168.3
click at [278, 353] on input "text" at bounding box center [368, 356] width 351 height 28
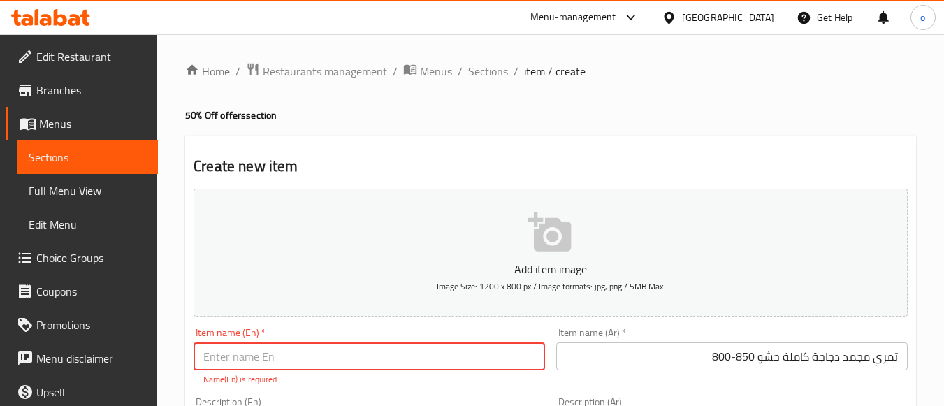
paste input "Frozen whole chicken stuffed with dates 850-800"
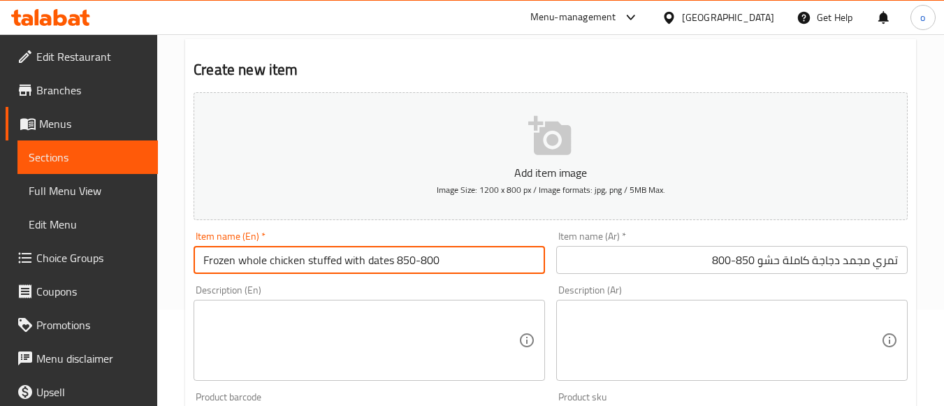
scroll to position [140, 0]
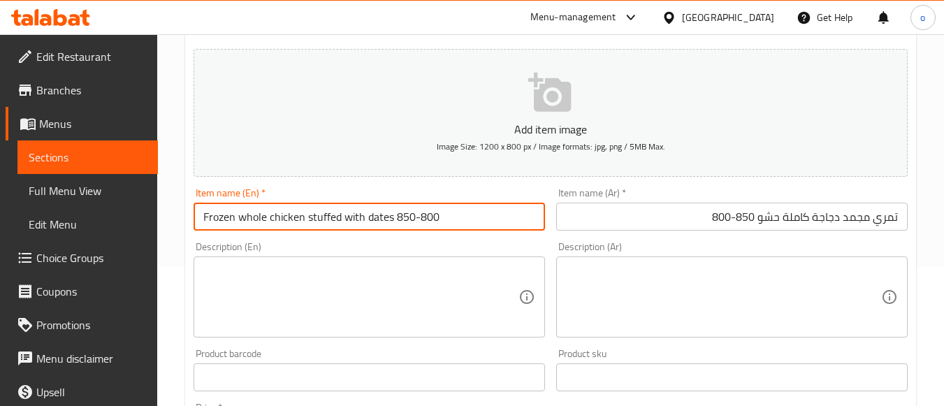
type input "Frozen whole chicken stuffed with dates 850-800"
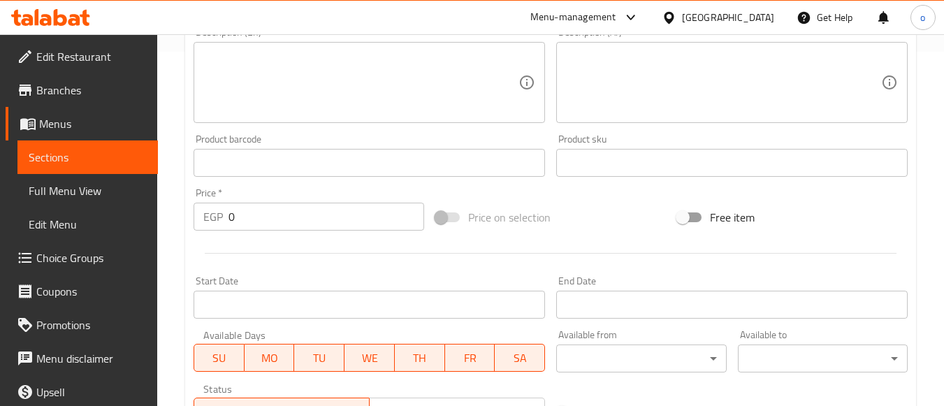
scroll to position [489, 0]
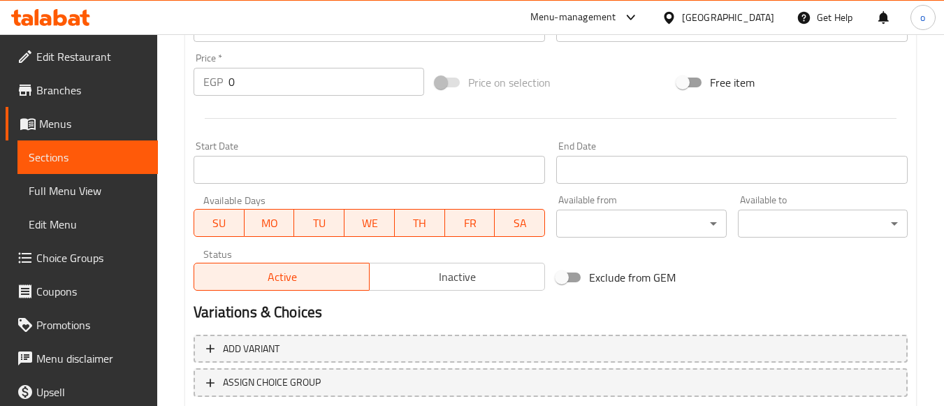
drag, startPoint x: 182, startPoint y: 87, endPoint x: 173, endPoint y: 89, distance: 9.2
click at [173, 88] on div "Home / Restaurants management / Menus / Sections / item / create 50% Off offers…" at bounding box center [550, 21] width 787 height 953
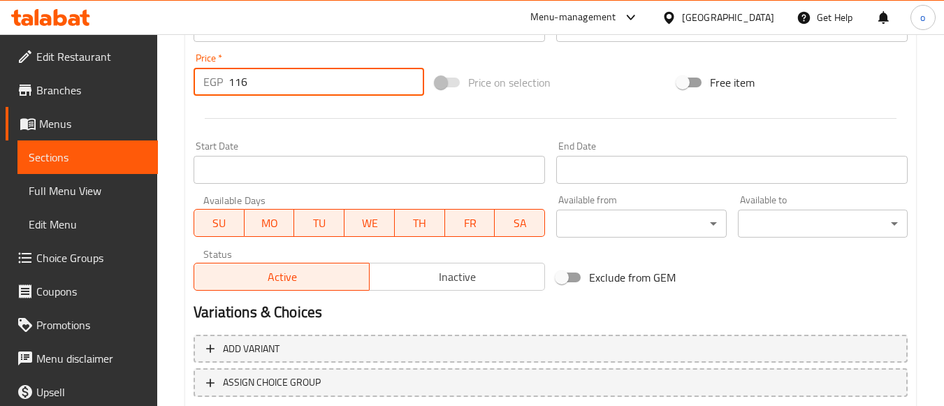
drag, startPoint x: 269, startPoint y: 83, endPoint x: 207, endPoint y: 81, distance: 62.2
click at [207, 81] on div "EGP 116 Price *" at bounding box center [308, 82] width 231 height 28
paste input ".280"
type input "116.280"
click at [266, 113] on div at bounding box center [550, 118] width 725 height 34
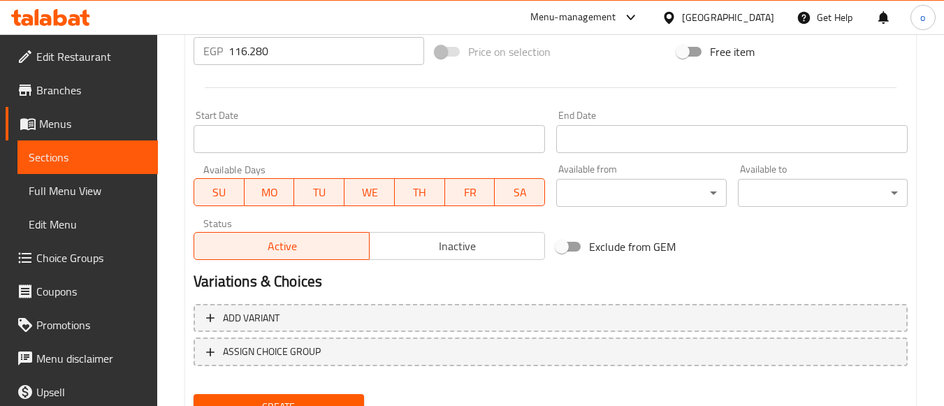
scroll to position [581, 0]
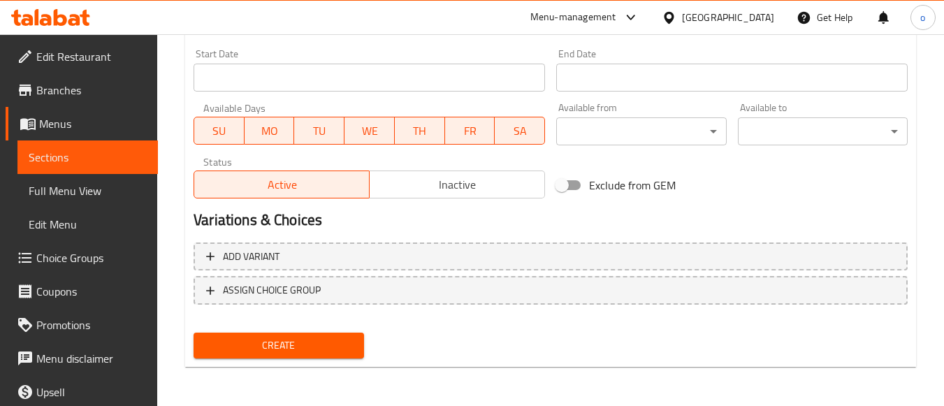
click at [408, 205] on div "Variations & Choices" at bounding box center [550, 220] width 725 height 32
click at [407, 189] on span "Inactive" at bounding box center [457, 185] width 164 height 20
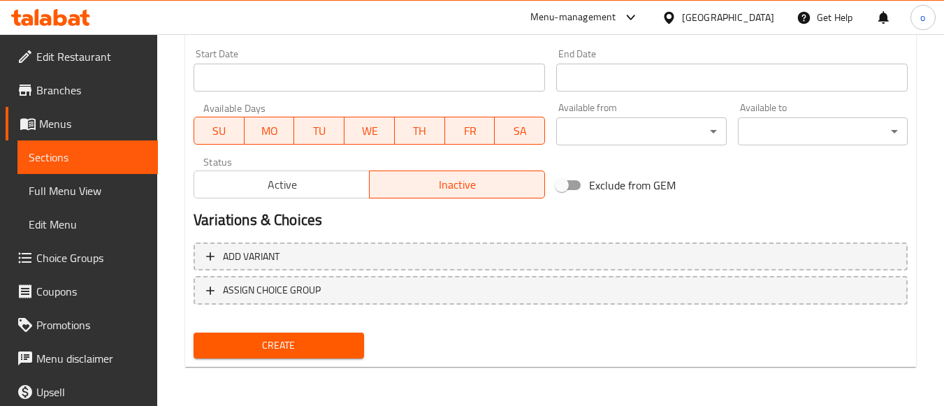
click at [365, 70] on input "Start Date" at bounding box center [368, 78] width 351 height 28
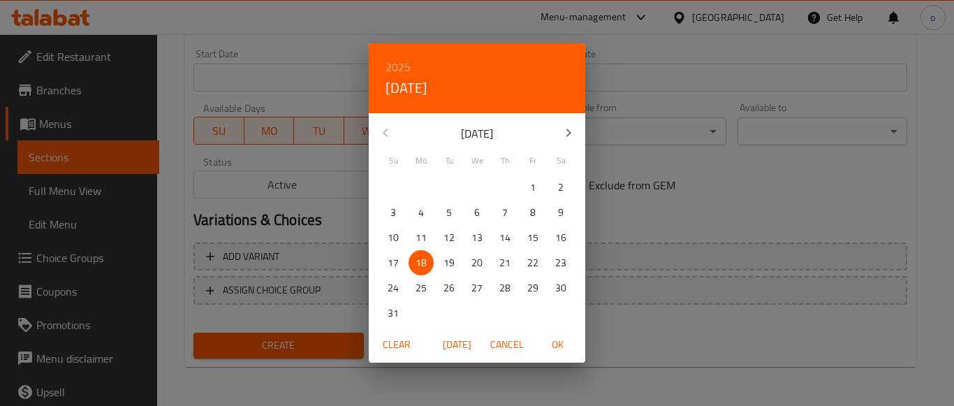
click at [557, 342] on span "OK" at bounding box center [558, 344] width 34 height 17
type input "18-08-2025"
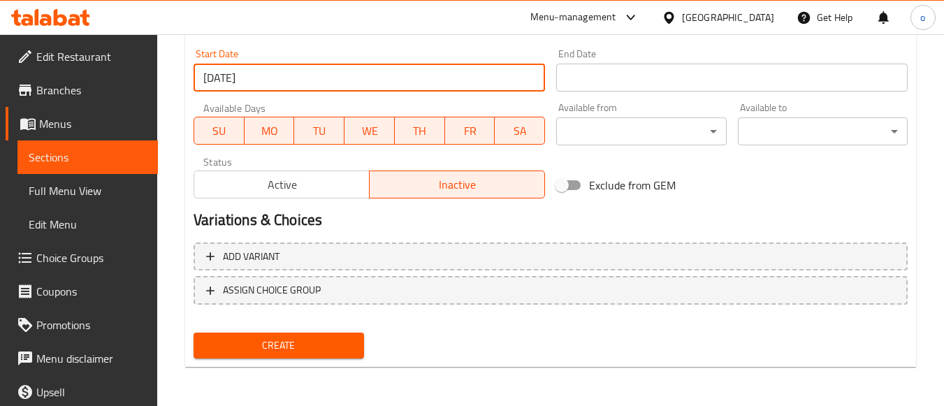
click at [612, 66] on input "Start Date" at bounding box center [731, 78] width 351 height 28
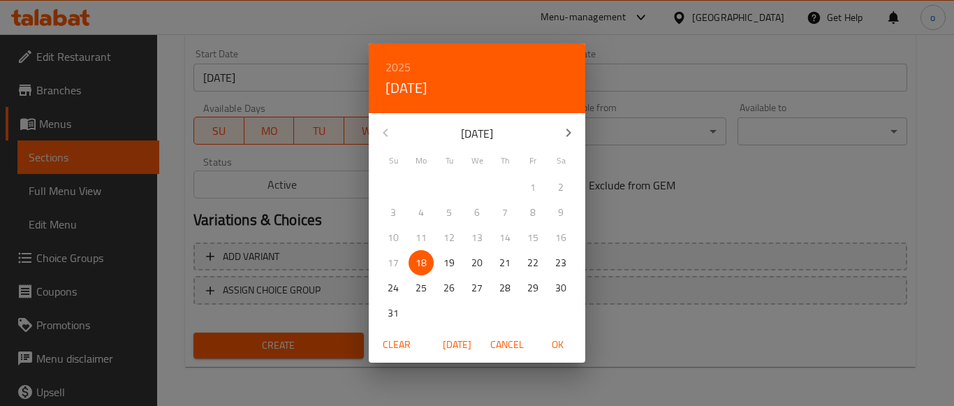
click at [566, 136] on icon "button" at bounding box center [568, 132] width 17 height 17
click at [451, 288] on p "30" at bounding box center [449, 287] width 11 height 17
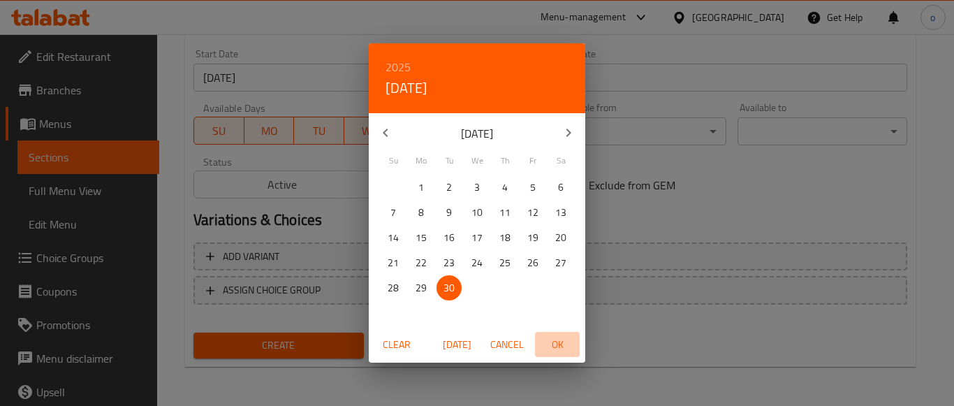
click at [566, 344] on span "OK" at bounding box center [558, 344] width 34 height 17
type input "30-09-2025"
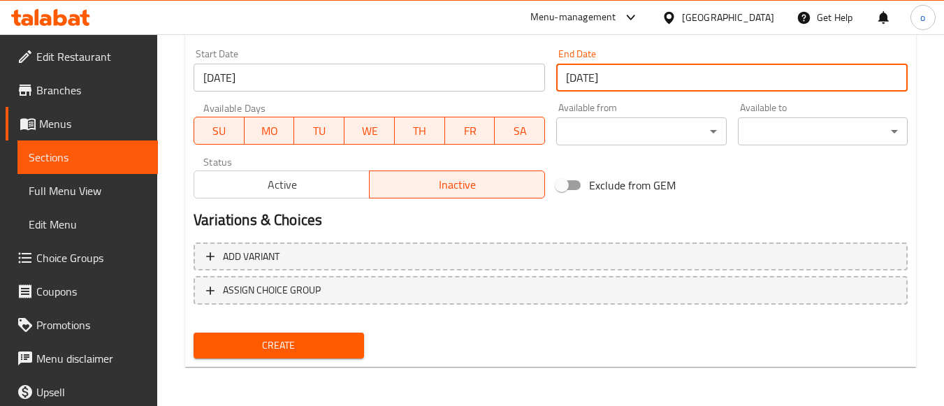
click at [349, 354] on span "Create" at bounding box center [278, 345] width 147 height 17
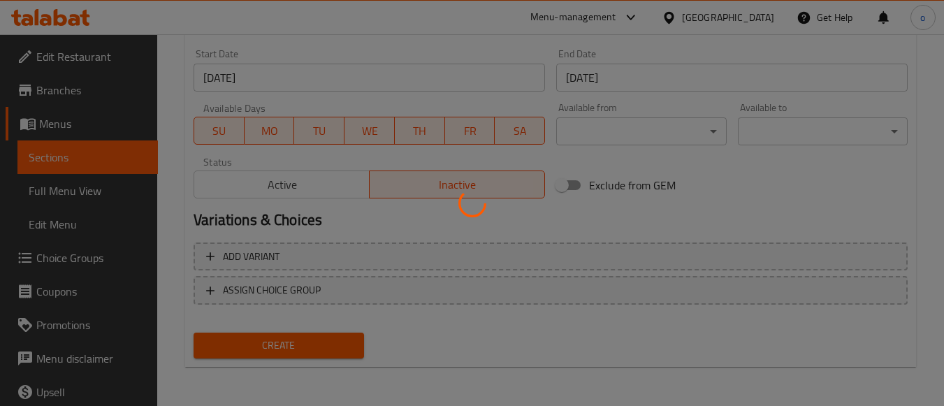
type input "0"
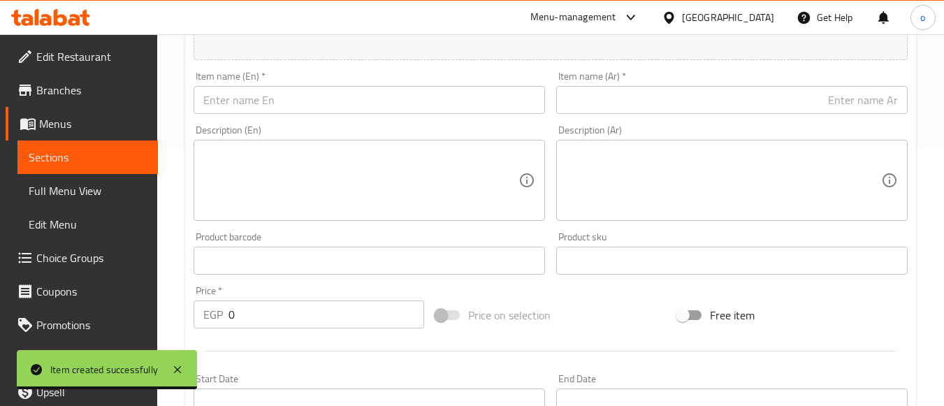
scroll to position [232, 0]
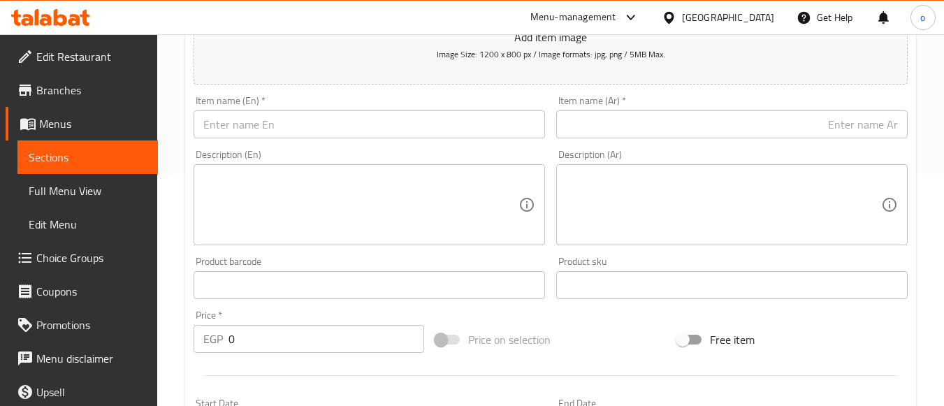
click at [644, 133] on input "text" at bounding box center [731, 124] width 351 height 28
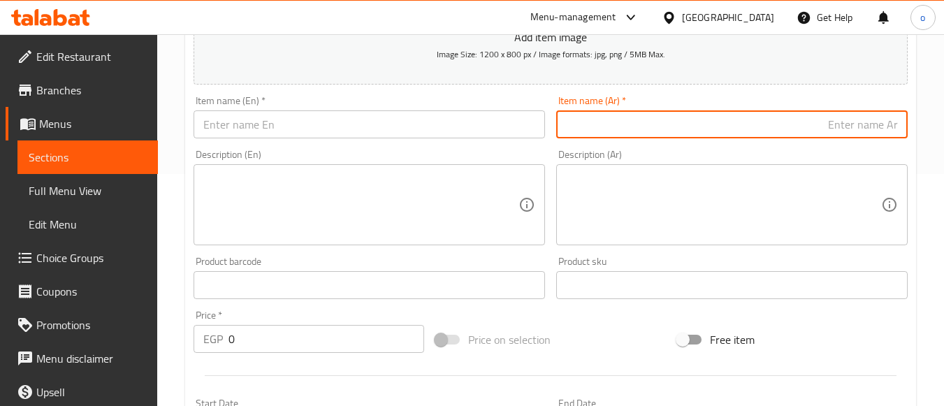
paste input "تمري مجمد دجاجة كاملة حشو 900-850"
type input "تمري مجمد دجاجة كاملة حشو 900-850"
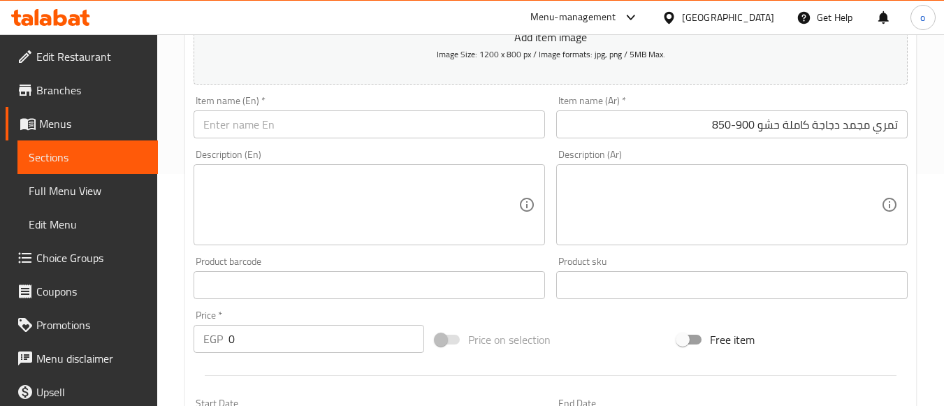
click at [745, 151] on div "Description (Ar) Description (Ar)" at bounding box center [731, 197] width 351 height 96
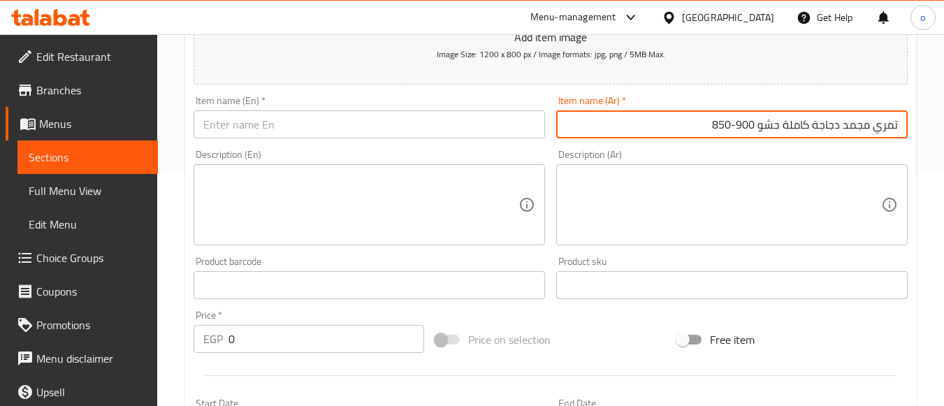
drag, startPoint x: 703, startPoint y: 129, endPoint x: 924, endPoint y: 115, distance: 221.2
click at [924, 115] on div "Home / Restaurants management / Menus / Sections / item / create 50% Off offers…" at bounding box center [550, 278] width 787 height 953
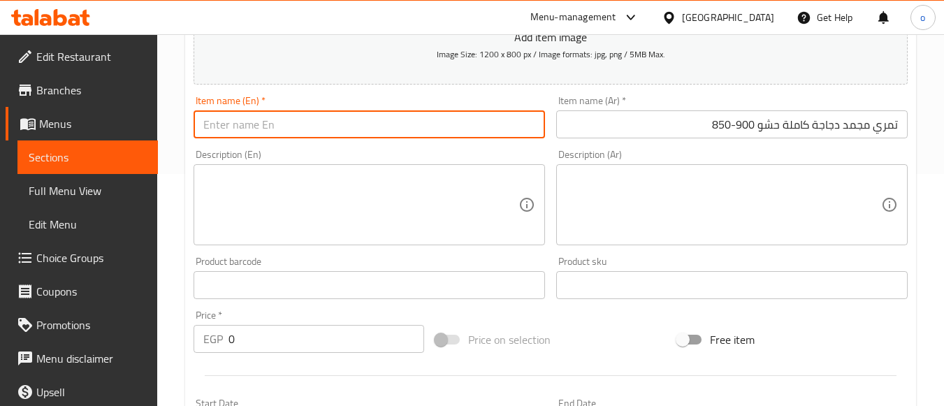
click at [409, 119] on input "text" at bounding box center [368, 124] width 351 height 28
paste input "Frozen whole chicken stuffed with dates 900-850"
click at [376, 126] on input "Frozen whole chicken stuffed with dates 900-850" at bounding box center [368, 124] width 351 height 28
drag, startPoint x: 439, startPoint y: 120, endPoint x: 125, endPoint y: 122, distance: 313.6
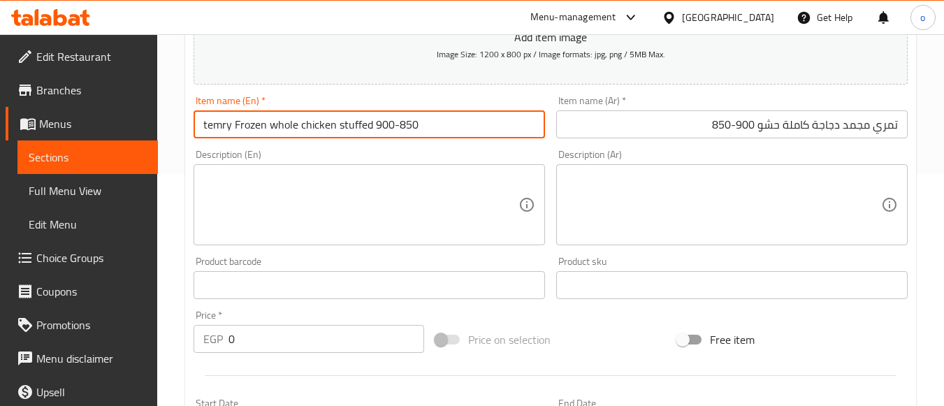
click at [125, 122] on div "Edit Restaurant Branches Menus Sections Full Menu View Edit Menu Choice Groups …" at bounding box center [472, 278] width 944 height 953
type input "Temry Frozen Whole Chicken Stuffed 900-850"
click at [305, 156] on div "Description (En) Description (En)" at bounding box center [368, 197] width 351 height 96
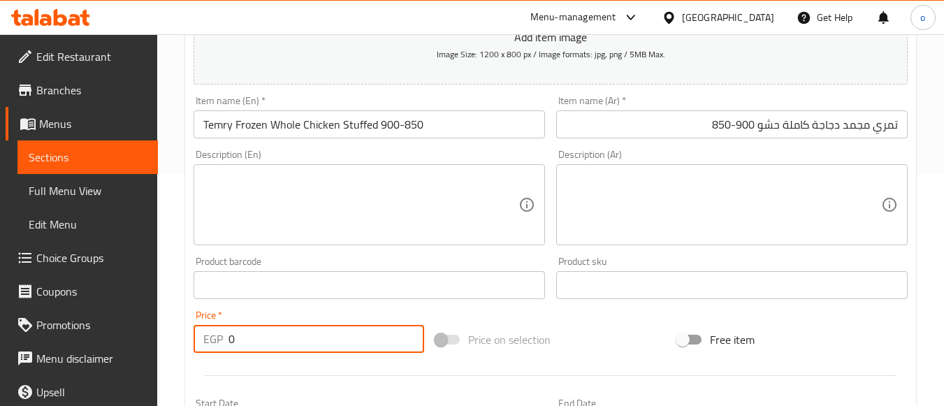
drag, startPoint x: 265, startPoint y: 339, endPoint x: 131, endPoint y: 334, distance: 133.5
click at [131, 334] on div "Edit Restaurant Branches Menus Sections Full Menu View Edit Menu Choice Groups …" at bounding box center [472, 278] width 944 height 953
click at [269, 339] on input "0" at bounding box center [326, 339] width 196 height 28
drag, startPoint x: 241, startPoint y: 343, endPoint x: 214, endPoint y: 342, distance: 26.6
click at [214, 342] on div "EGP 0 Price *" at bounding box center [308, 339] width 231 height 28
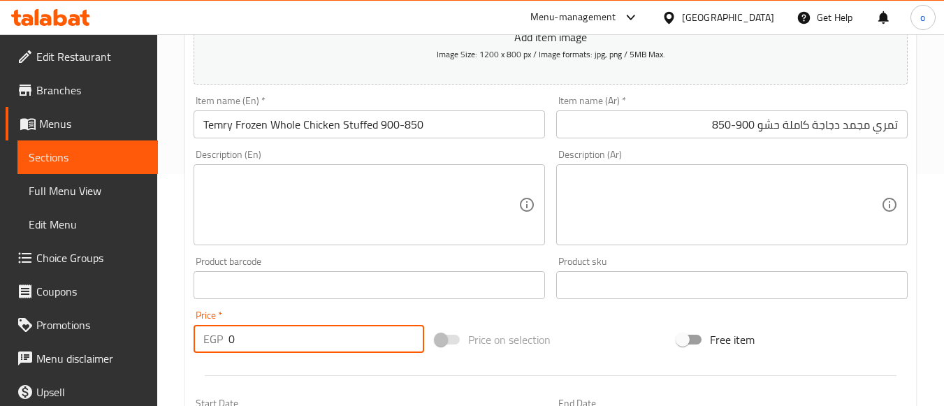
paste input "121.84"
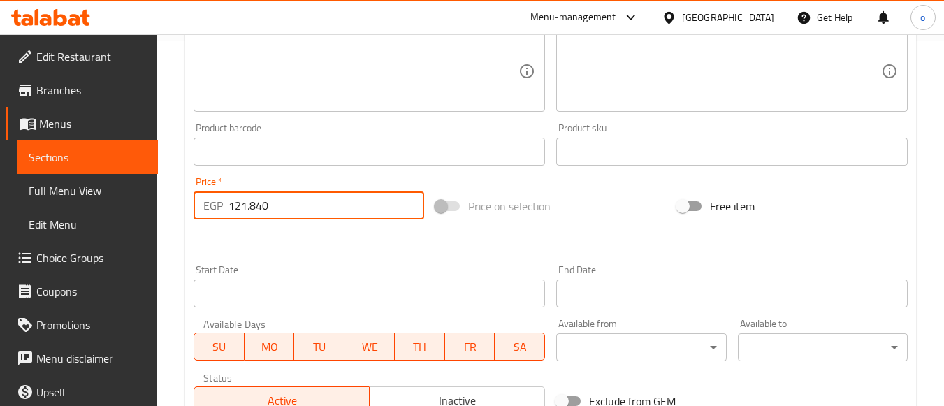
scroll to position [372, 0]
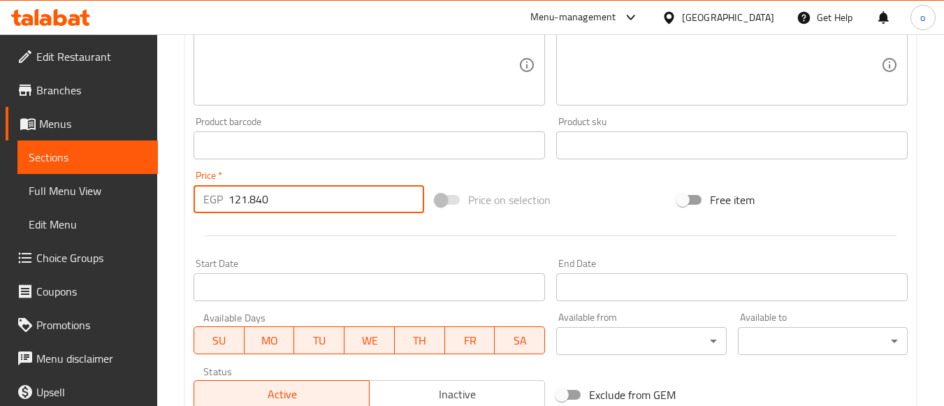
type input "121.840"
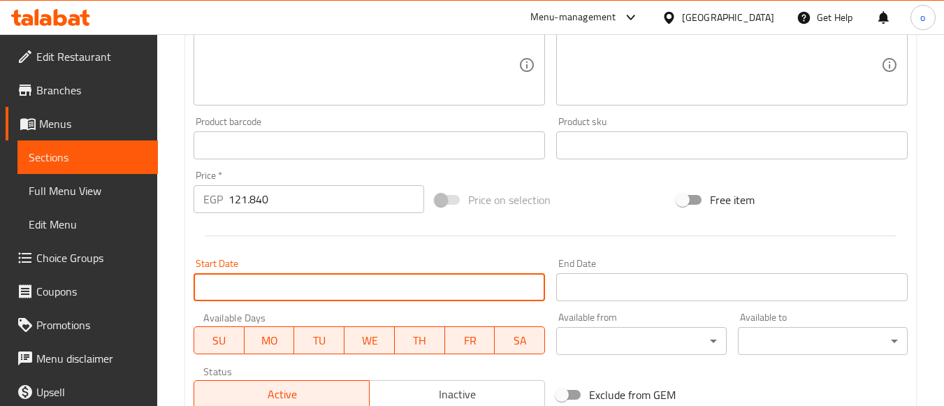
click at [251, 292] on input "Start Date" at bounding box center [368, 287] width 351 height 28
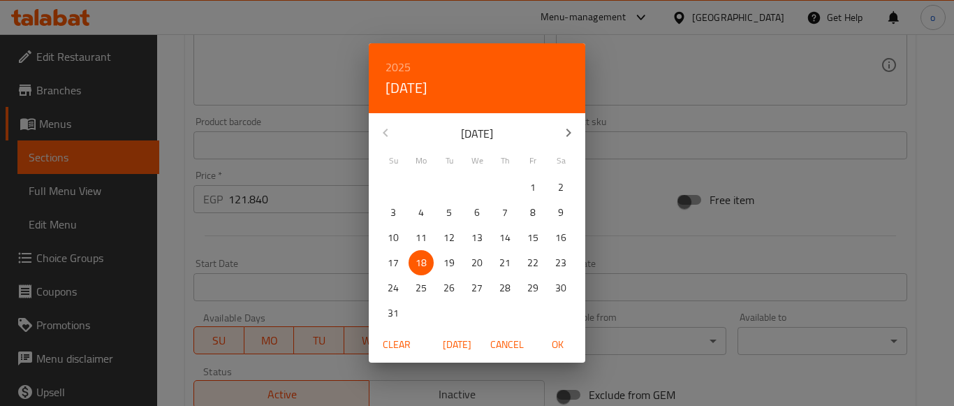
click at [555, 344] on span "OK" at bounding box center [558, 344] width 34 height 17
type input "18-08-2025"
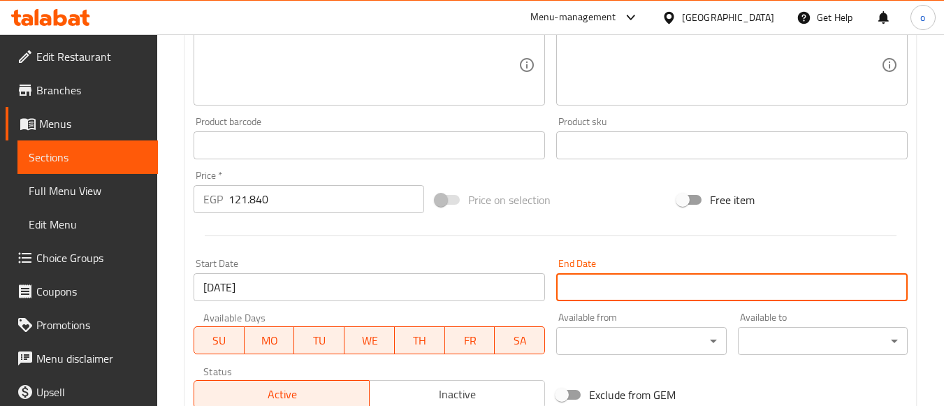
click at [579, 281] on input "Start Date" at bounding box center [731, 287] width 351 height 28
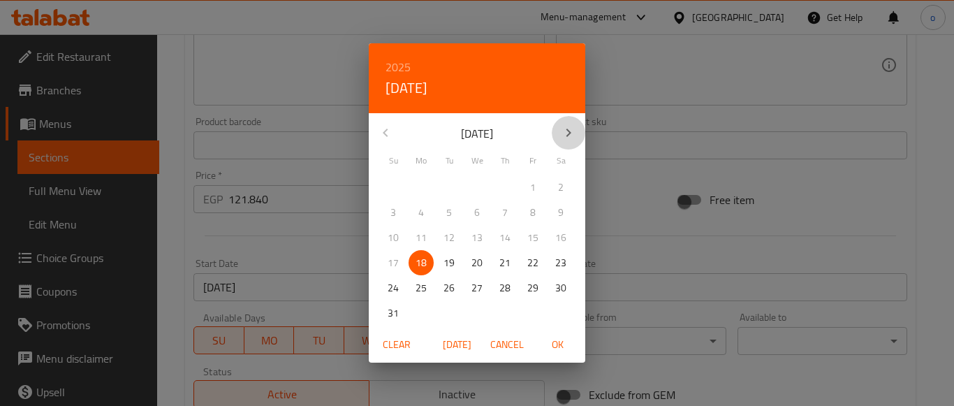
click at [572, 135] on icon "button" at bounding box center [568, 132] width 17 height 17
click at [453, 288] on p "30" at bounding box center [449, 287] width 11 height 17
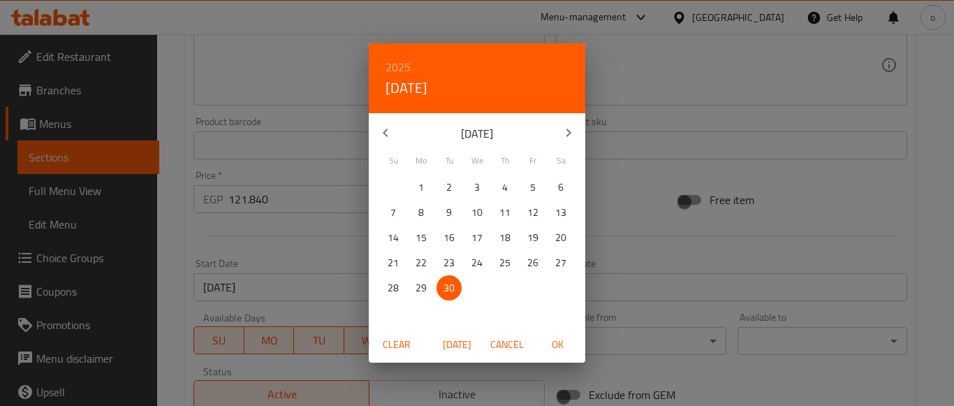
click at [554, 339] on span "OK" at bounding box center [558, 344] width 34 height 17
type input "30-09-2025"
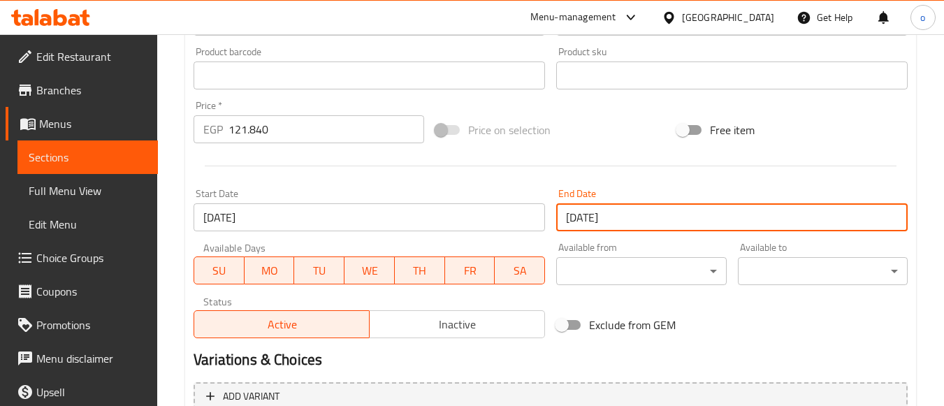
click at [447, 329] on span "Inactive" at bounding box center [457, 324] width 164 height 20
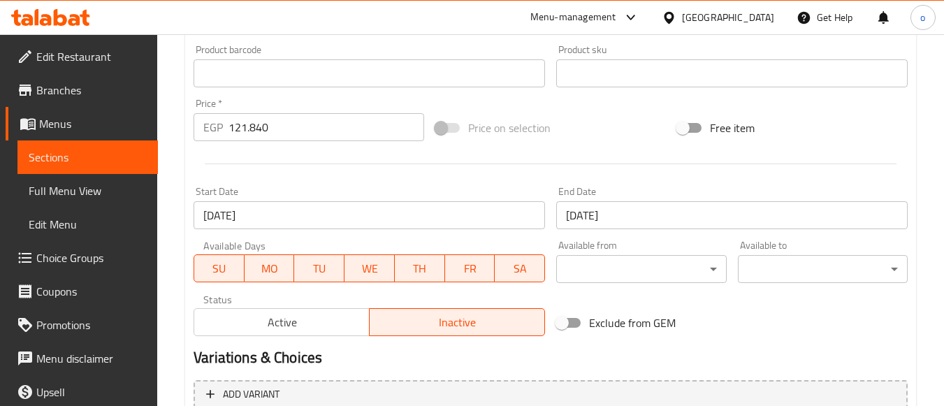
scroll to position [581, 0]
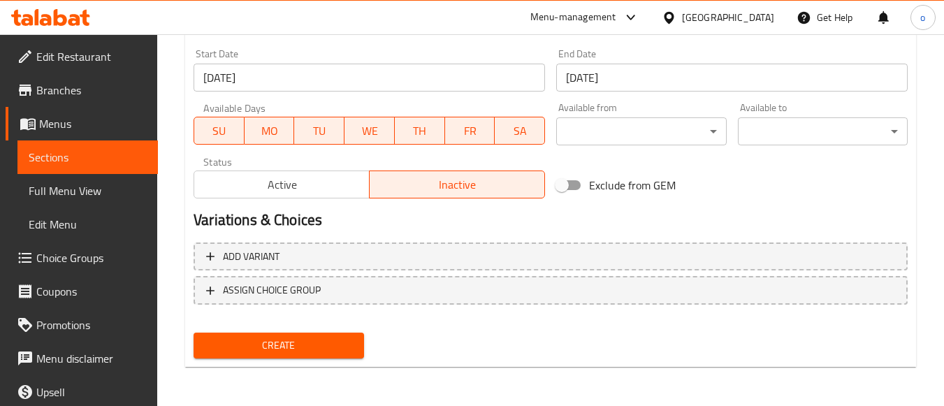
click at [303, 351] on span "Create" at bounding box center [278, 345] width 147 height 17
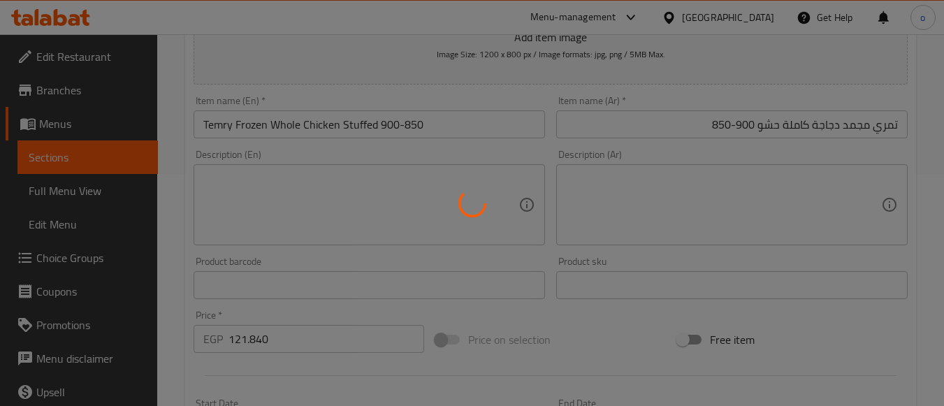
type input "0"
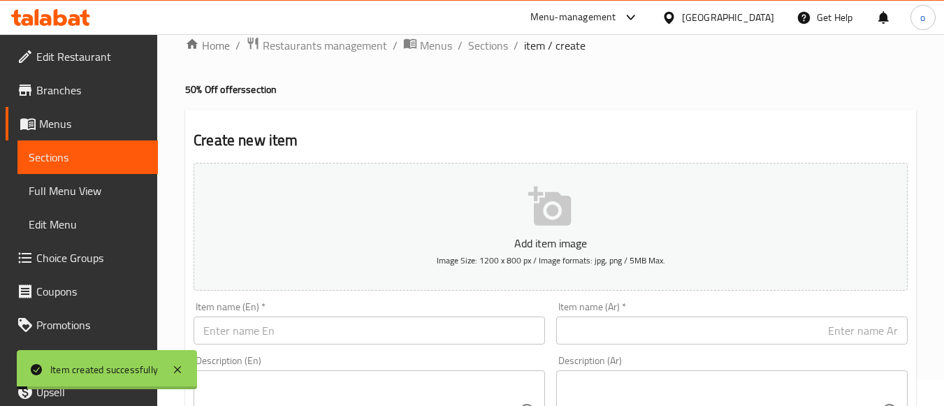
scroll to position [0, 0]
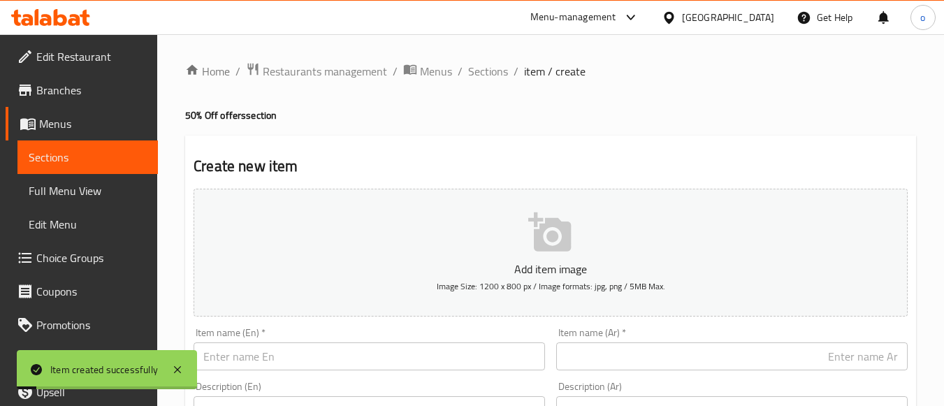
click at [493, 71] on span "Sections" at bounding box center [488, 71] width 40 height 17
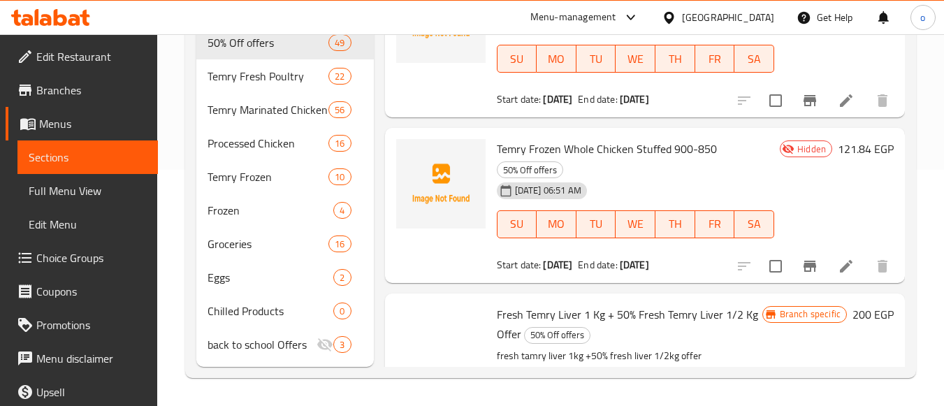
scroll to position [7614, 0]
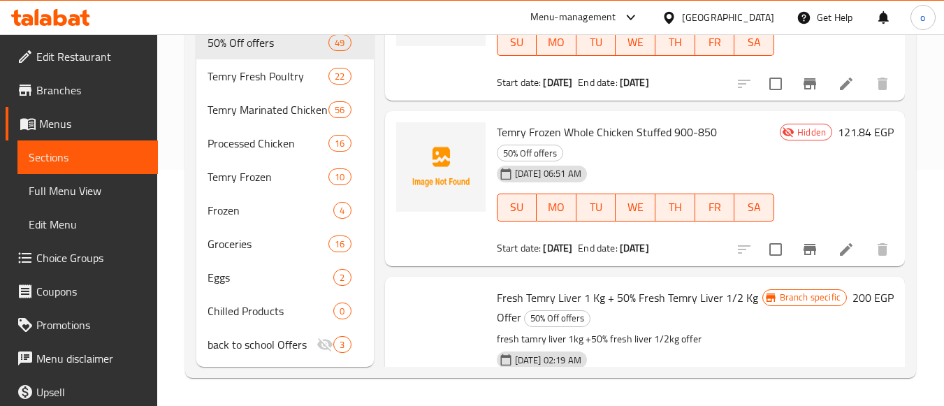
click at [840, 90] on icon at bounding box center [846, 84] width 13 height 13
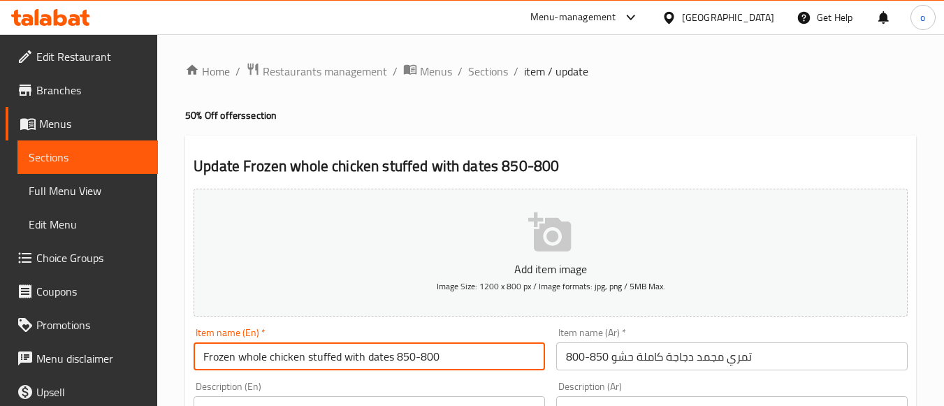
click at [376, 360] on input "Frozen whole chicken stuffed with dates 850-800" at bounding box center [368, 356] width 351 height 28
click at [199, 360] on input "Frozen whole chicken stuffed with 850-800" at bounding box center [368, 356] width 351 height 28
drag, startPoint x: 249, startPoint y: 368, endPoint x: 144, endPoint y: 363, distance: 105.6
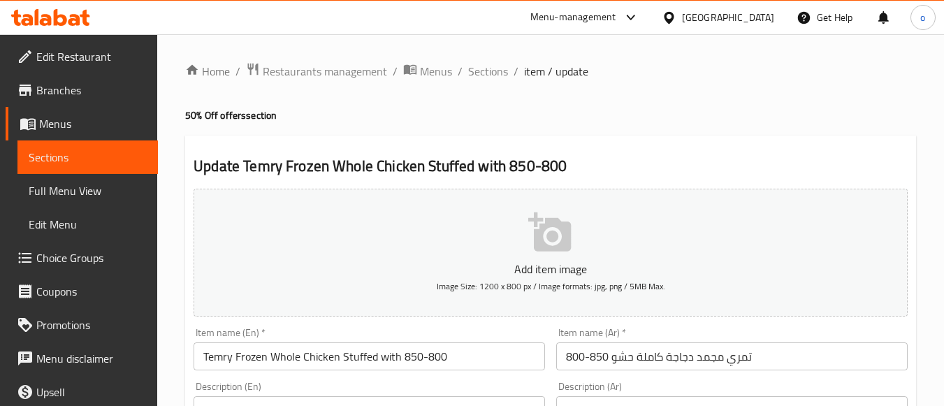
click at [297, 372] on div "Item name (En)   * Temry Frozen Whole Chicken Stuffed with 850-800 Item name (E…" at bounding box center [369, 349] width 363 height 54
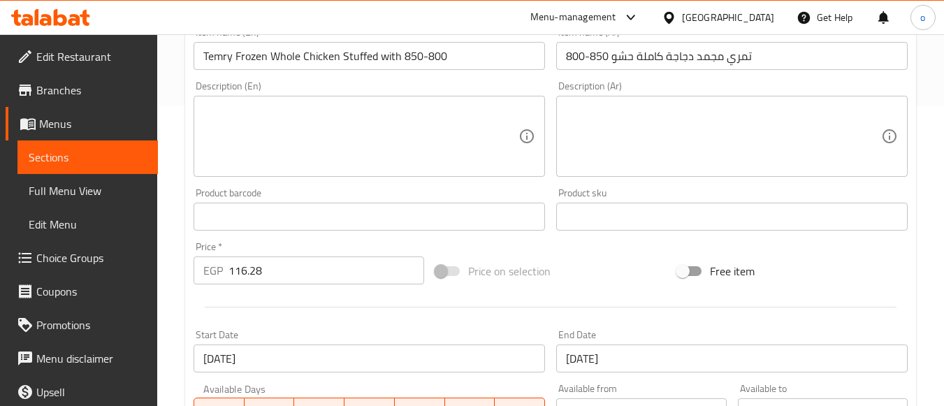
scroll to position [232, 0]
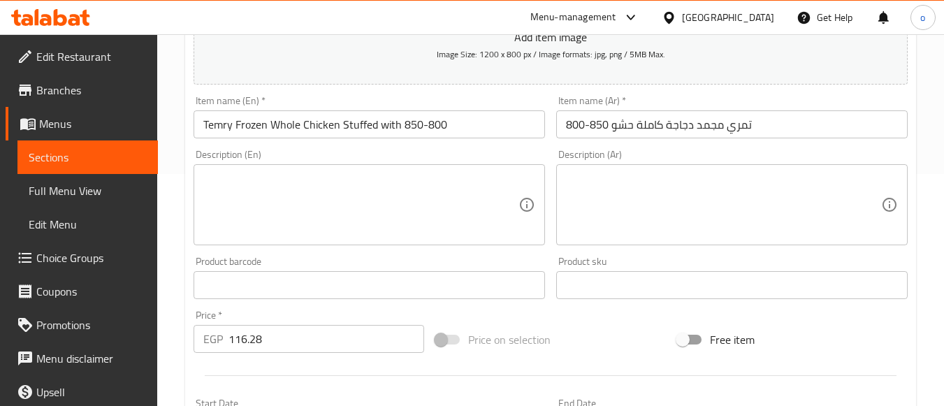
click at [392, 124] on input "Temry Frozen Whole Chicken Stuffed with 850-800" at bounding box center [368, 124] width 351 height 28
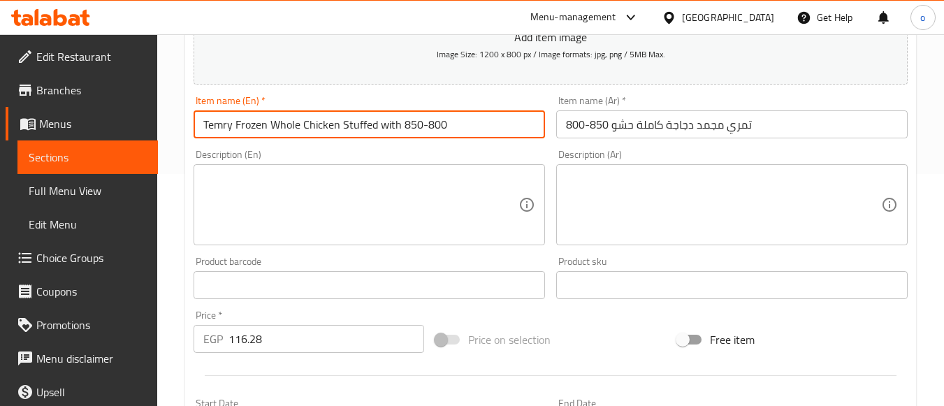
click at [392, 124] on input "Temry Frozen Whole Chicken Stuffed with 850-800" at bounding box center [368, 124] width 351 height 28
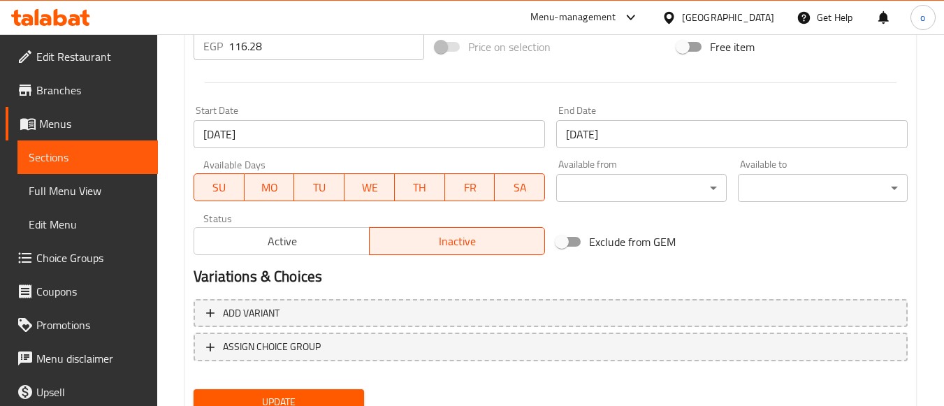
scroll to position [581, 0]
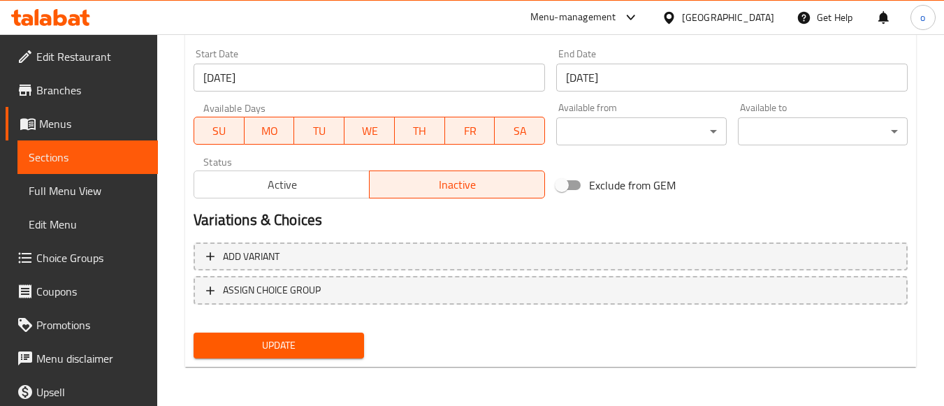
type input "Temry Frozen Whole Chicken Stuffed 850-800"
click at [319, 325] on div "Add variant ASSIGN CHOICE GROUP" at bounding box center [550, 282] width 725 height 91
click at [309, 356] on button "Update" at bounding box center [278, 345] width 170 height 26
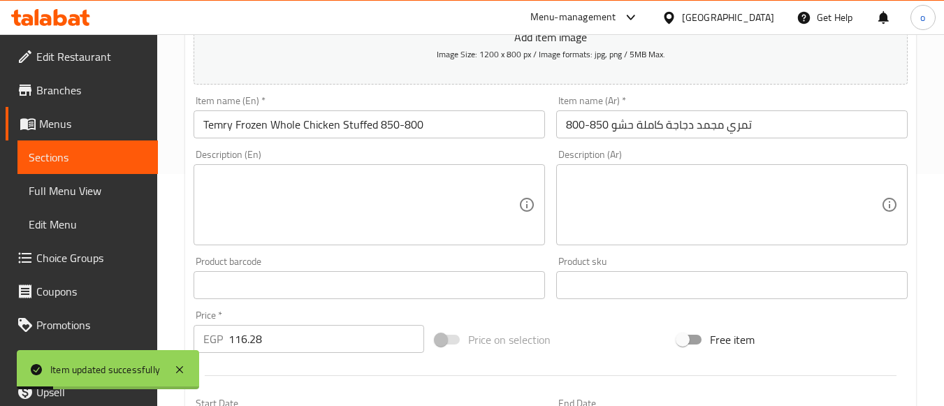
scroll to position [0, 0]
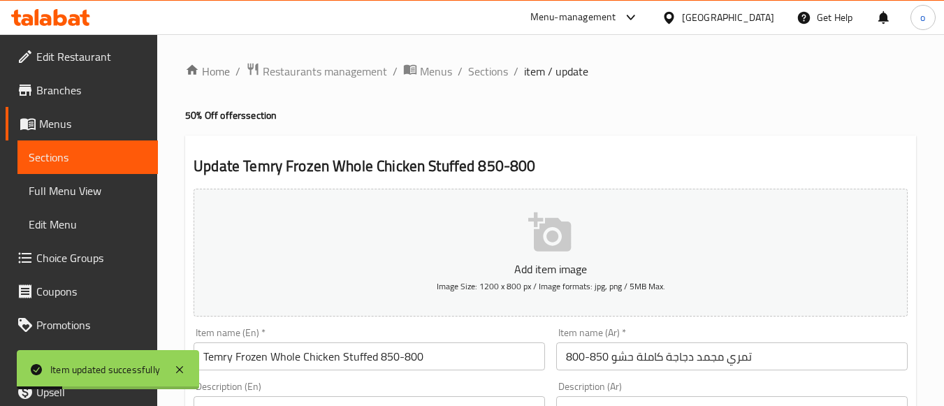
click at [490, 78] on span "Sections" at bounding box center [488, 71] width 40 height 17
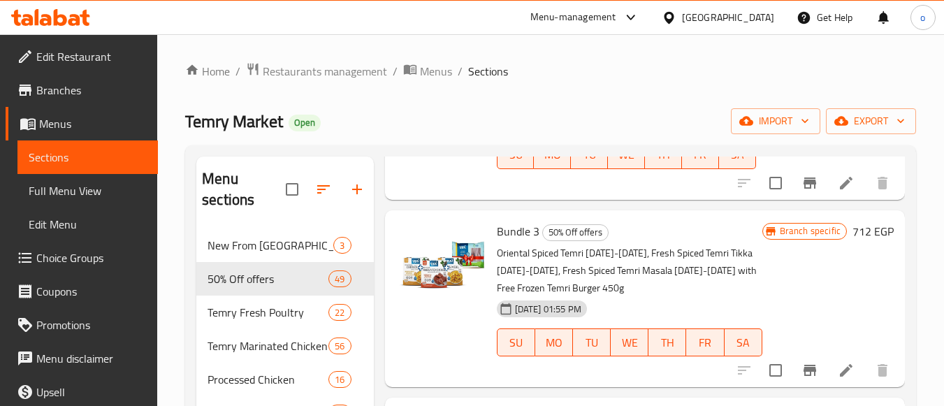
scroll to position [6286, 0]
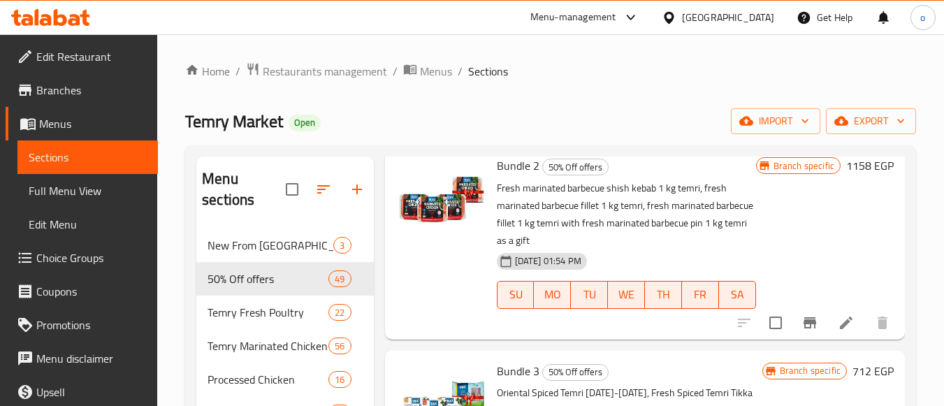
click at [35, 88] on span at bounding box center [27, 90] width 20 height 17
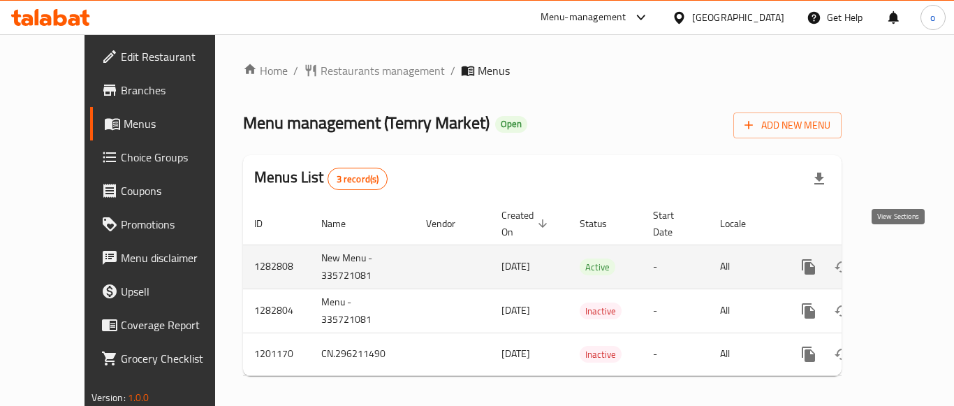
click at [901, 258] on icon "enhanced table" at bounding box center [909, 266] width 17 height 17
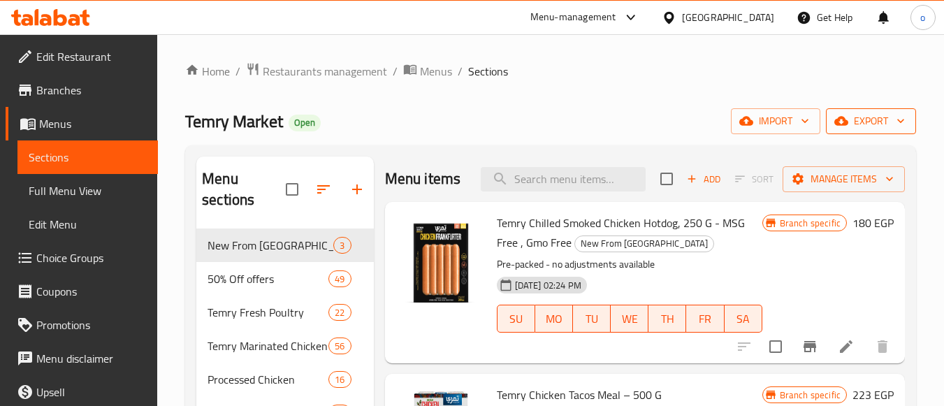
click at [880, 128] on span "export" at bounding box center [871, 120] width 68 height 17
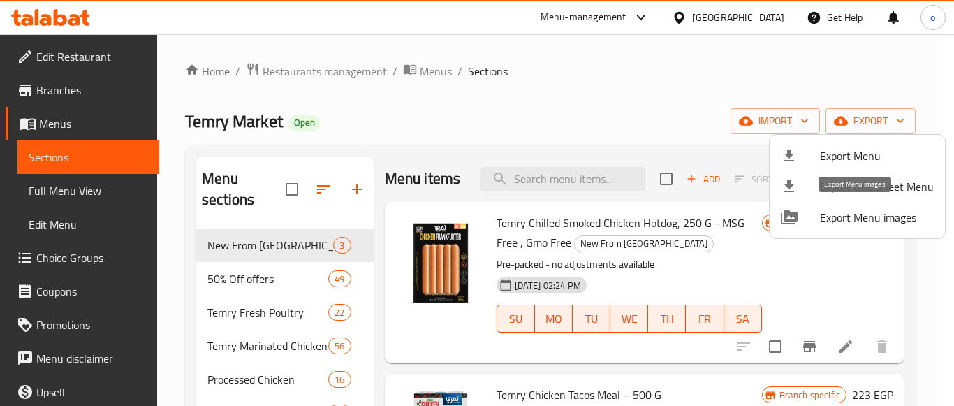
click at [807, 217] on div at bounding box center [800, 217] width 39 height 17
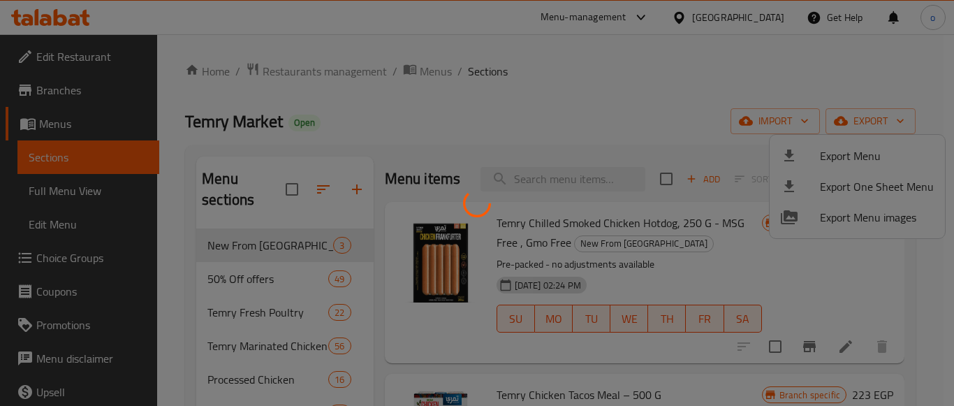
click at [687, 128] on div at bounding box center [477, 203] width 954 height 406
click at [668, 110] on div at bounding box center [477, 203] width 954 height 406
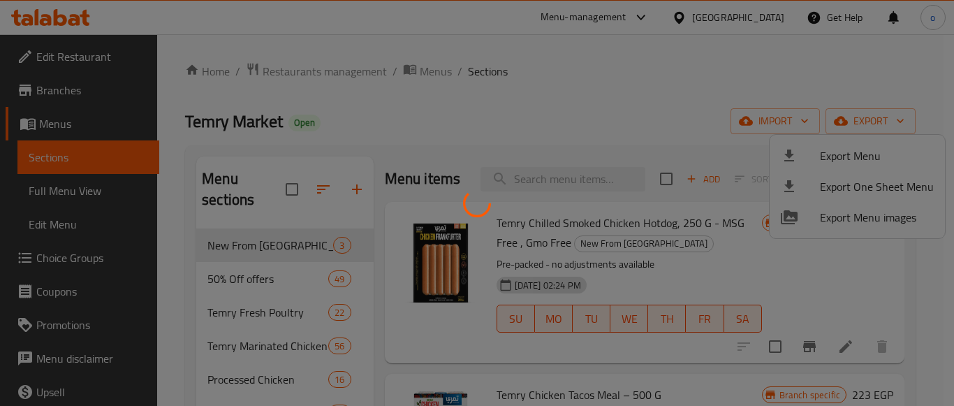
click at [661, 108] on div at bounding box center [477, 203] width 954 height 406
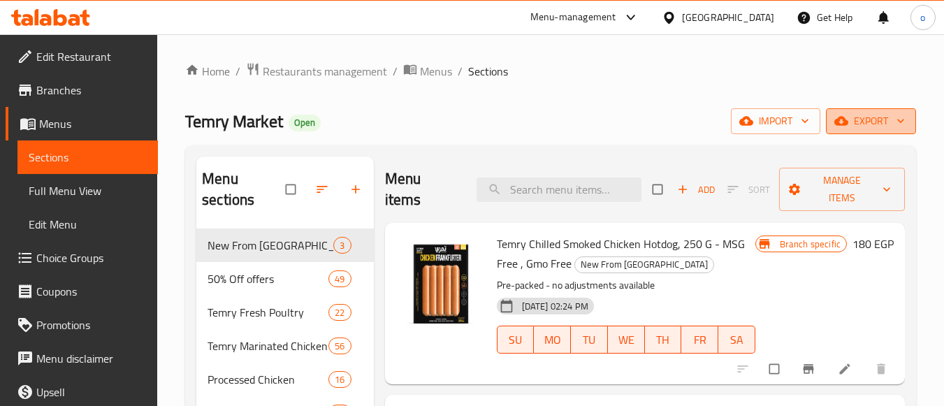
click at [870, 124] on span "export" at bounding box center [871, 120] width 68 height 17
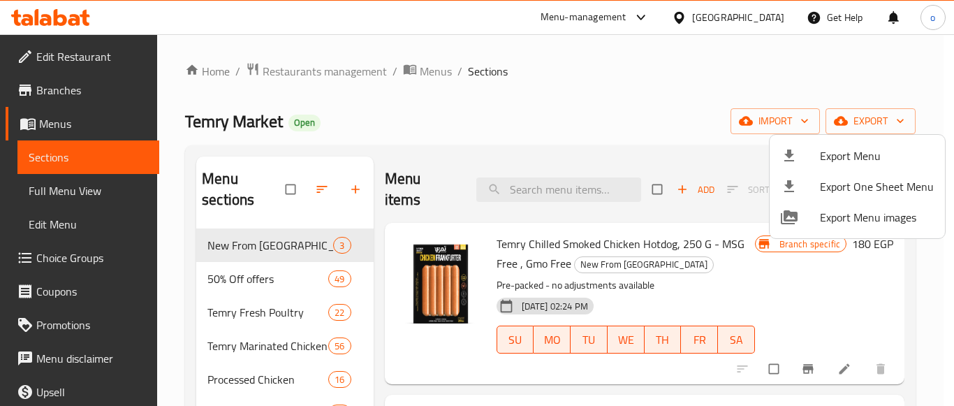
click at [865, 164] on span "Export Menu" at bounding box center [877, 155] width 114 height 17
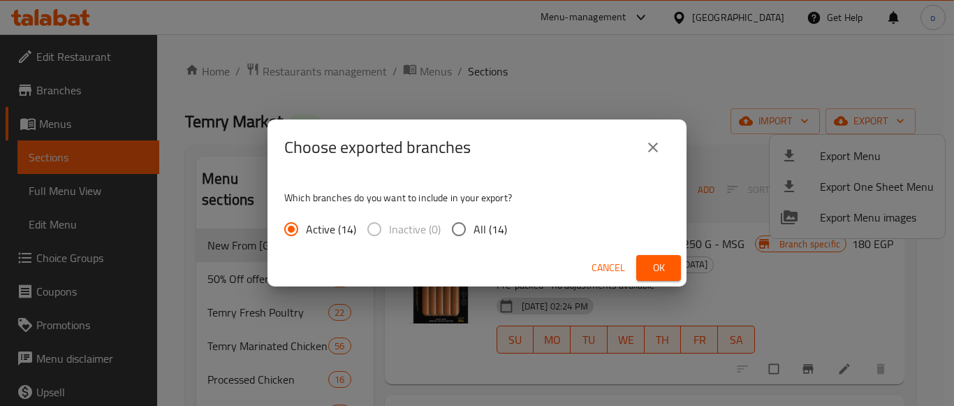
click at [469, 230] on input "All (14)" at bounding box center [458, 228] width 29 height 29
radio input "true"
click at [643, 259] on button "Ok" at bounding box center [658, 268] width 45 height 26
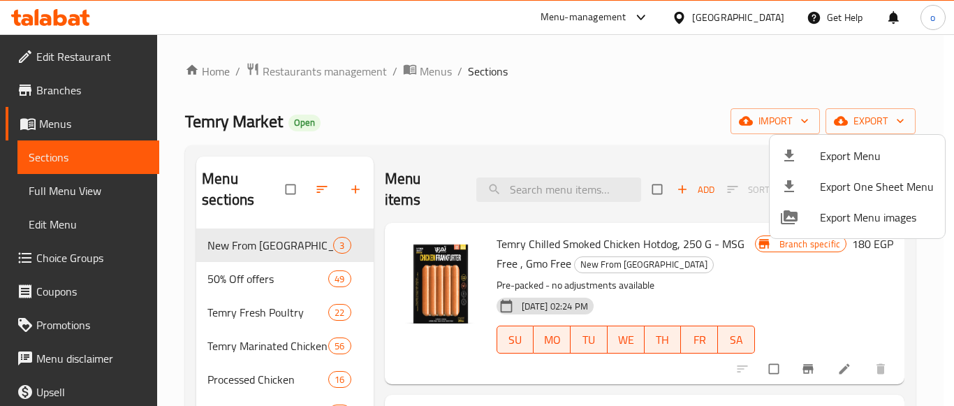
click at [643, 19] on div at bounding box center [477, 203] width 954 height 406
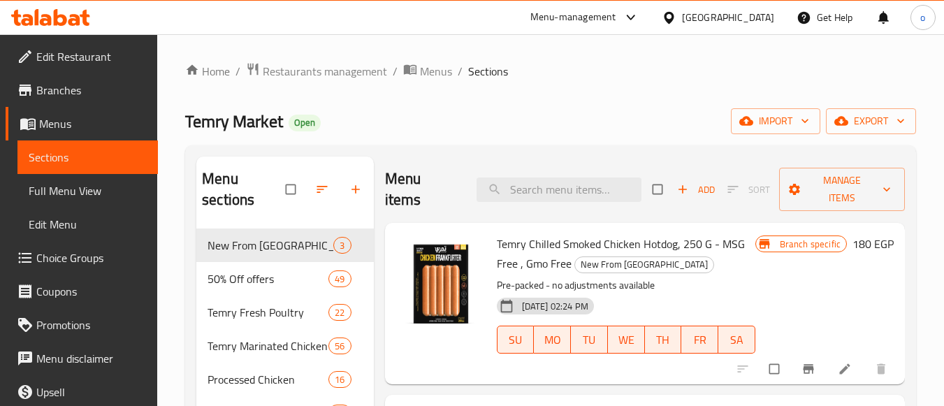
click at [610, 17] on div "Menu-management" at bounding box center [573, 17] width 86 height 17
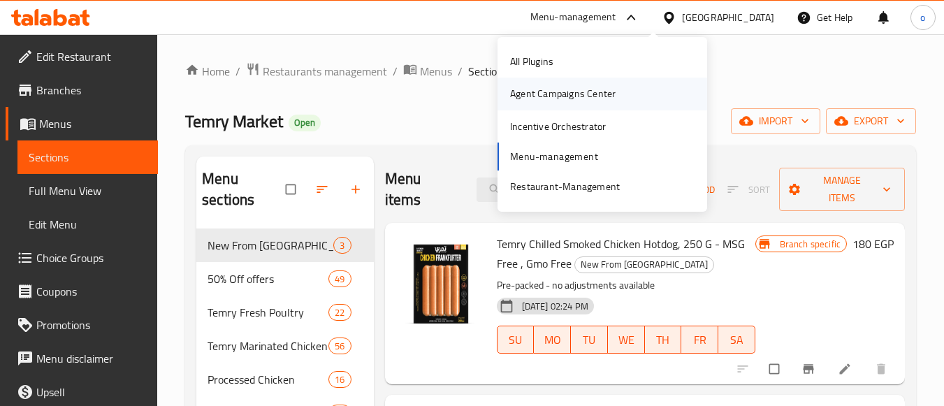
click at [546, 89] on div "Agent Campaigns Center" at bounding box center [562, 93] width 105 height 15
